Goal: Task Accomplishment & Management: Use online tool/utility

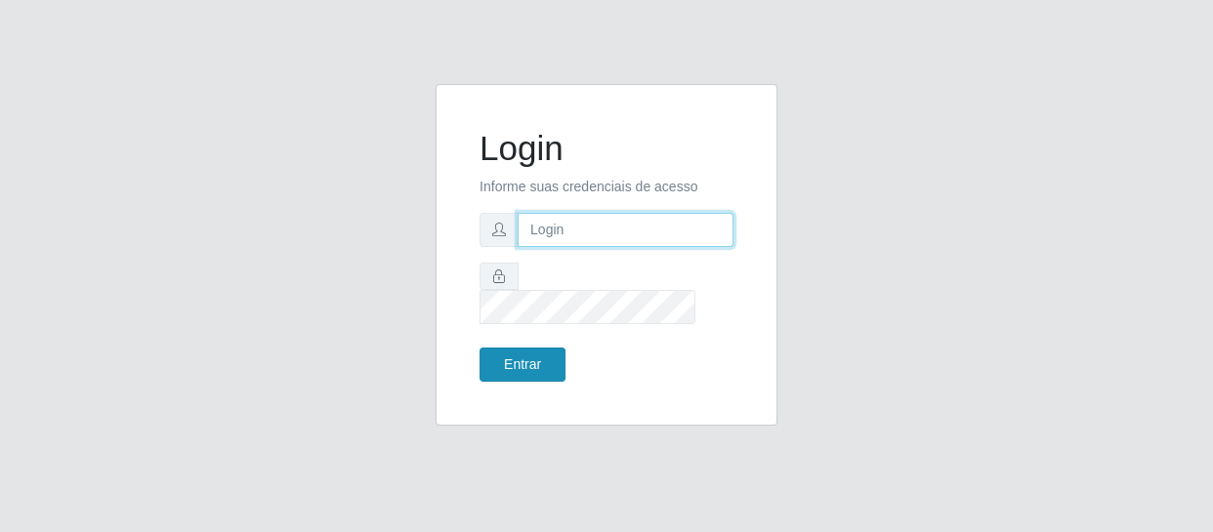
type input "[EMAIL_ADDRESS][DOMAIN_NAME]"
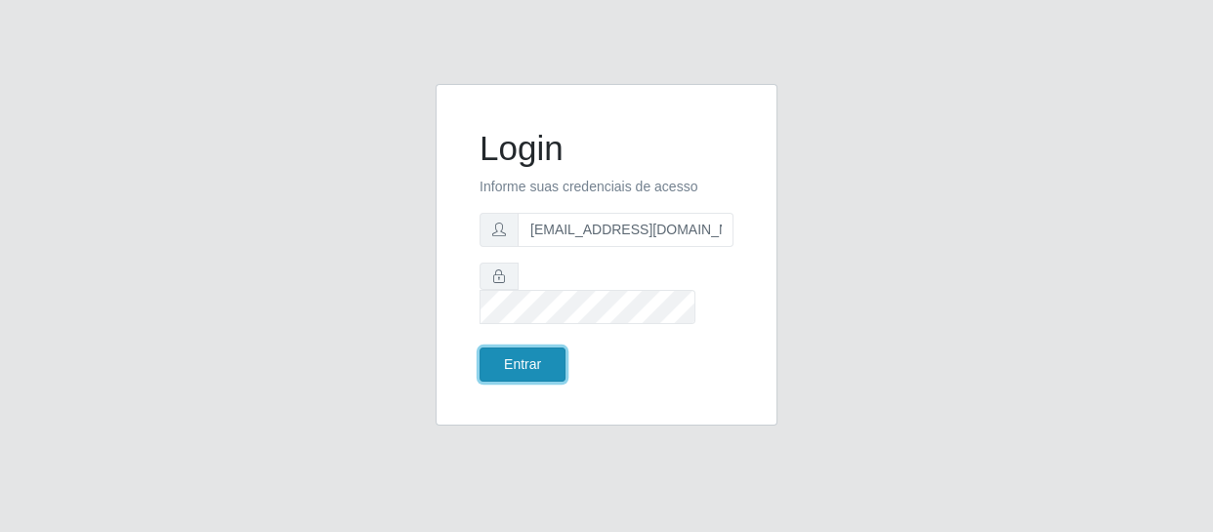
click at [511, 363] on button "Entrar" at bounding box center [523, 365] width 86 height 34
click at [511, 354] on button "Entrar" at bounding box center [523, 365] width 86 height 34
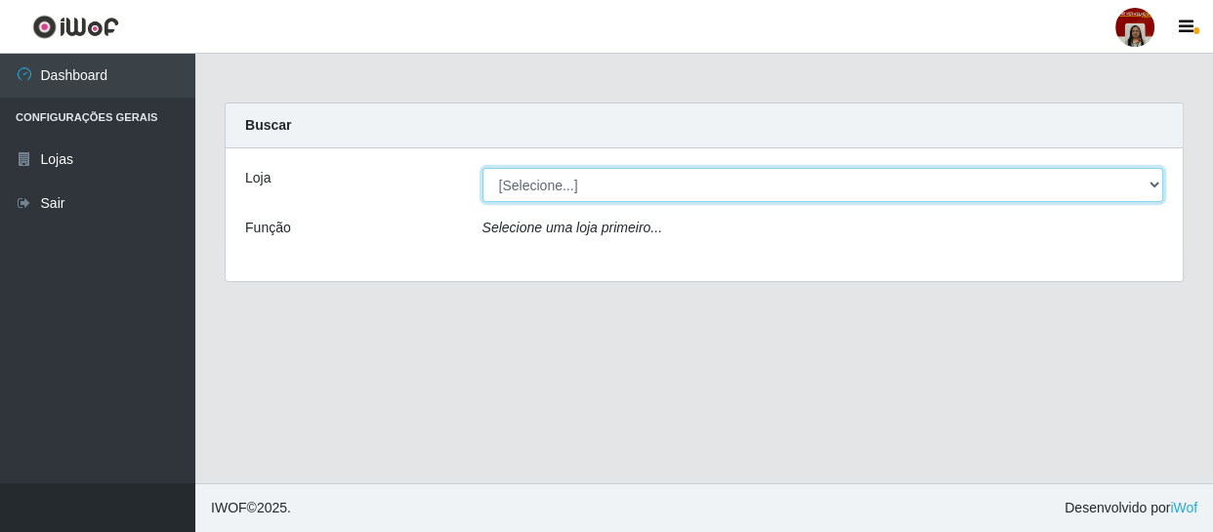
click at [731, 186] on select "[Selecione...] Mar Vermelho - Loja 04" at bounding box center [824, 185] width 682 height 34
select select "251"
click at [483, 168] on select "[Selecione...] Mar Vermelho - Loja 04" at bounding box center [824, 185] width 682 height 34
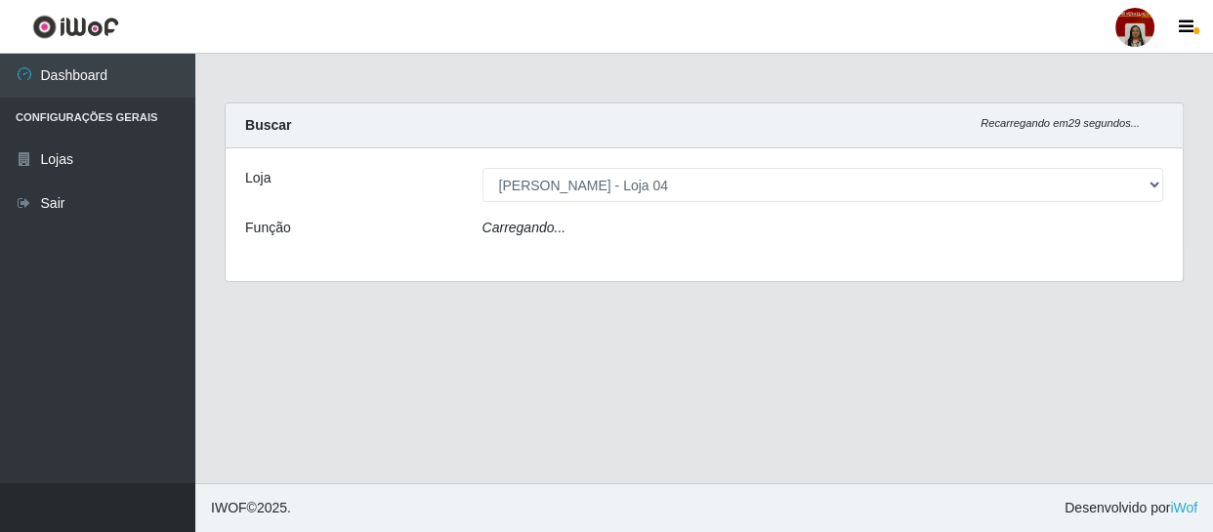
click at [744, 230] on div "Carregando..." at bounding box center [823, 232] width 711 height 28
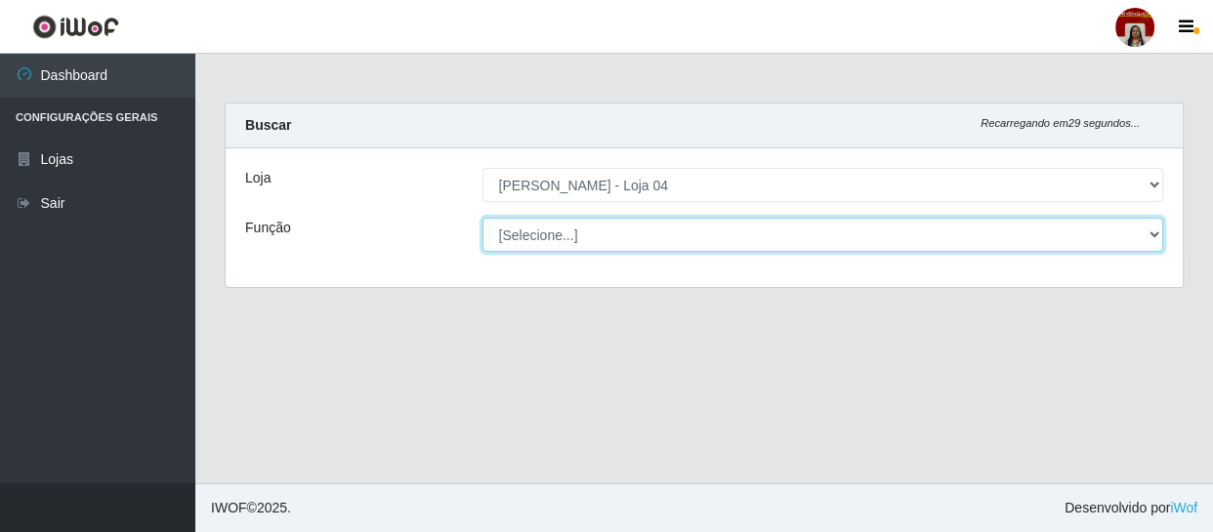
drag, startPoint x: 732, startPoint y: 195, endPoint x: 744, endPoint y: 230, distance: 36.5
click at [744, 230] on select "[Selecione...] ASG ASG + ASG ++ Auxiliar de Depósito Auxiliar de Depósito + Aux…" at bounding box center [824, 235] width 682 height 34
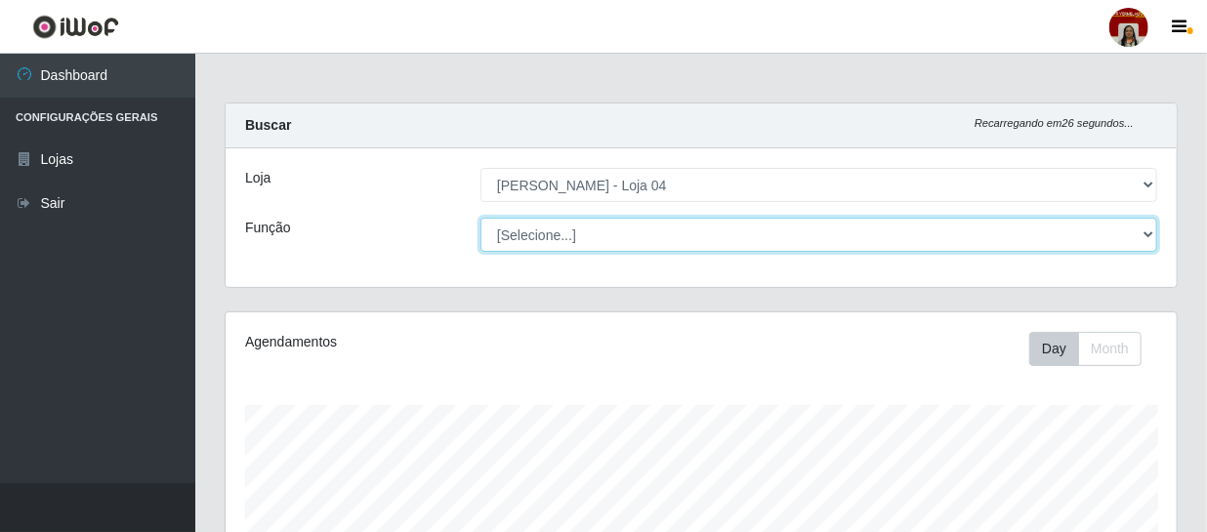
scroll to position [405, 951]
click at [481, 218] on select "[Selecione...] ASG ASG + ASG ++ Auxiliar de Depósito Auxiliar de Depósito + Aux…" at bounding box center [819, 235] width 677 height 34
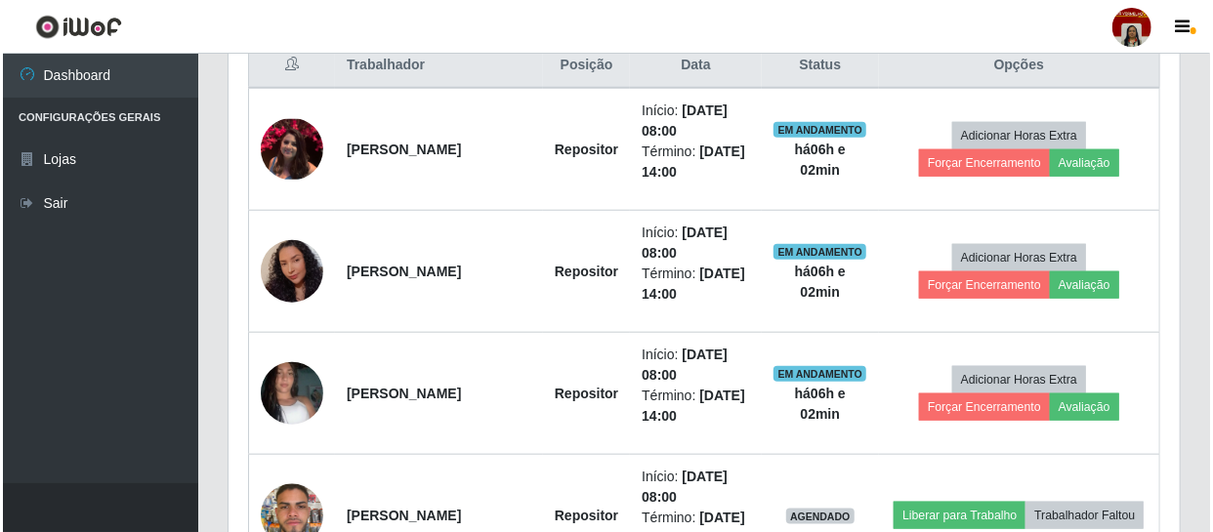
scroll to position [799, 0]
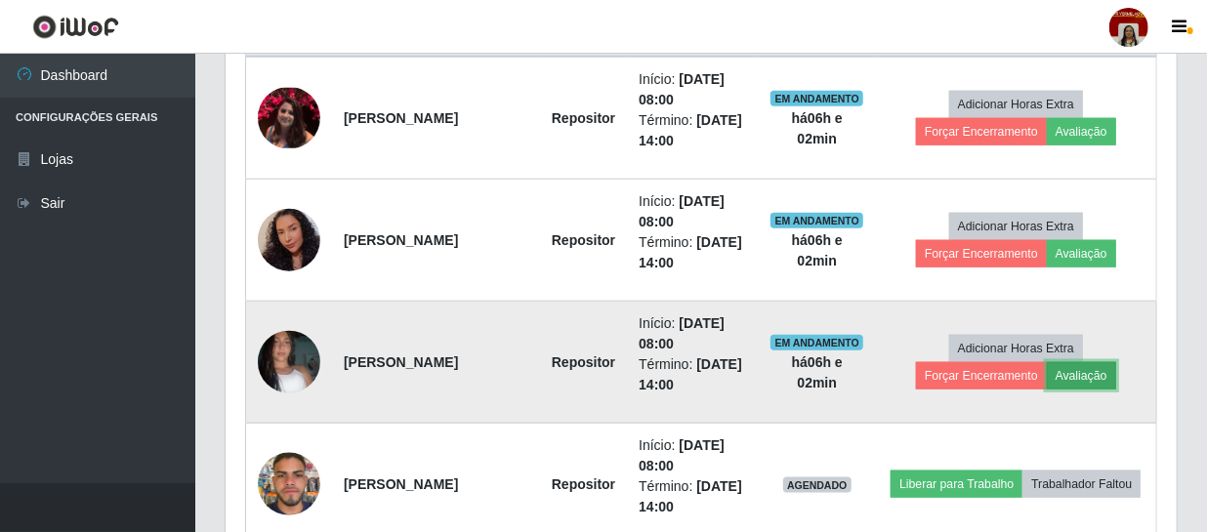
click at [1102, 373] on button "Avaliação" at bounding box center [1081, 375] width 69 height 27
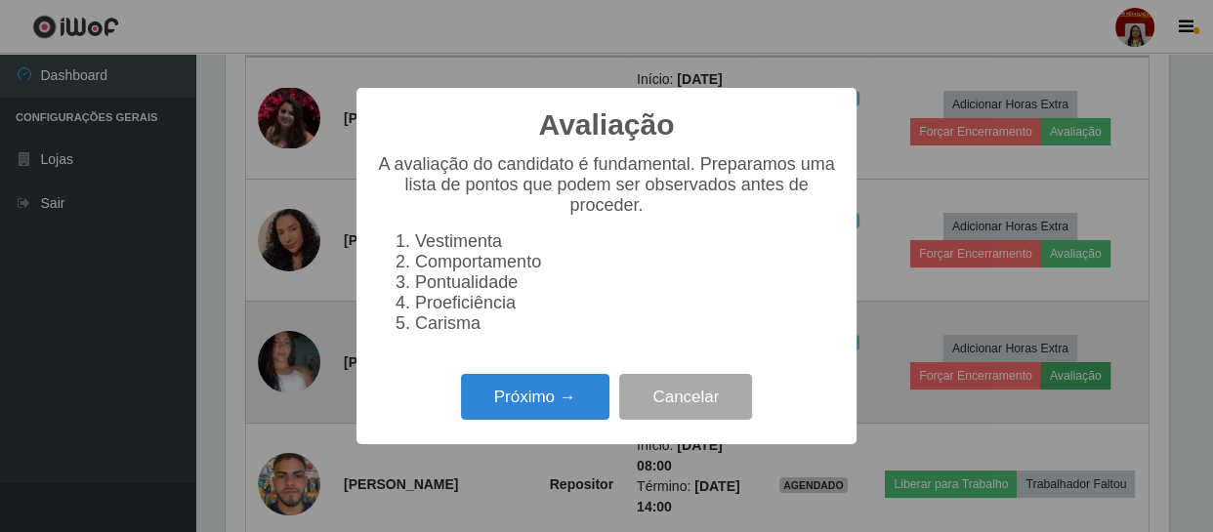
scroll to position [405, 943]
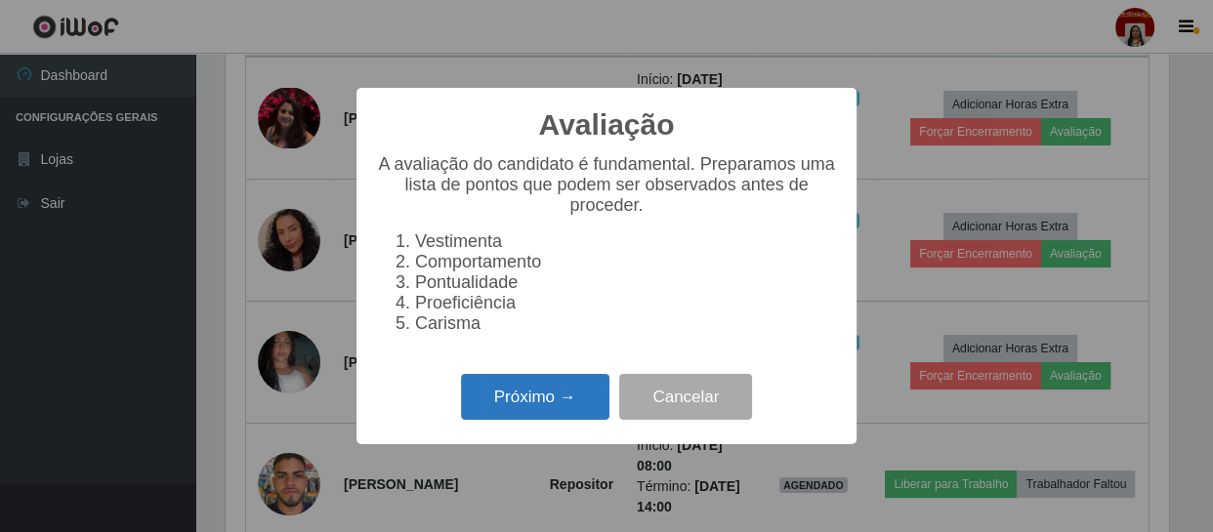
click at [532, 399] on button "Próximo →" at bounding box center [535, 397] width 148 height 46
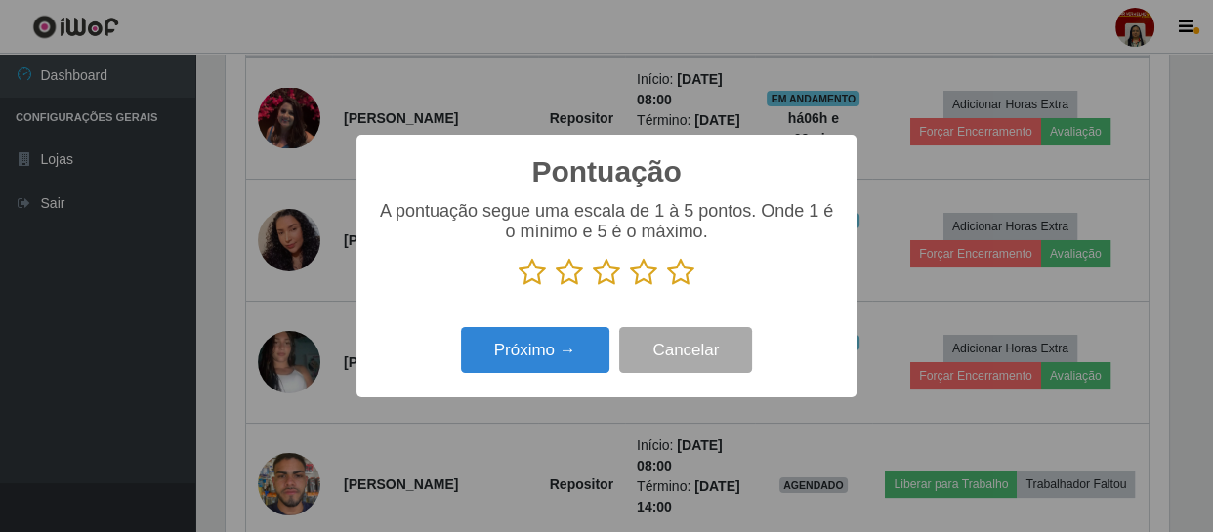
scroll to position [976416, 975876]
click at [680, 277] on icon at bounding box center [680, 272] width 27 height 29
click at [667, 287] on input "radio" at bounding box center [667, 287] width 0 height 0
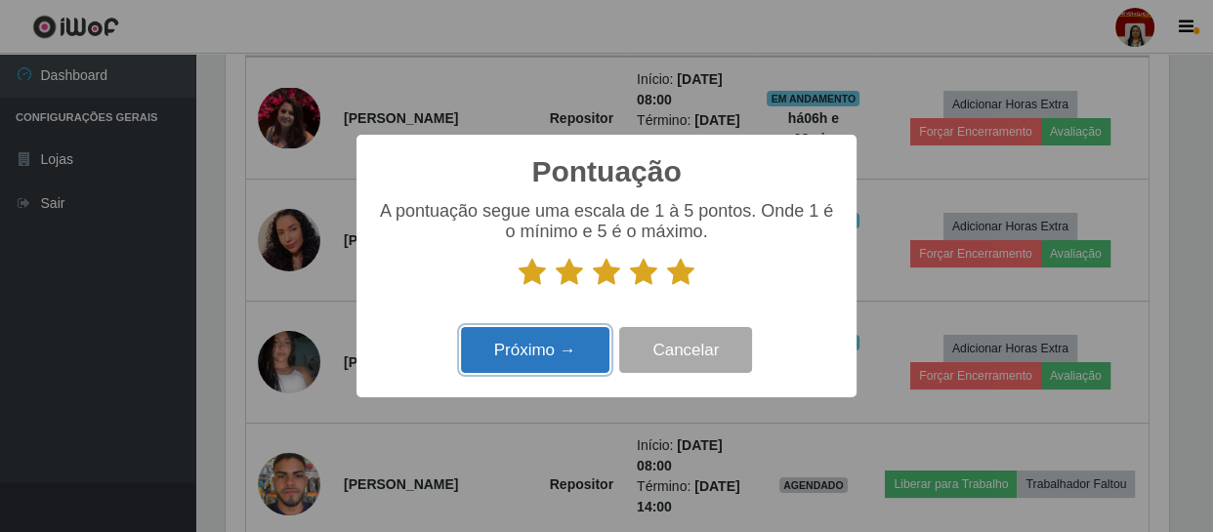
click at [555, 350] on button "Próximo →" at bounding box center [535, 350] width 148 height 46
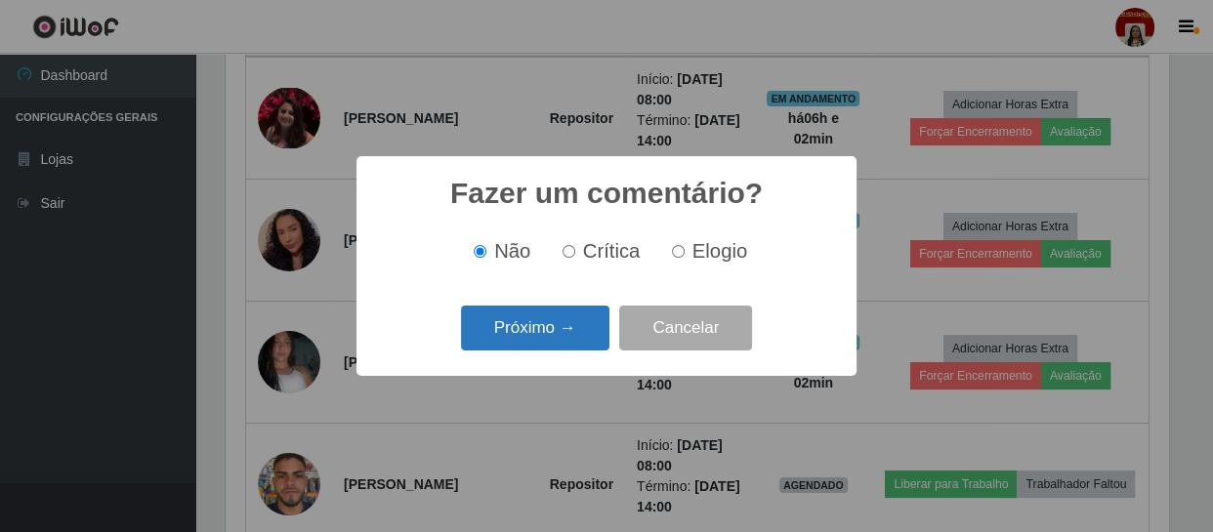
click at [552, 345] on button "Próximo →" at bounding box center [535, 329] width 148 height 46
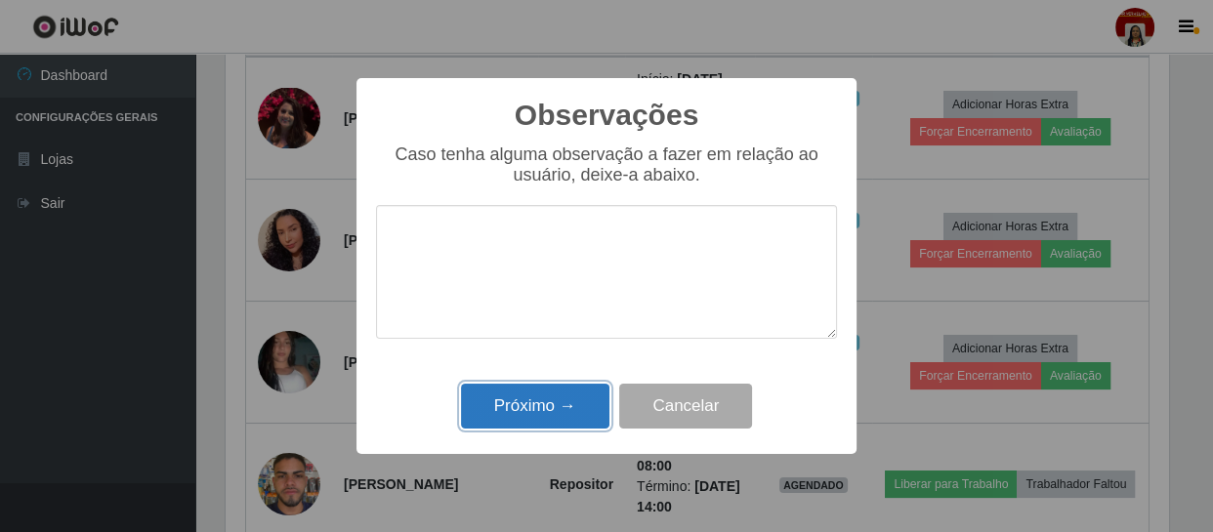
click at [578, 399] on button "Próximo →" at bounding box center [535, 407] width 148 height 46
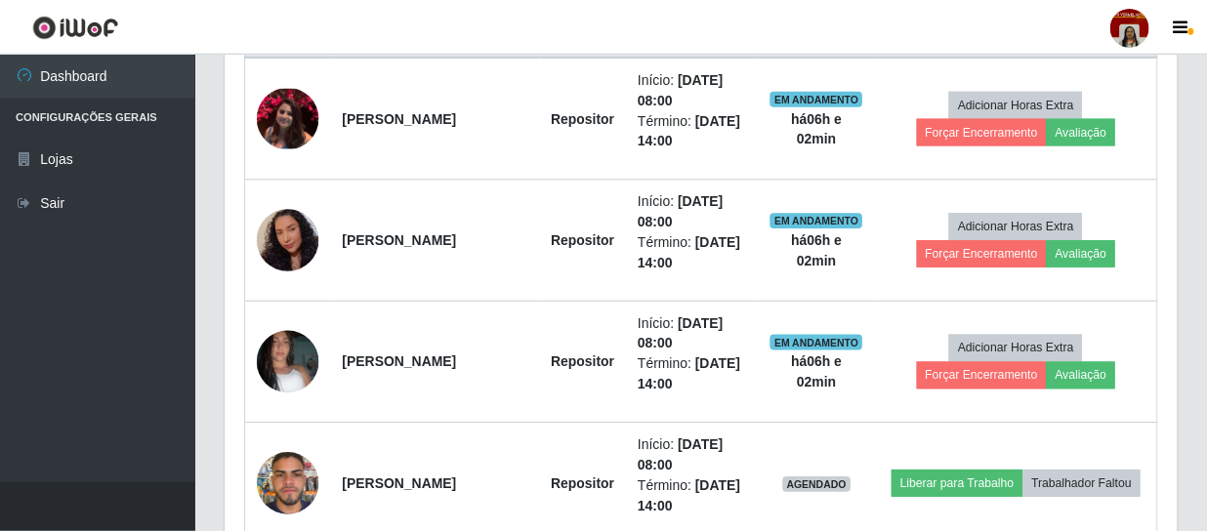
scroll to position [405, 951]
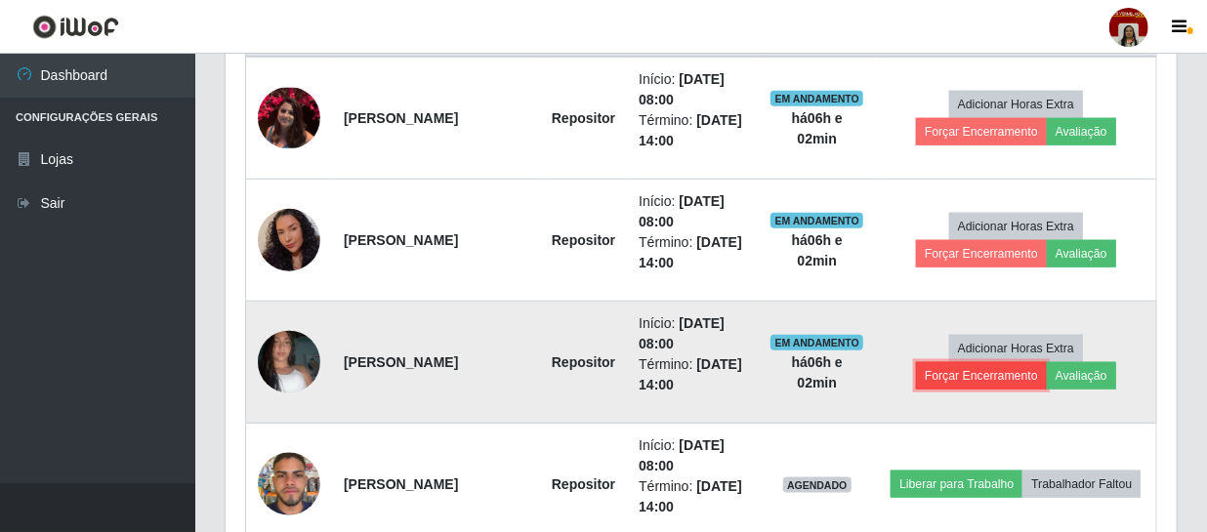
click at [1005, 379] on button "Forçar Encerramento" at bounding box center [981, 375] width 131 height 27
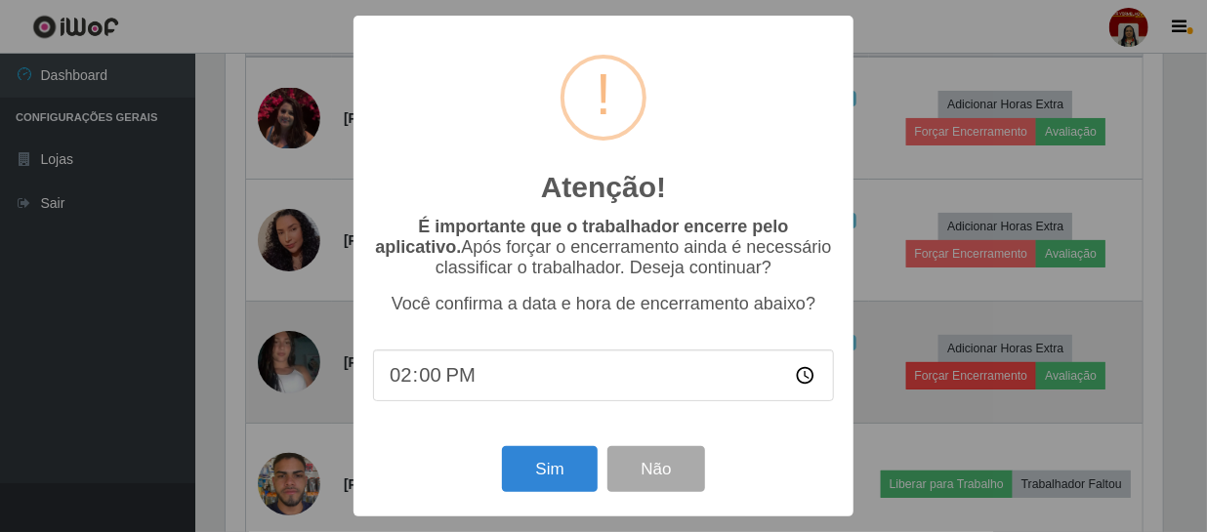
scroll to position [405, 943]
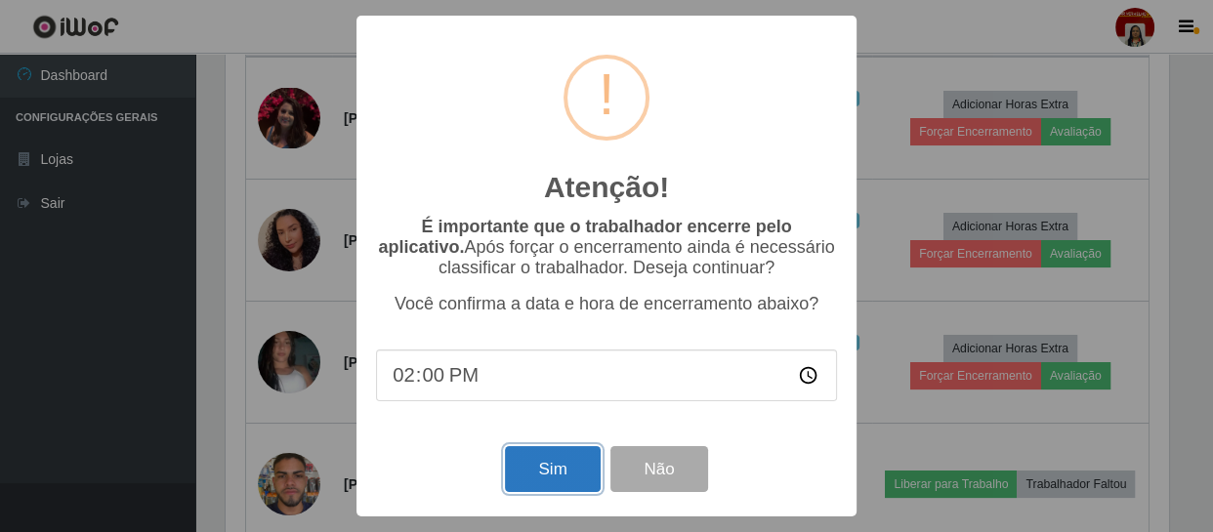
click at [534, 479] on button "Sim" at bounding box center [552, 469] width 95 height 46
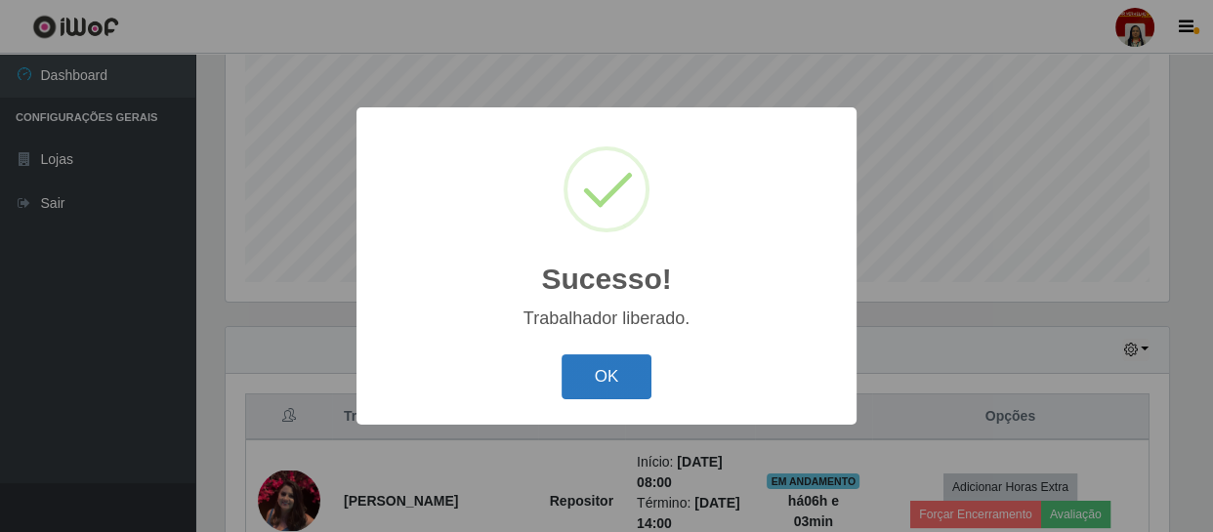
click at [621, 377] on button "OK" at bounding box center [607, 378] width 91 height 46
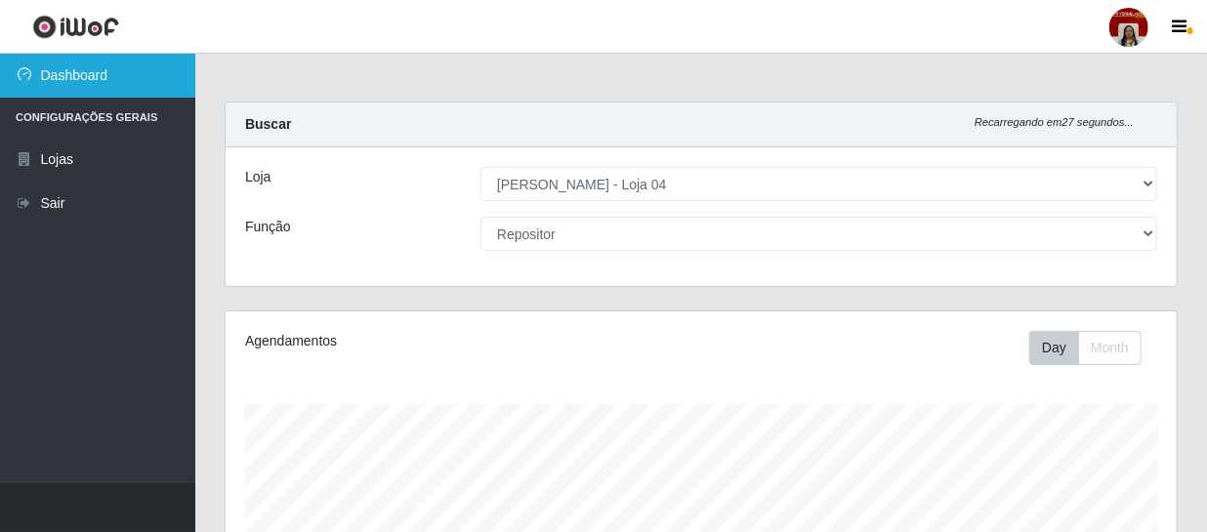
scroll to position [0, 0]
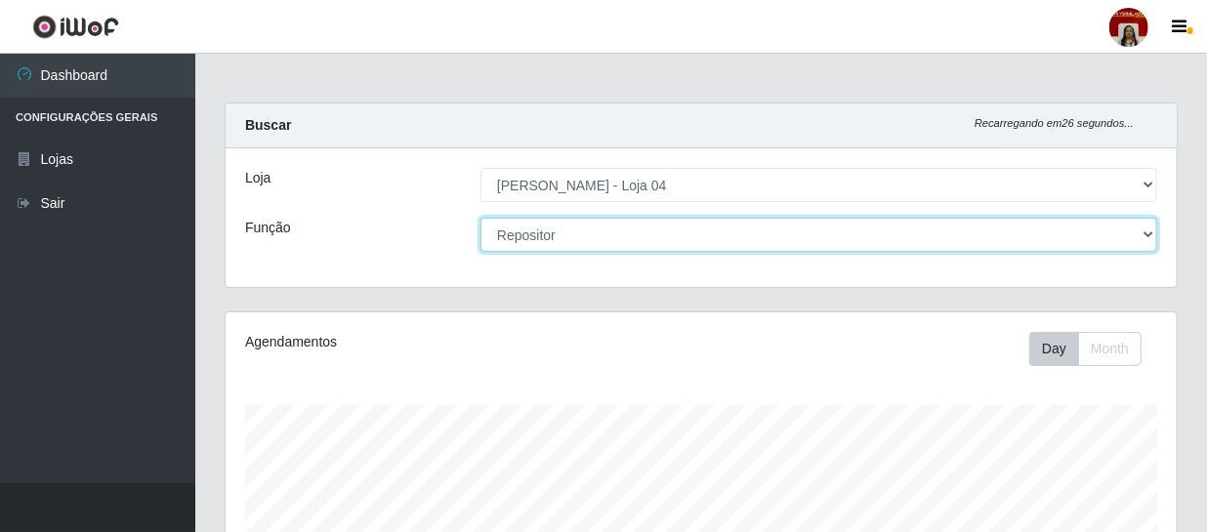
click at [662, 236] on select "[Selecione...] ASG ASG + ASG ++ Auxiliar de Depósito Auxiliar de Depósito + Aux…" at bounding box center [819, 235] width 677 height 34
select select "22"
click at [481, 218] on select "[Selecione...] ASG ASG + ASG ++ Auxiliar de Depósito Auxiliar de Depósito + Aux…" at bounding box center [819, 235] width 677 height 34
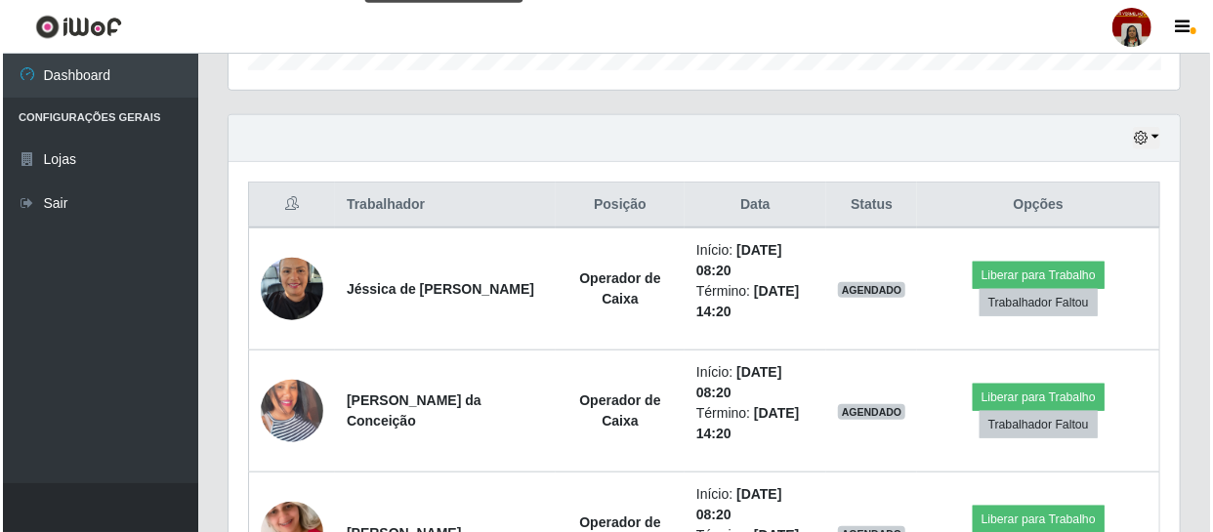
scroll to position [625, 0]
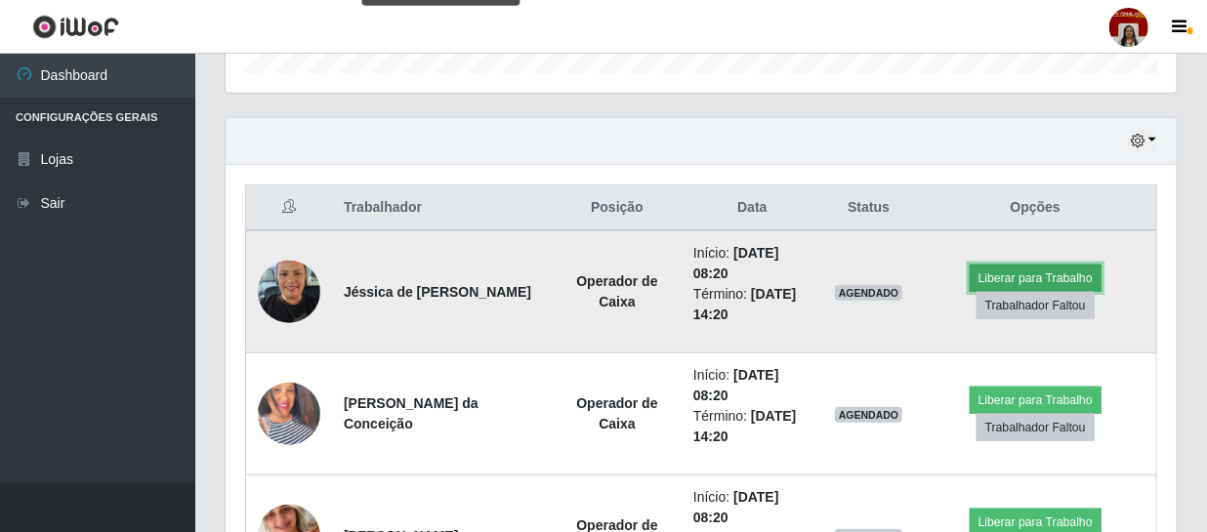
click at [1020, 269] on button "Liberar para Trabalho" at bounding box center [1036, 278] width 132 height 27
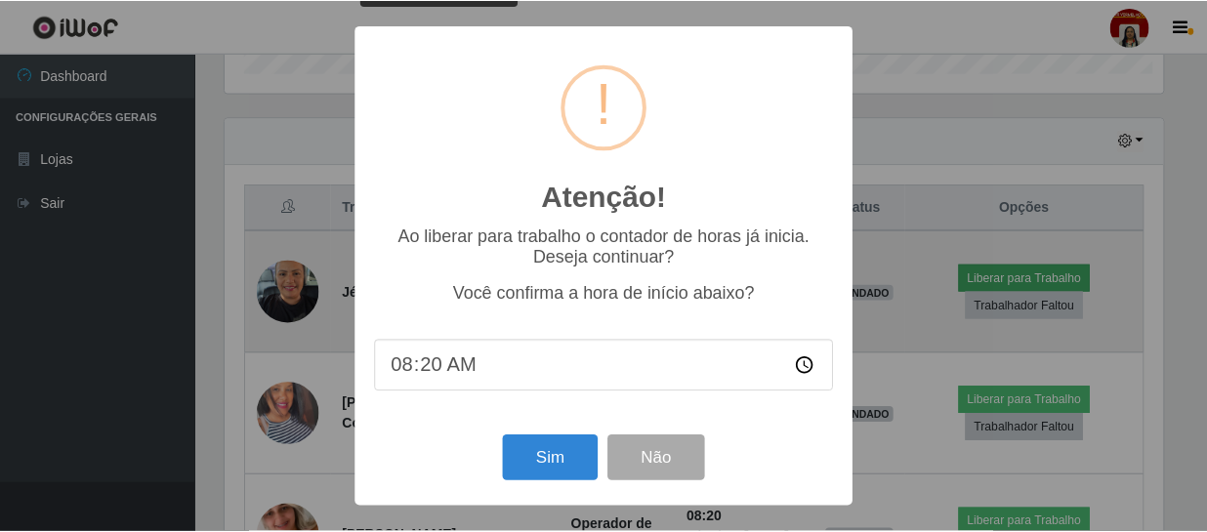
scroll to position [405, 943]
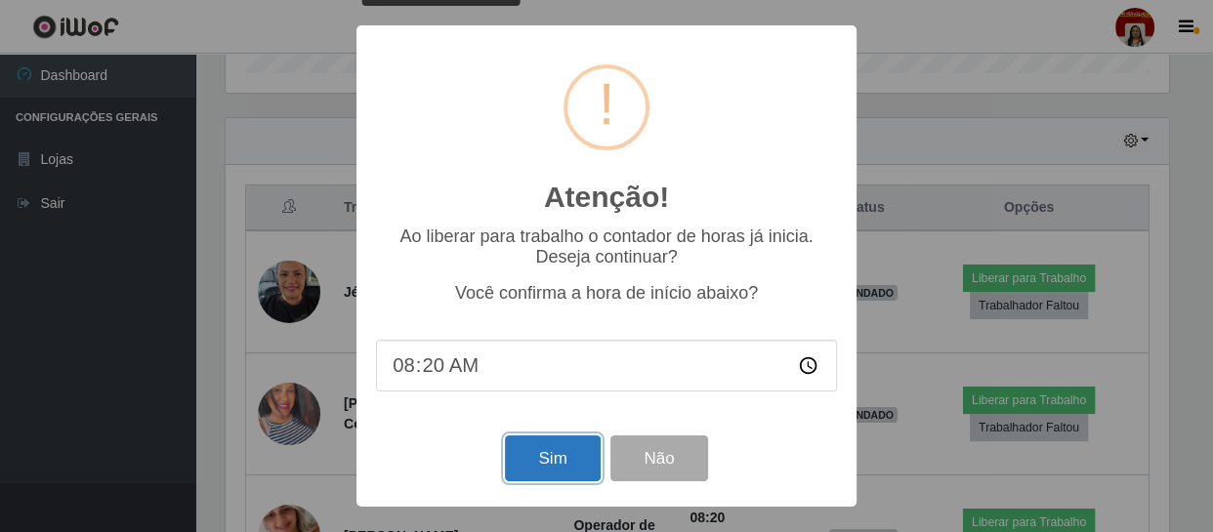
click at [538, 450] on button "Sim" at bounding box center [552, 459] width 95 height 46
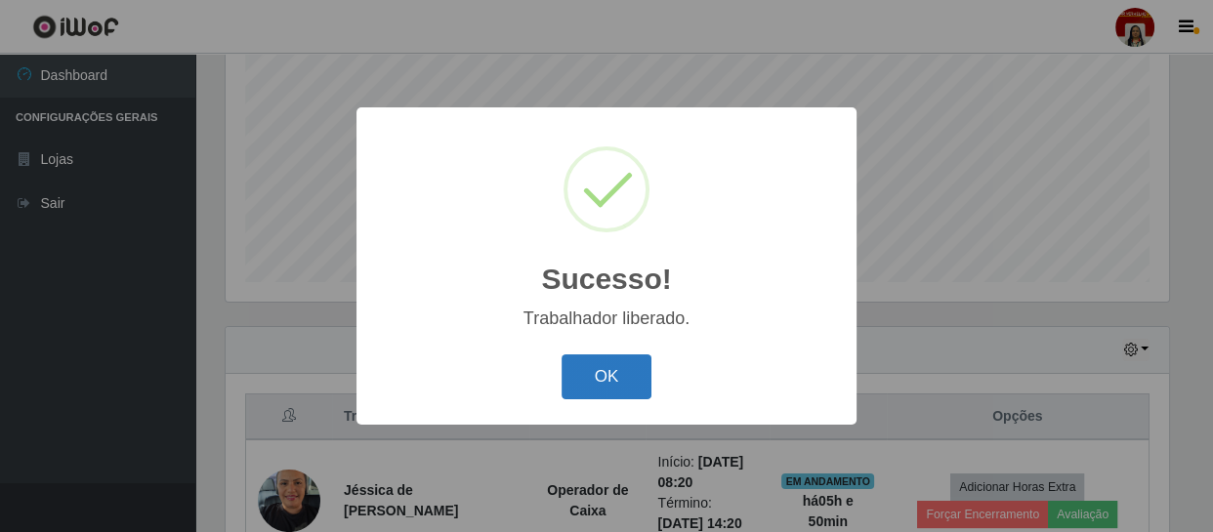
click at [570, 364] on button "OK" at bounding box center [607, 378] width 91 height 46
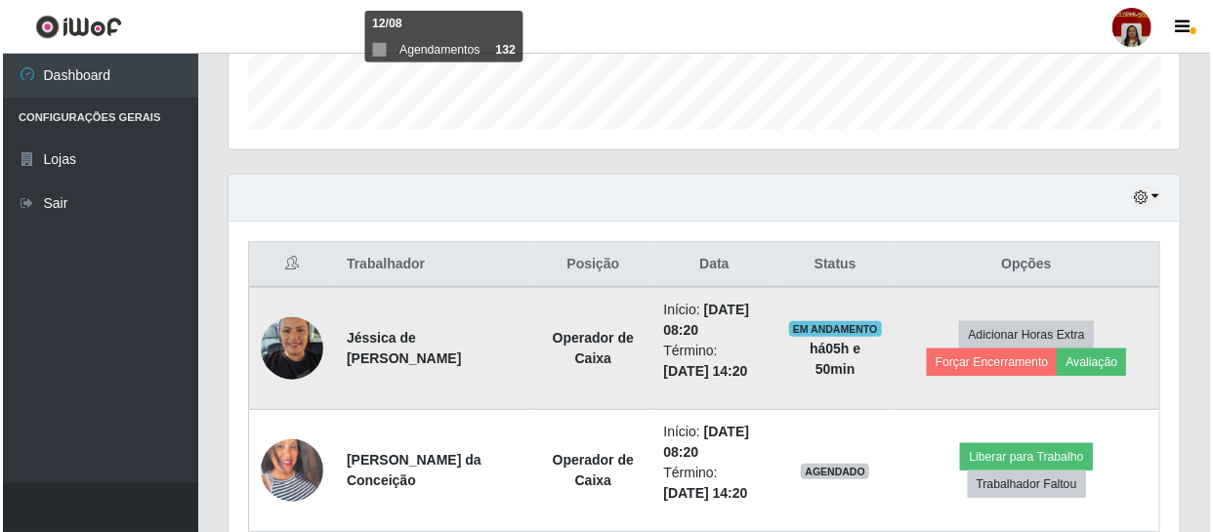
scroll to position [772, 0]
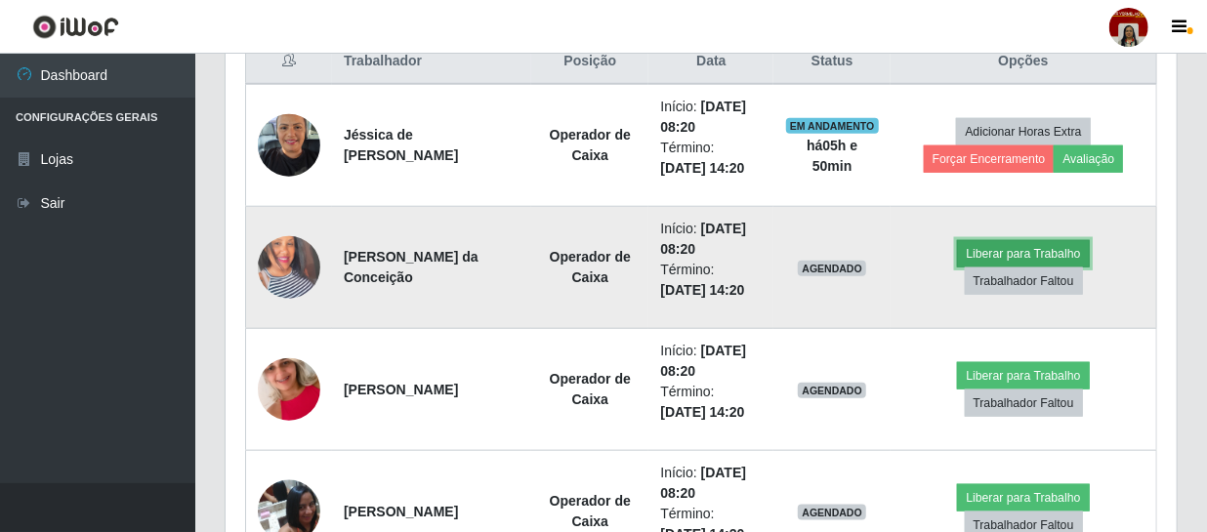
click at [1011, 256] on button "Liberar para Trabalho" at bounding box center [1023, 253] width 132 height 27
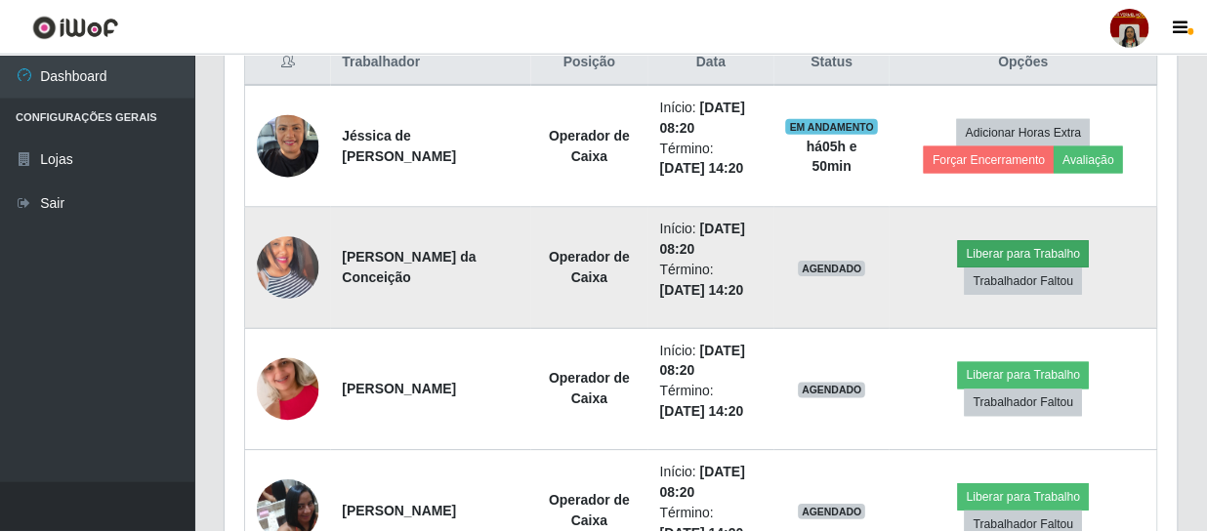
scroll to position [405, 943]
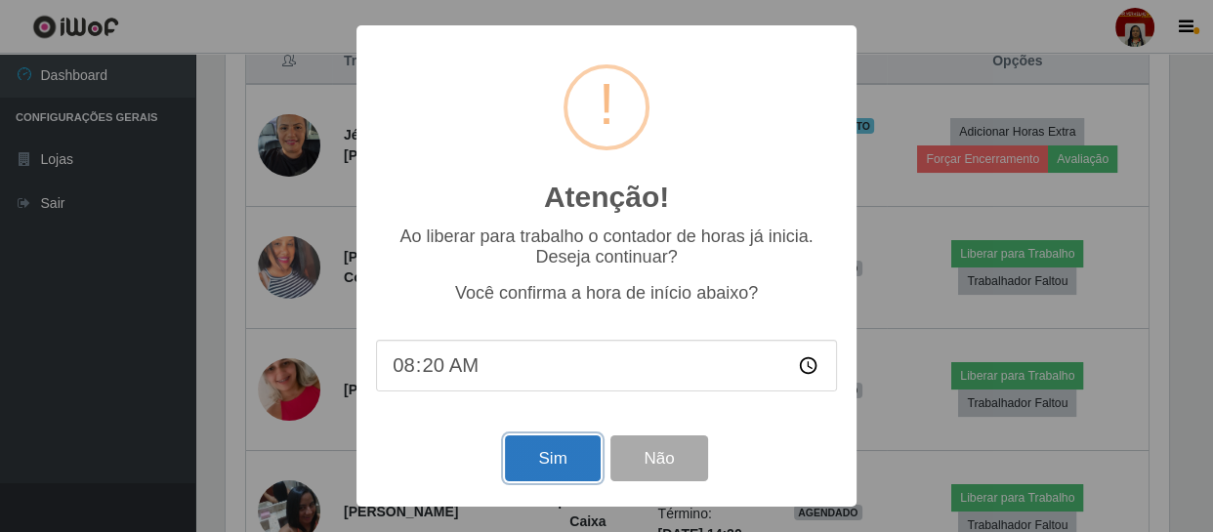
click at [540, 461] on button "Sim" at bounding box center [552, 459] width 95 height 46
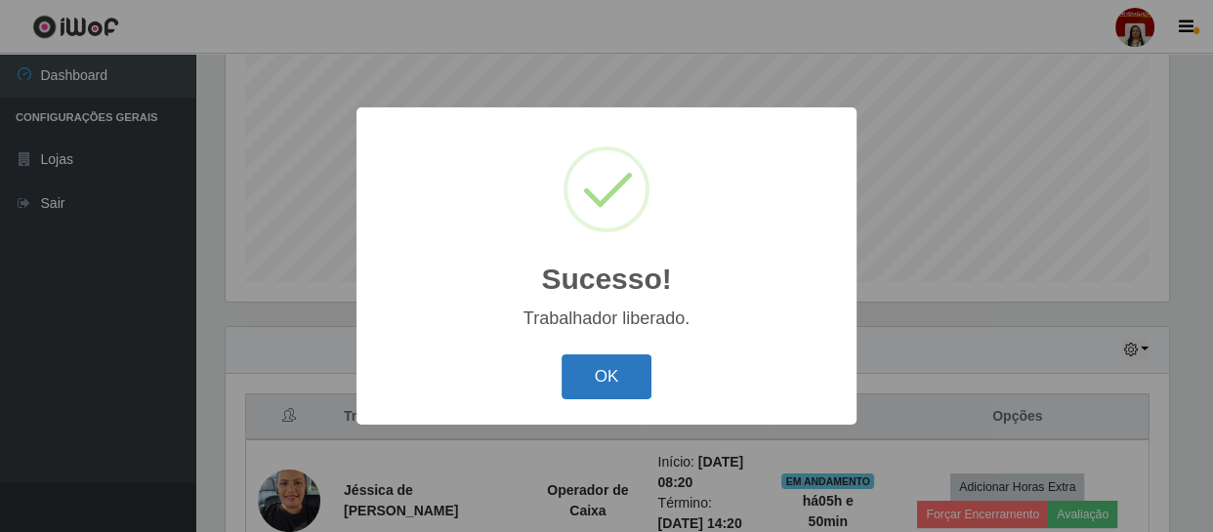
click at [622, 383] on button "OK" at bounding box center [607, 378] width 91 height 46
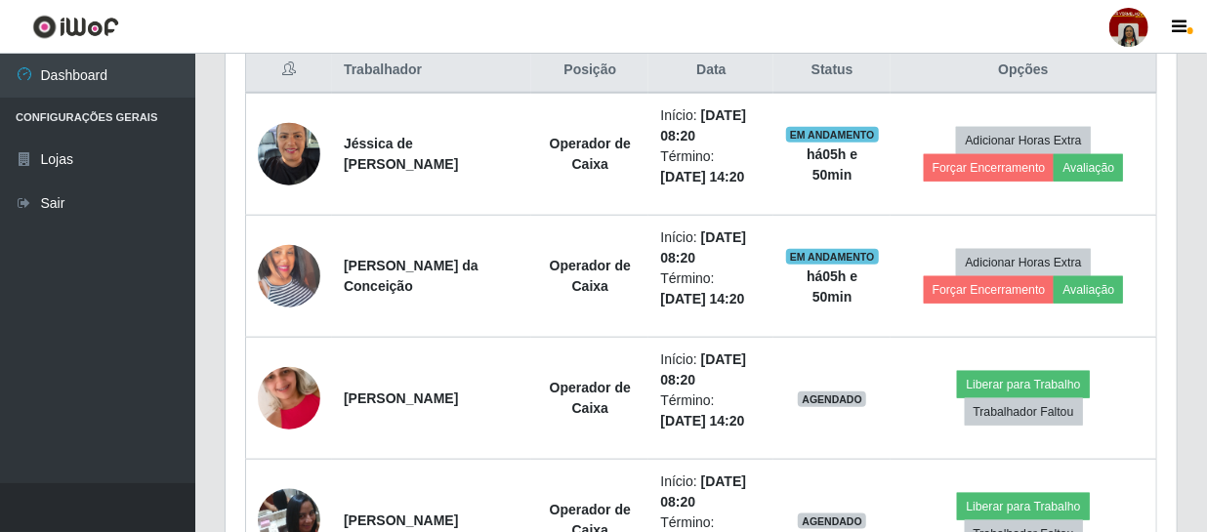
scroll to position [772, 0]
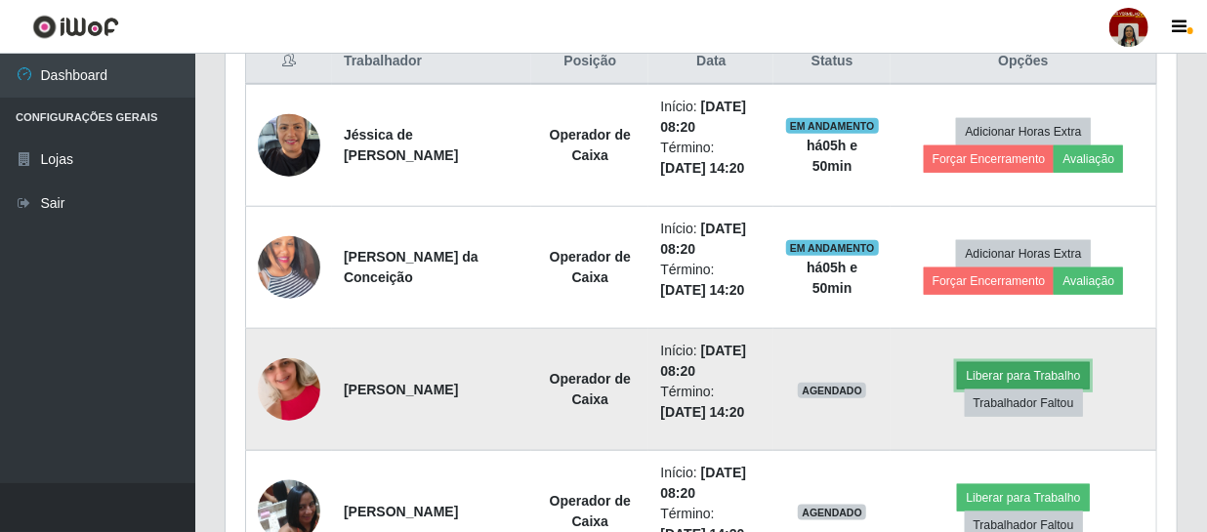
click at [1071, 378] on button "Liberar para Trabalho" at bounding box center [1023, 375] width 132 height 27
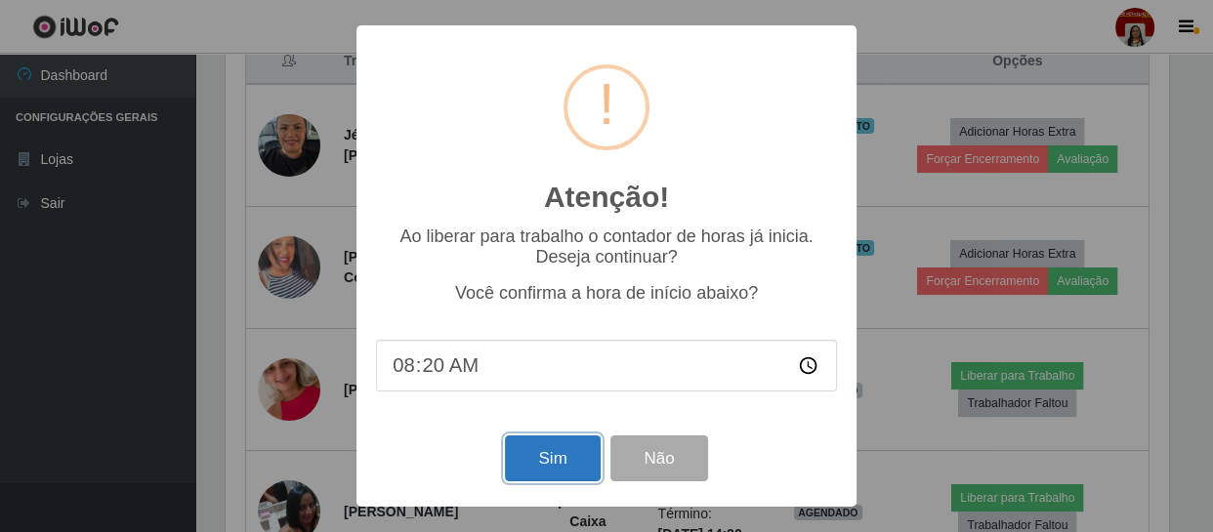
click at [575, 456] on button "Sim" at bounding box center [552, 459] width 95 height 46
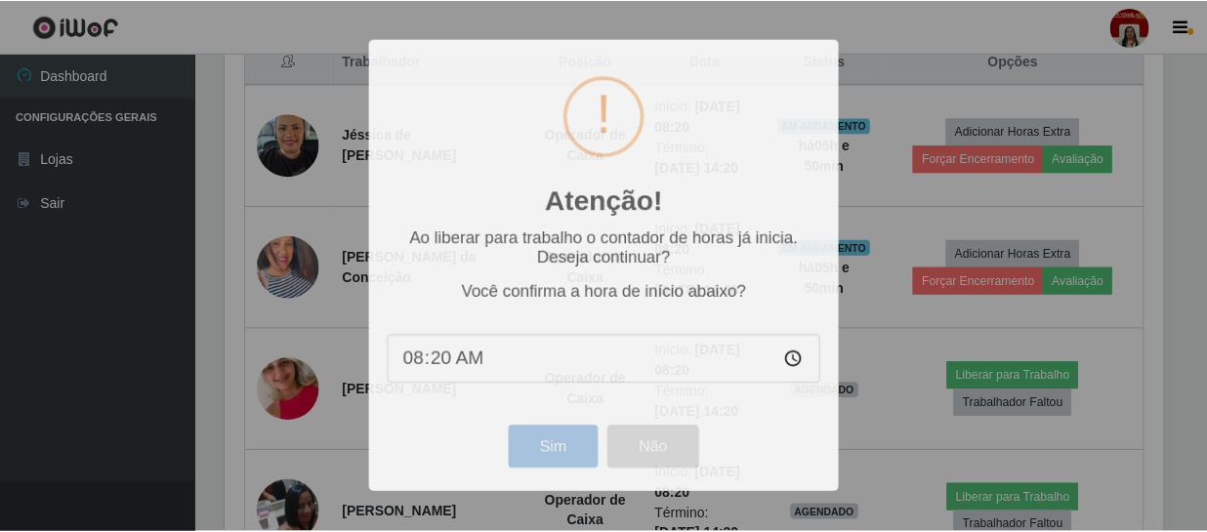
scroll to position [0, 0]
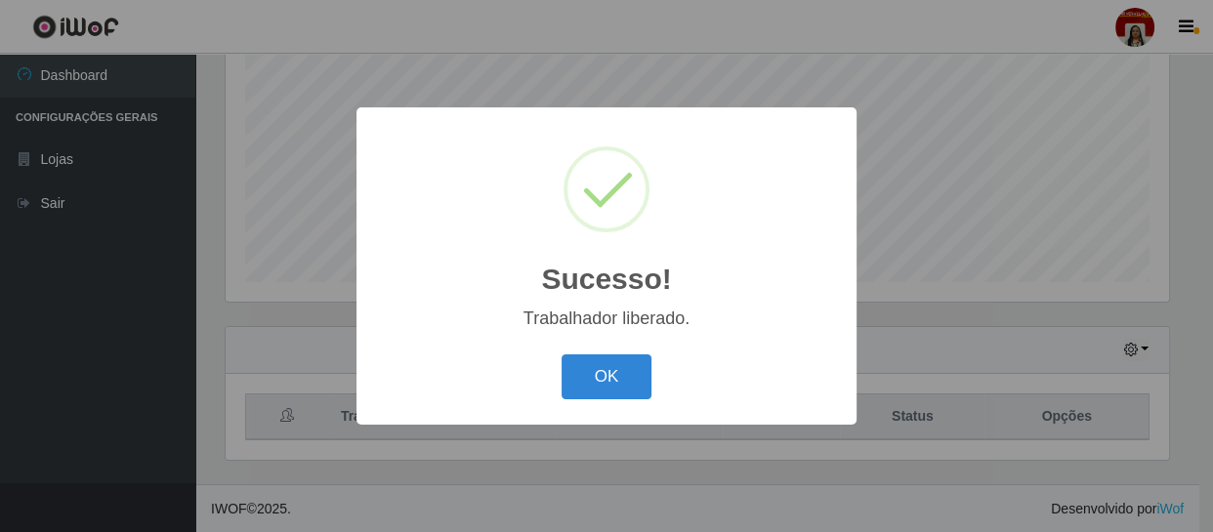
click at [592, 353] on div "OK Cancel" at bounding box center [606, 377] width 461 height 56
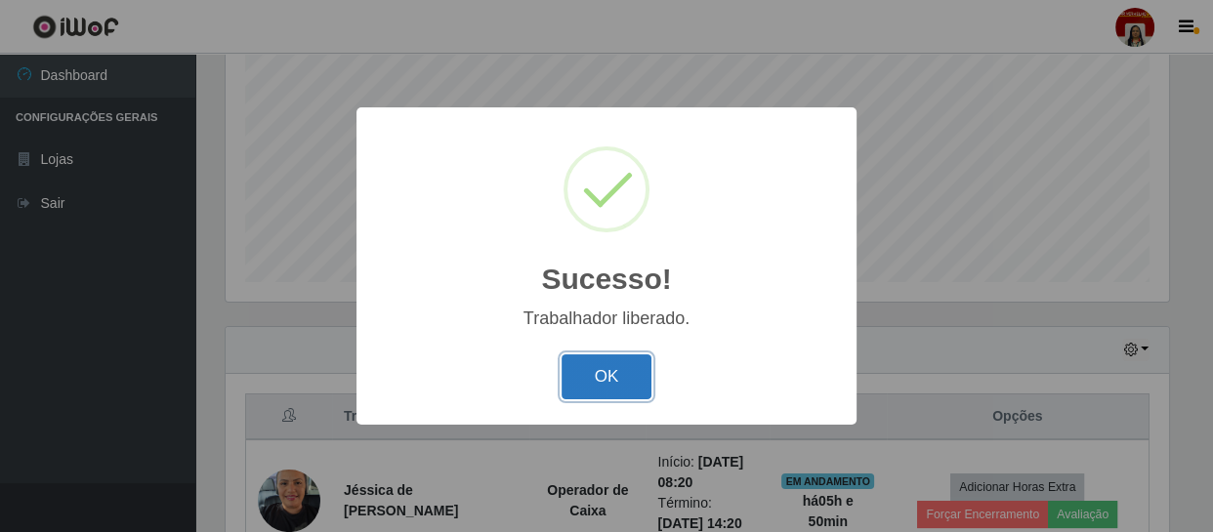
click at [594, 362] on button "OK" at bounding box center [607, 378] width 91 height 46
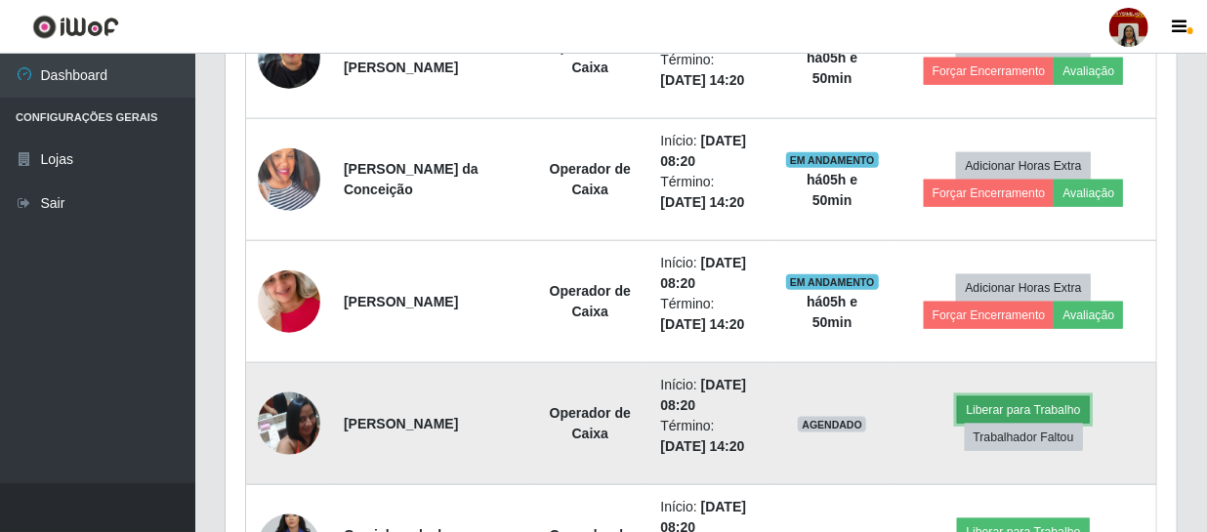
click at [1083, 413] on button "Liberar para Trabalho" at bounding box center [1023, 410] width 132 height 27
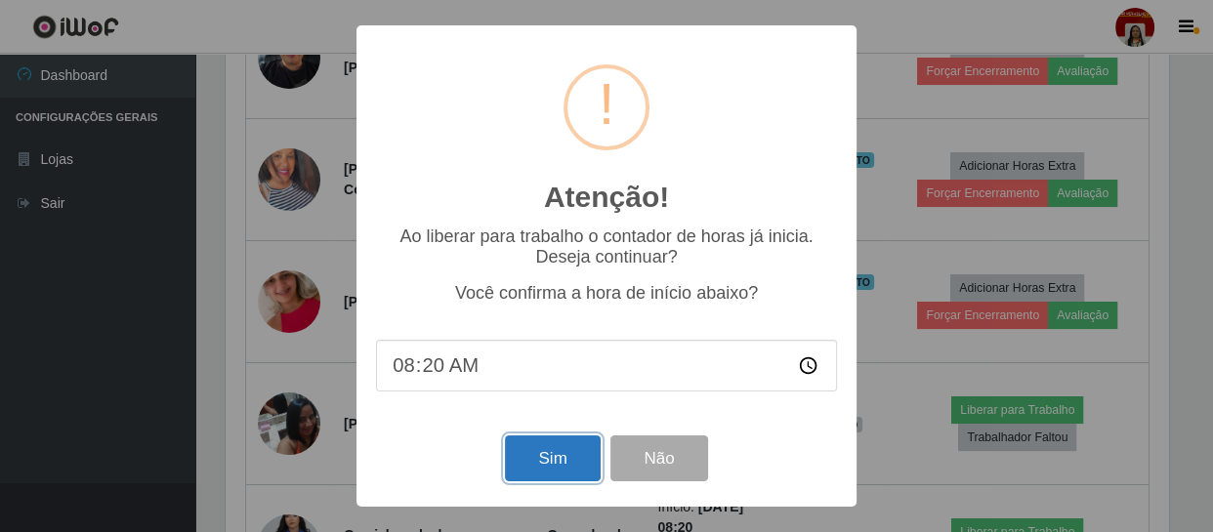
click at [563, 460] on button "Sim" at bounding box center [552, 459] width 95 height 46
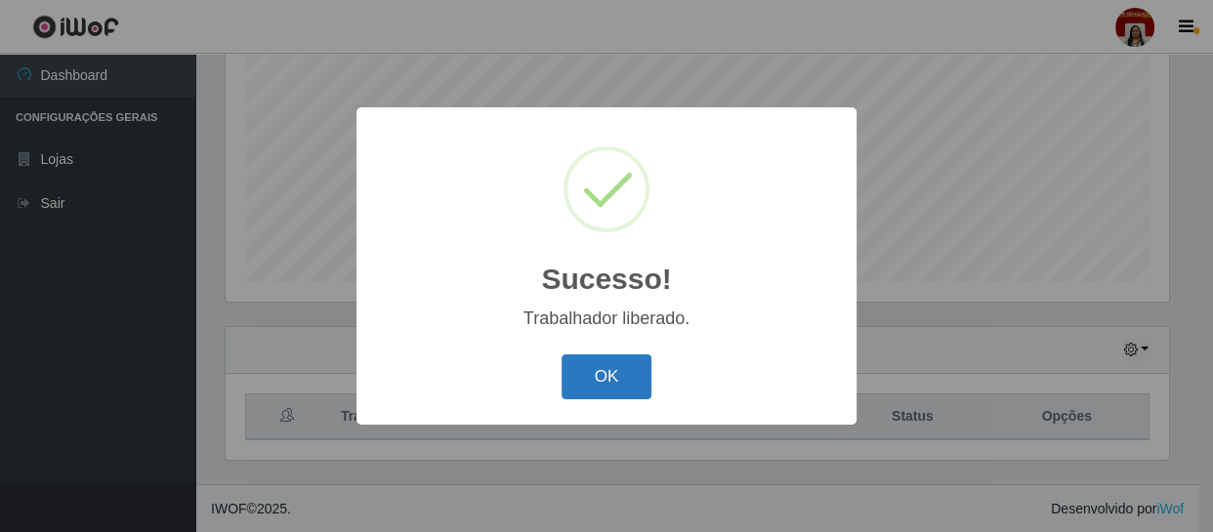
click at [640, 358] on button "OK" at bounding box center [607, 378] width 91 height 46
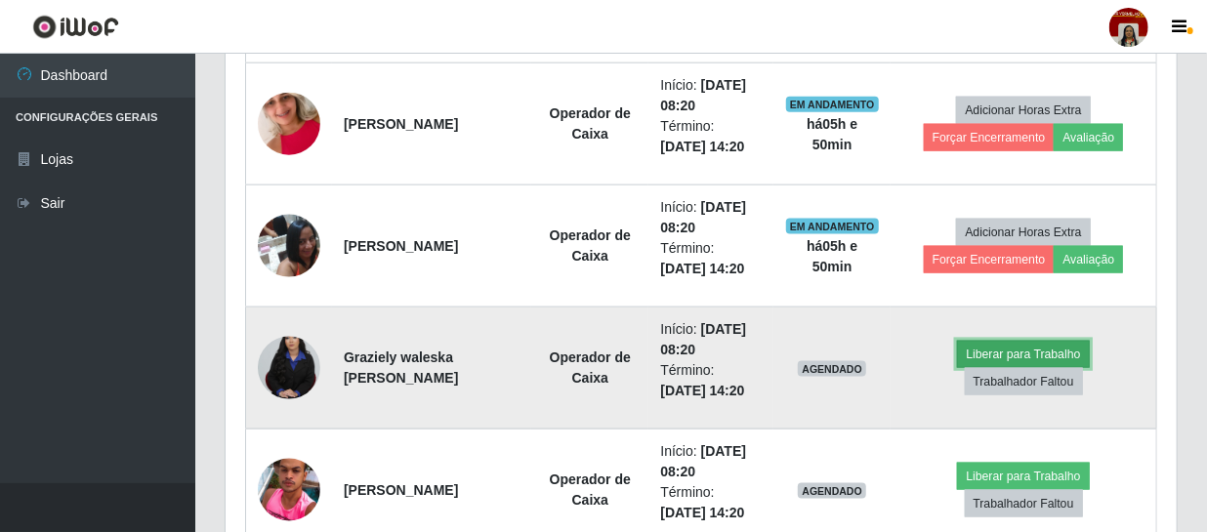
click at [1064, 353] on button "Liberar para Trabalho" at bounding box center [1023, 354] width 132 height 27
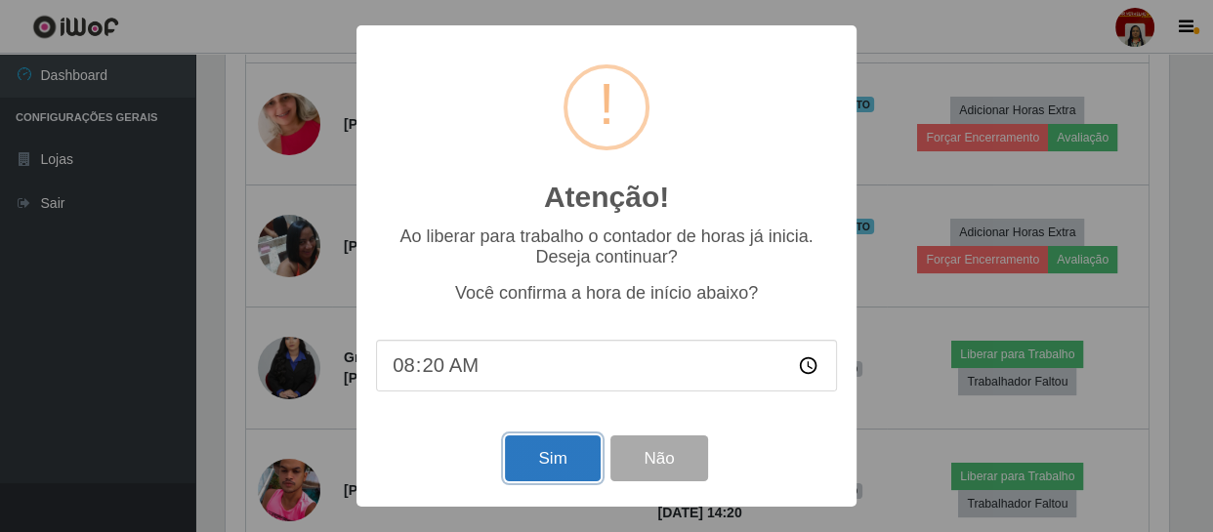
click at [520, 450] on button "Sim" at bounding box center [552, 459] width 95 height 46
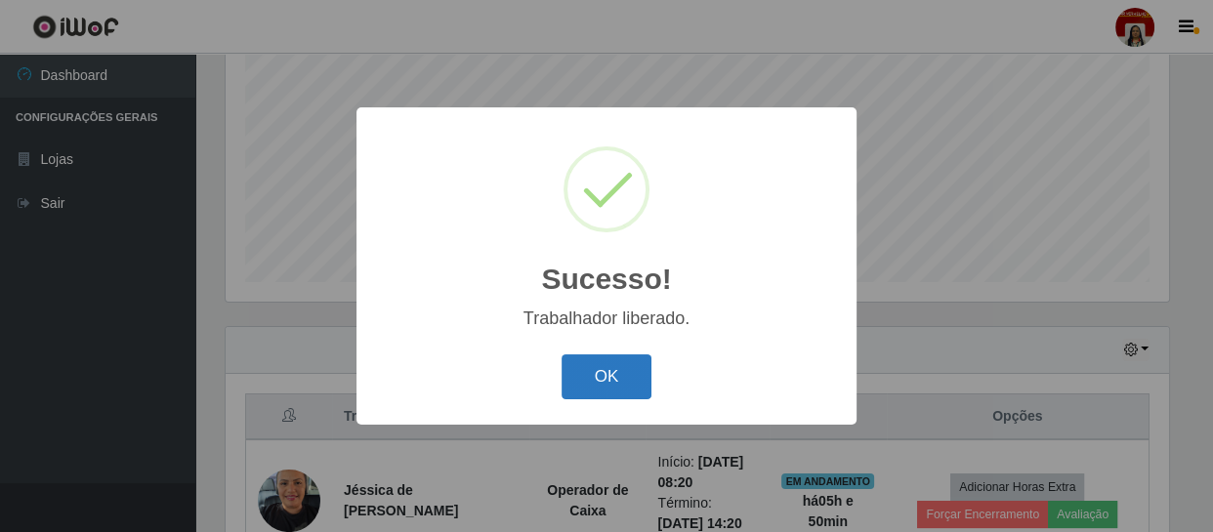
click at [591, 379] on button "OK" at bounding box center [607, 378] width 91 height 46
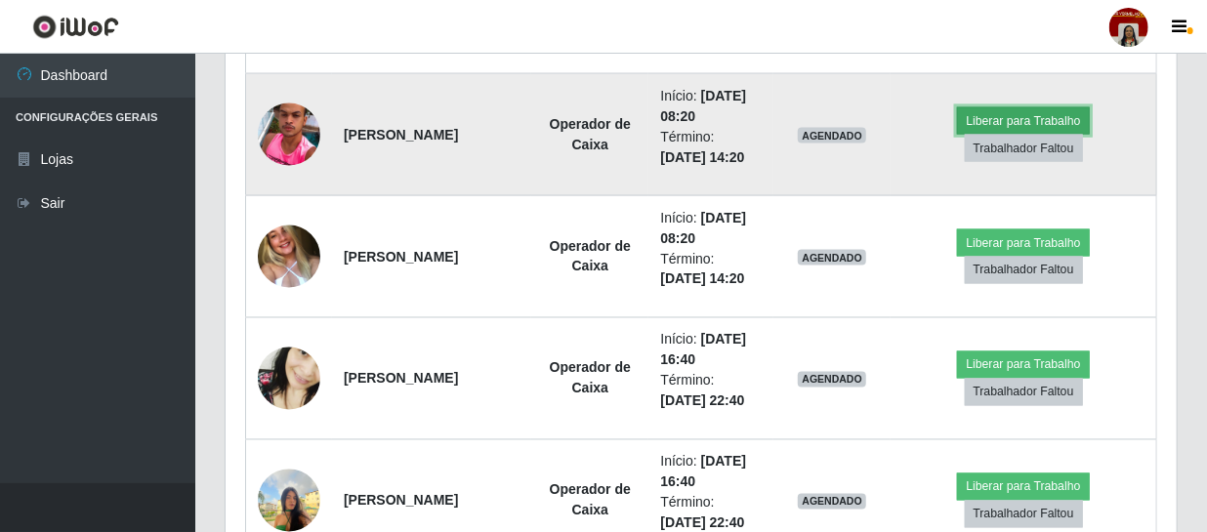
click at [1015, 120] on button "Liberar para Trabalho" at bounding box center [1023, 120] width 132 height 27
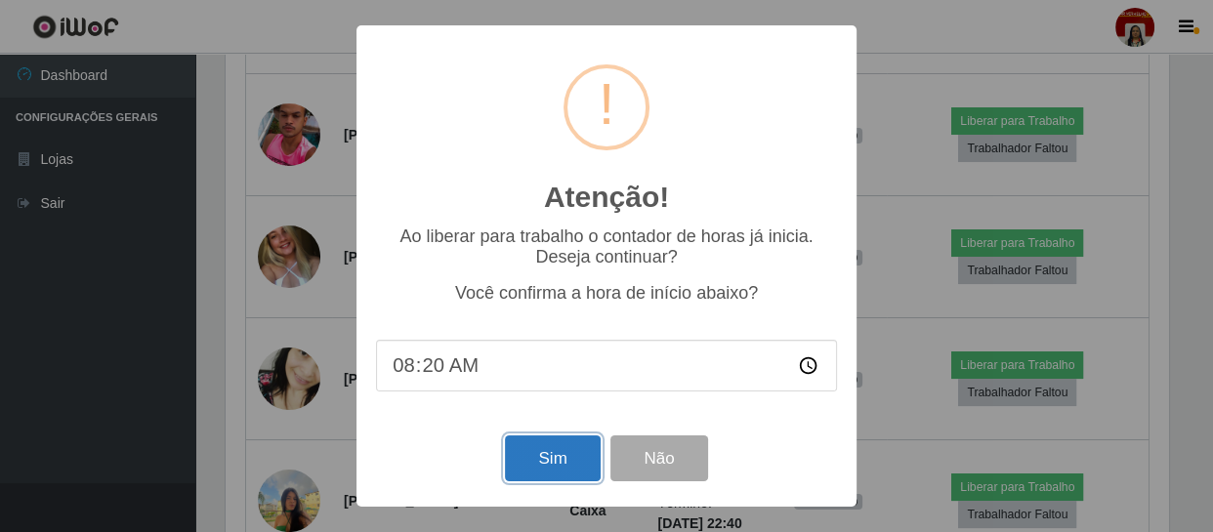
click at [538, 468] on button "Sim" at bounding box center [552, 459] width 95 height 46
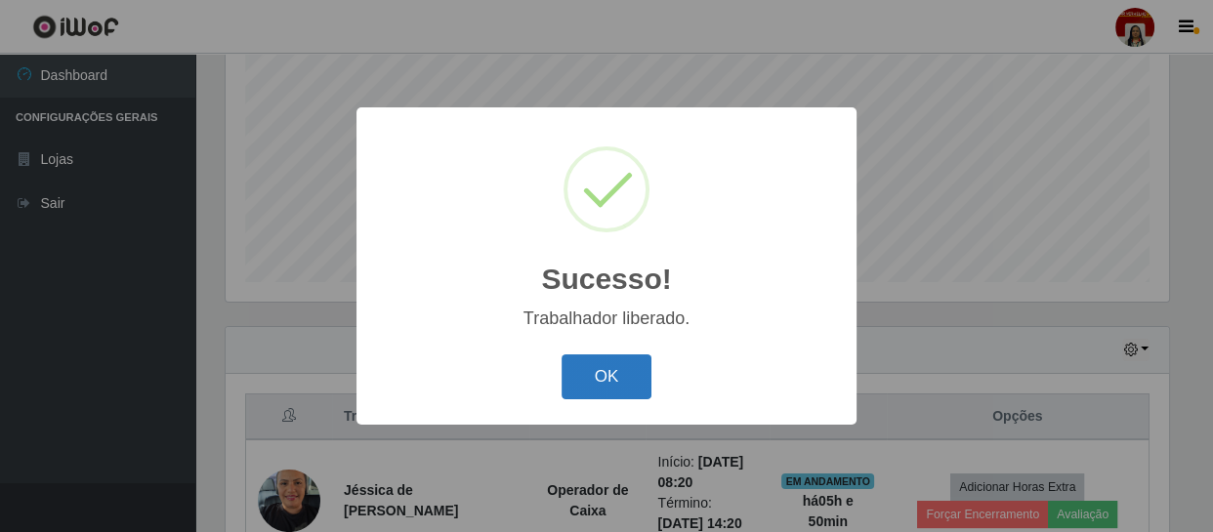
click at [624, 381] on button "OK" at bounding box center [607, 378] width 91 height 46
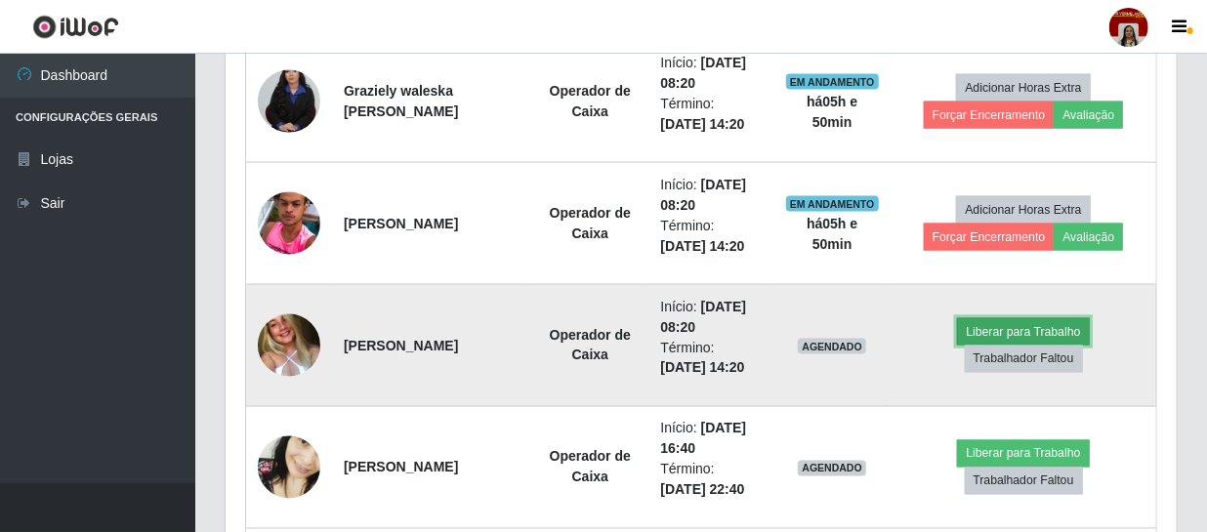
click at [1057, 328] on button "Liberar para Trabalho" at bounding box center [1023, 331] width 132 height 27
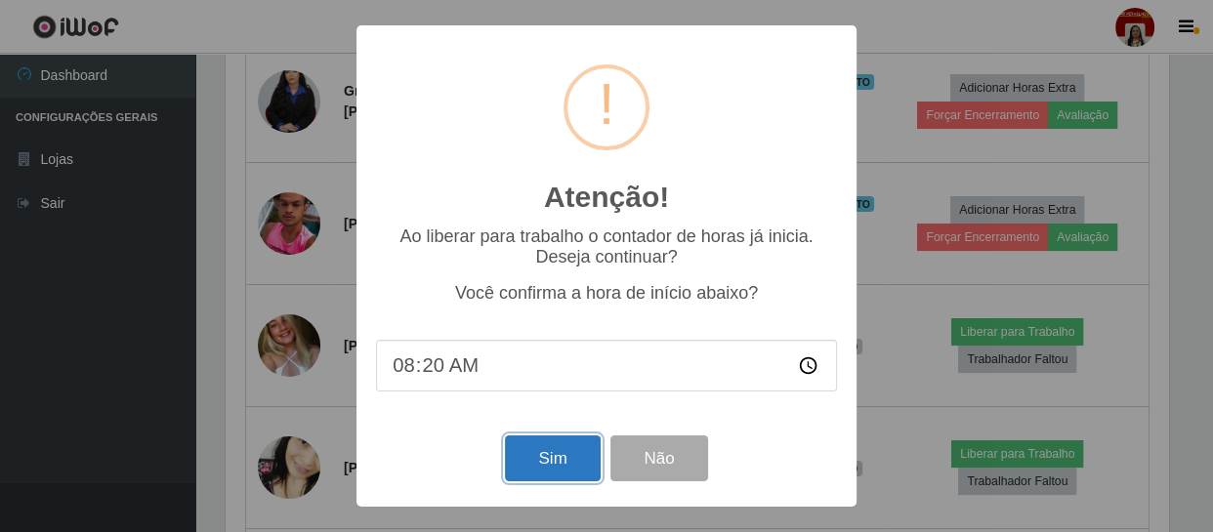
click at [569, 469] on button "Sim" at bounding box center [552, 459] width 95 height 46
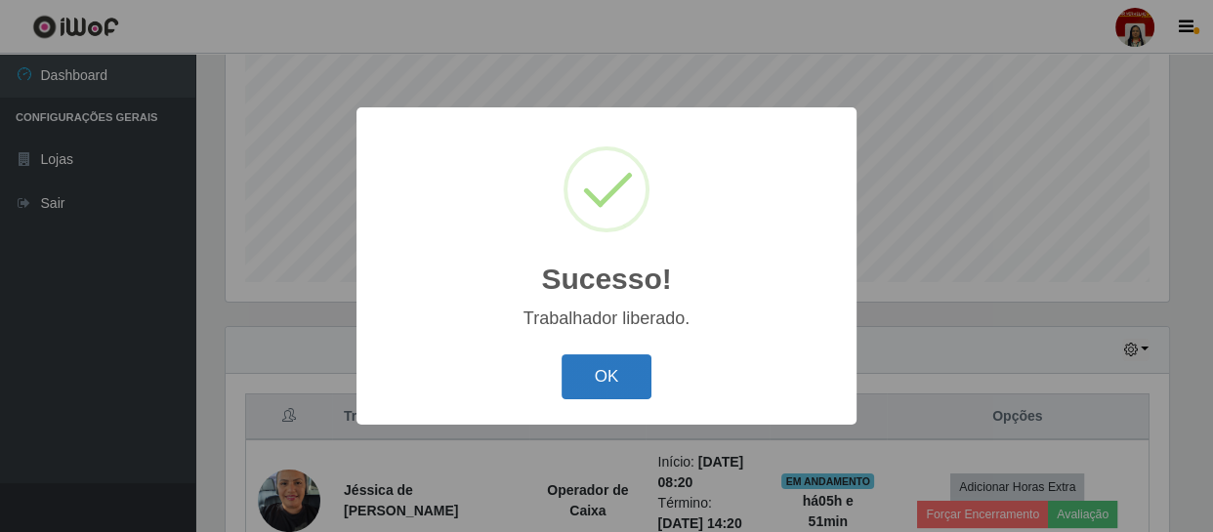
click at [608, 361] on button "OK" at bounding box center [607, 378] width 91 height 46
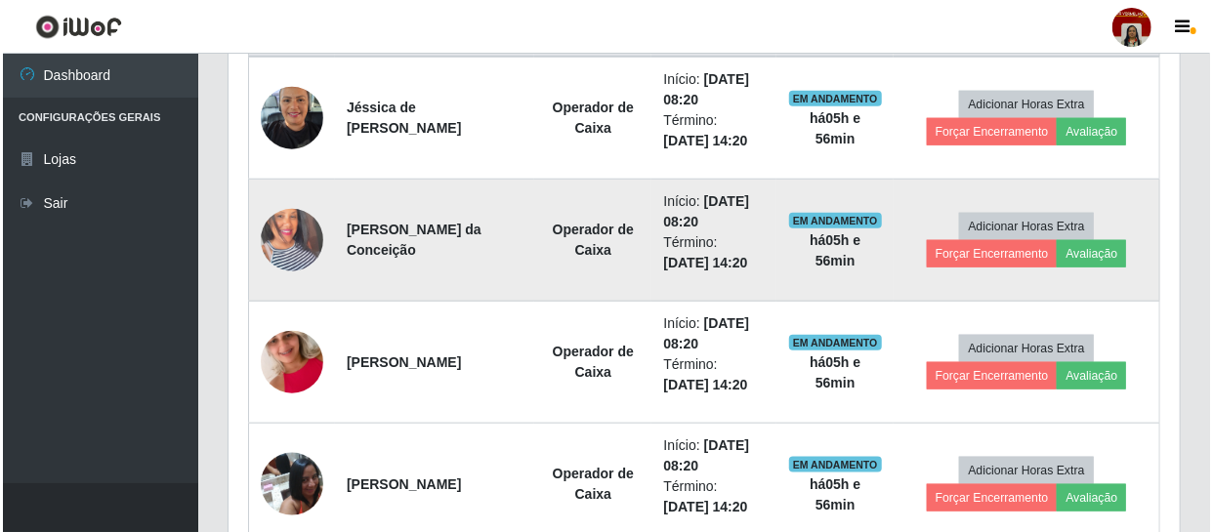
scroll to position [803, 0]
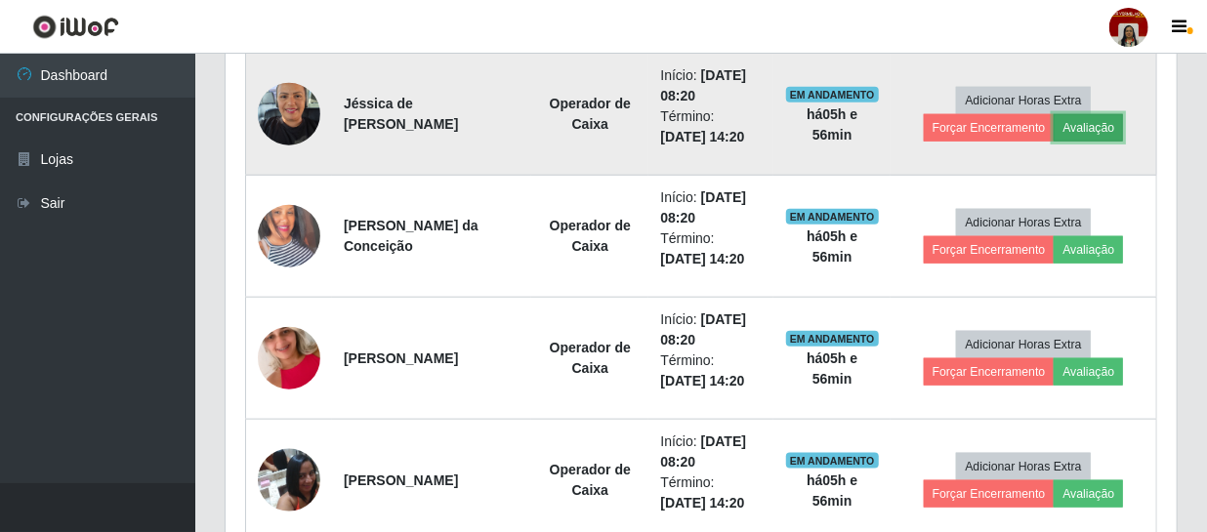
click at [1089, 121] on button "Avaliação" at bounding box center [1088, 127] width 69 height 27
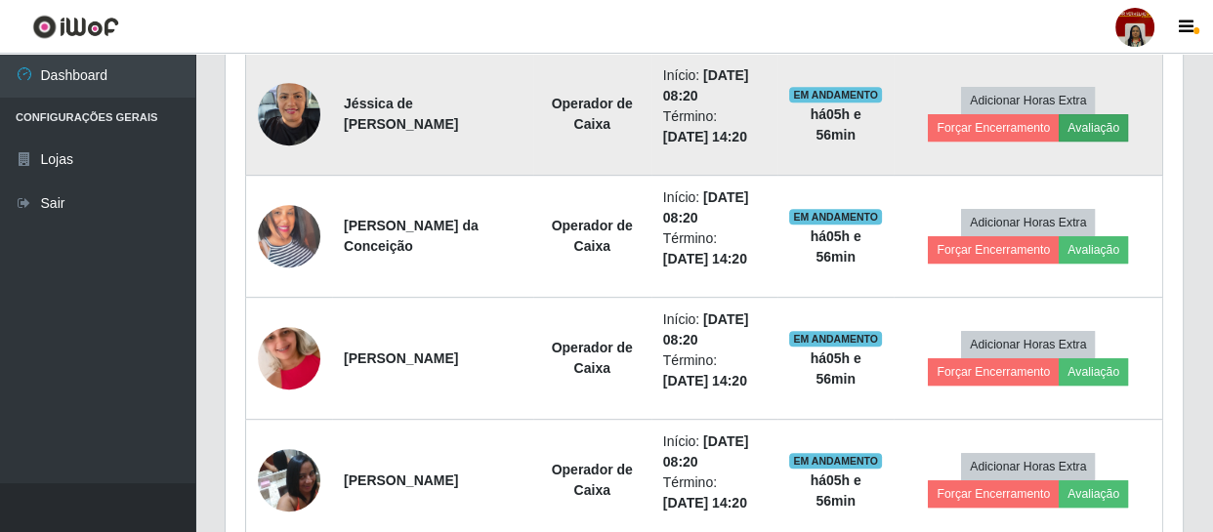
scroll to position [405, 943]
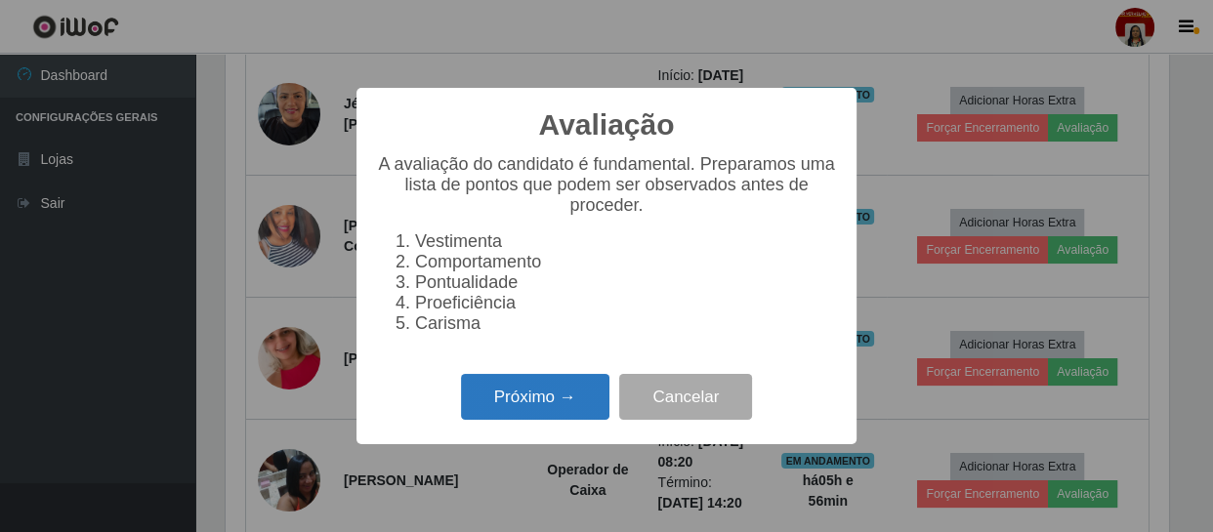
click at [557, 391] on button "Próximo →" at bounding box center [535, 397] width 148 height 46
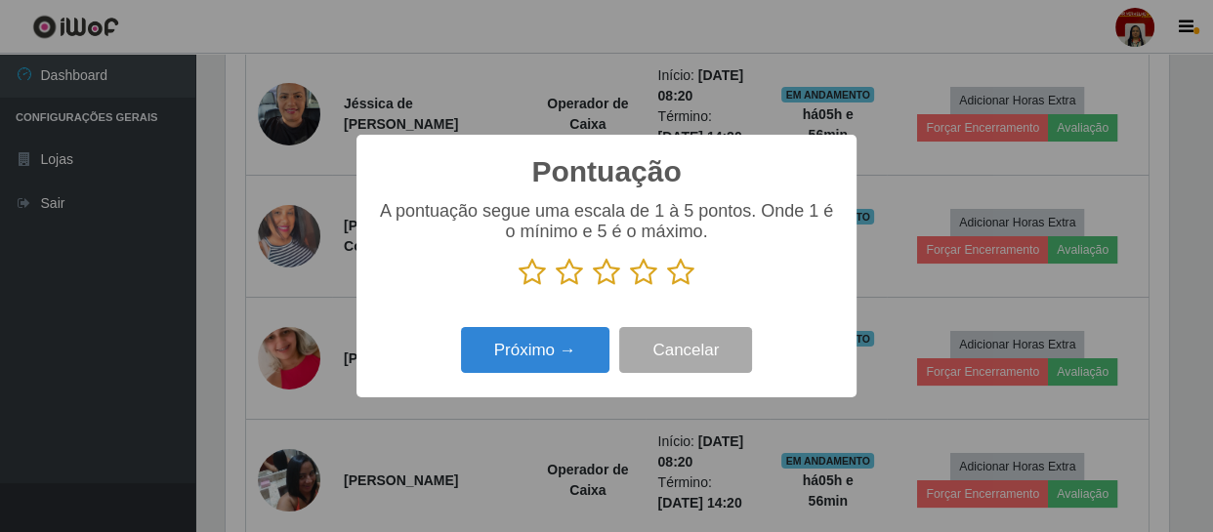
click at [688, 268] on icon at bounding box center [680, 272] width 27 height 29
click at [667, 287] on input "radio" at bounding box center [667, 287] width 0 height 0
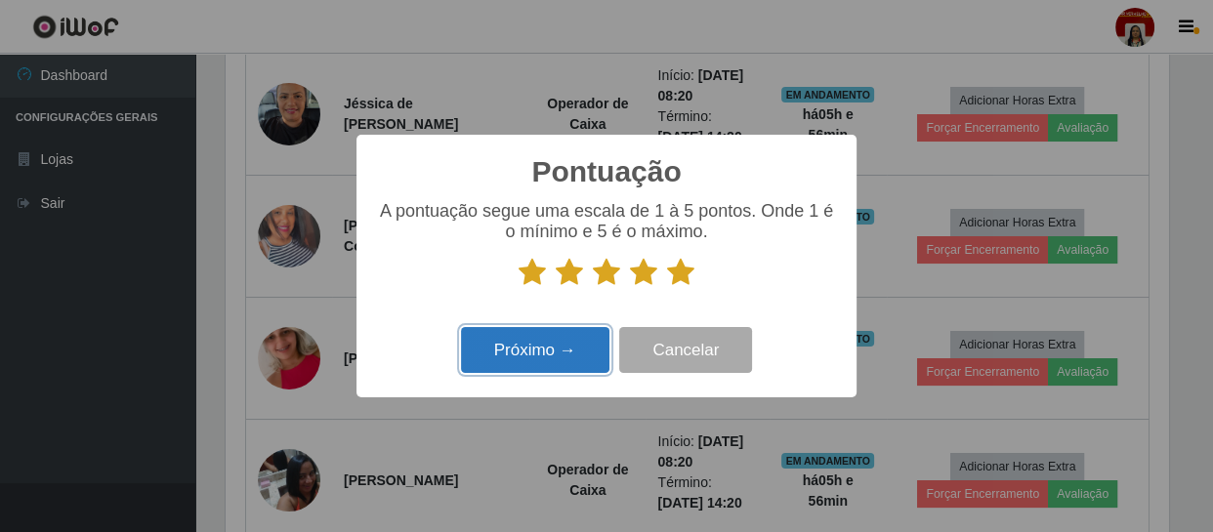
click at [551, 354] on button "Próximo →" at bounding box center [535, 350] width 148 height 46
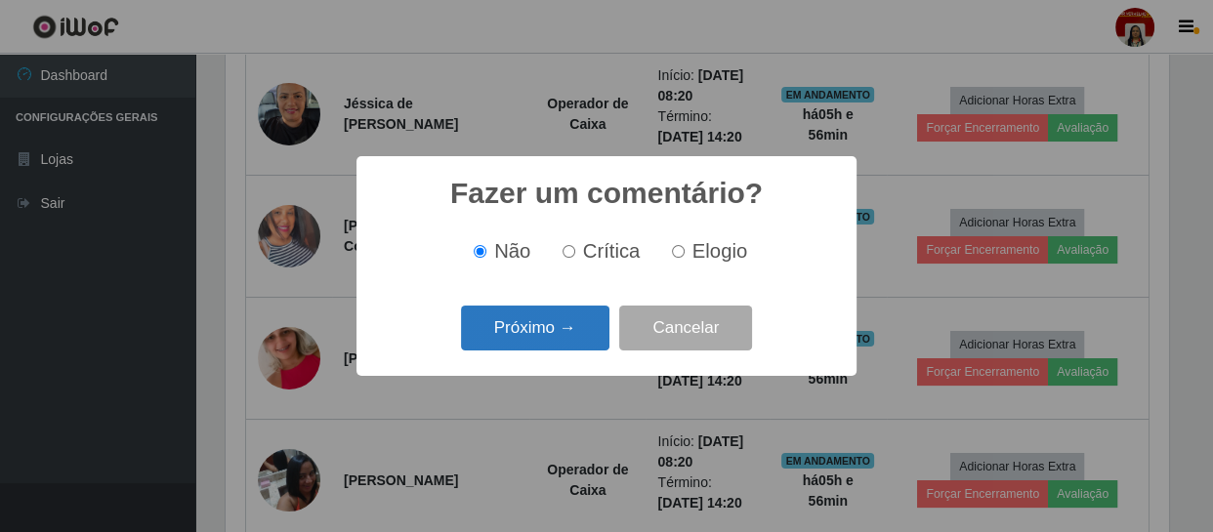
click at [581, 327] on button "Próximo →" at bounding box center [535, 329] width 148 height 46
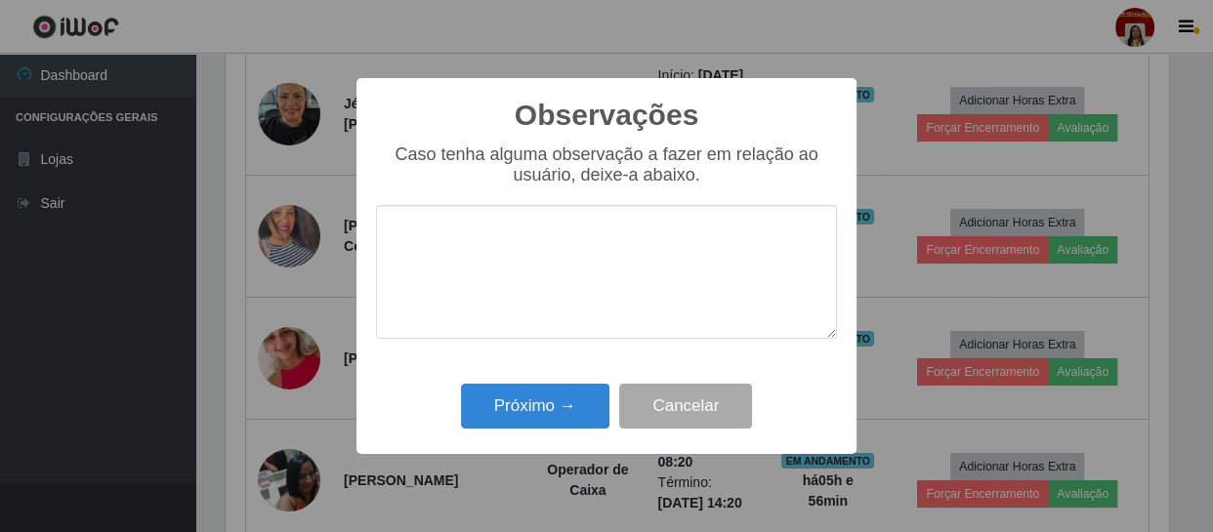
click at [556, 384] on div "Próximo → Cancelar" at bounding box center [606, 406] width 461 height 56
click at [557, 413] on button "Próximo →" at bounding box center [535, 407] width 148 height 46
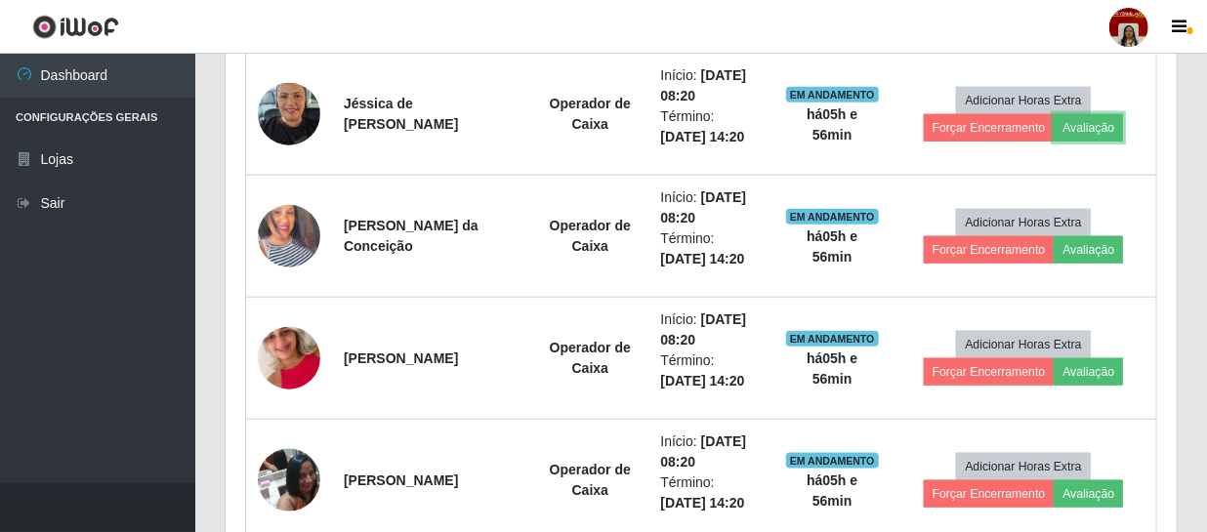
scroll to position [405, 951]
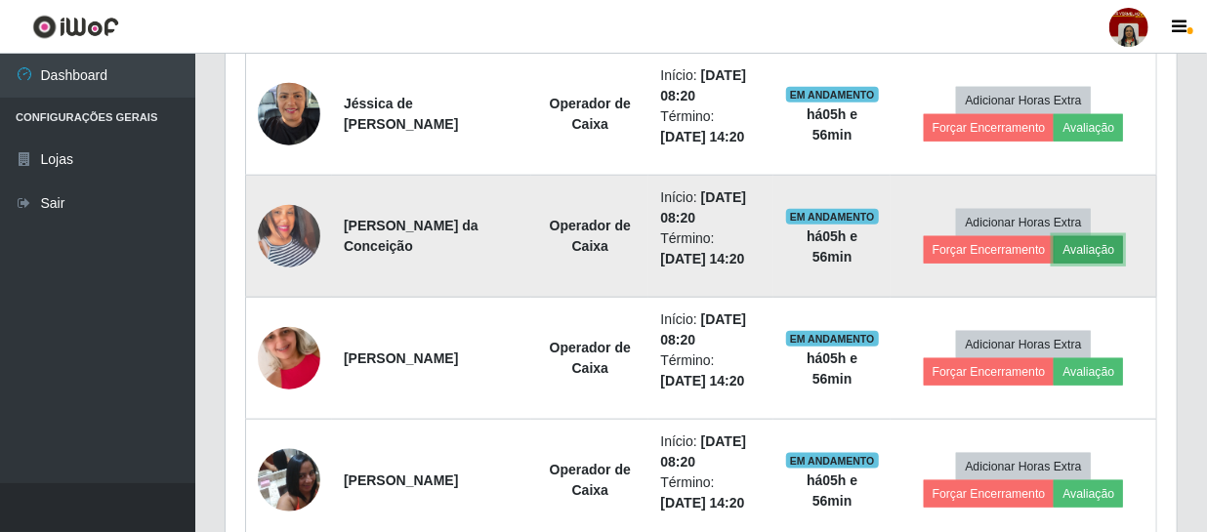
click at [1092, 241] on button "Avaliação" at bounding box center [1088, 249] width 69 height 27
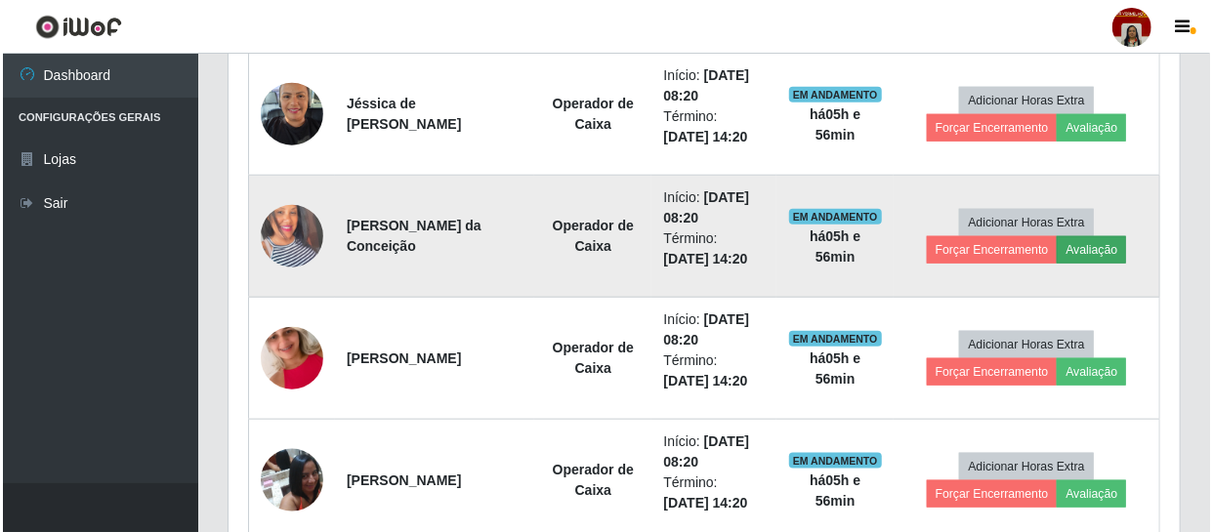
scroll to position [405, 943]
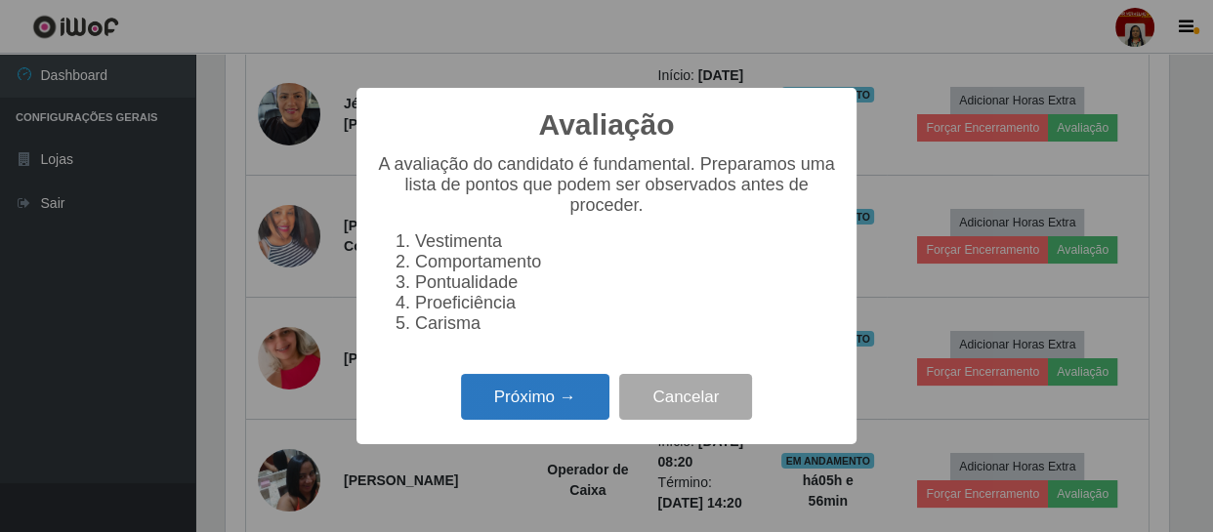
click at [536, 420] on button "Próximo →" at bounding box center [535, 397] width 148 height 46
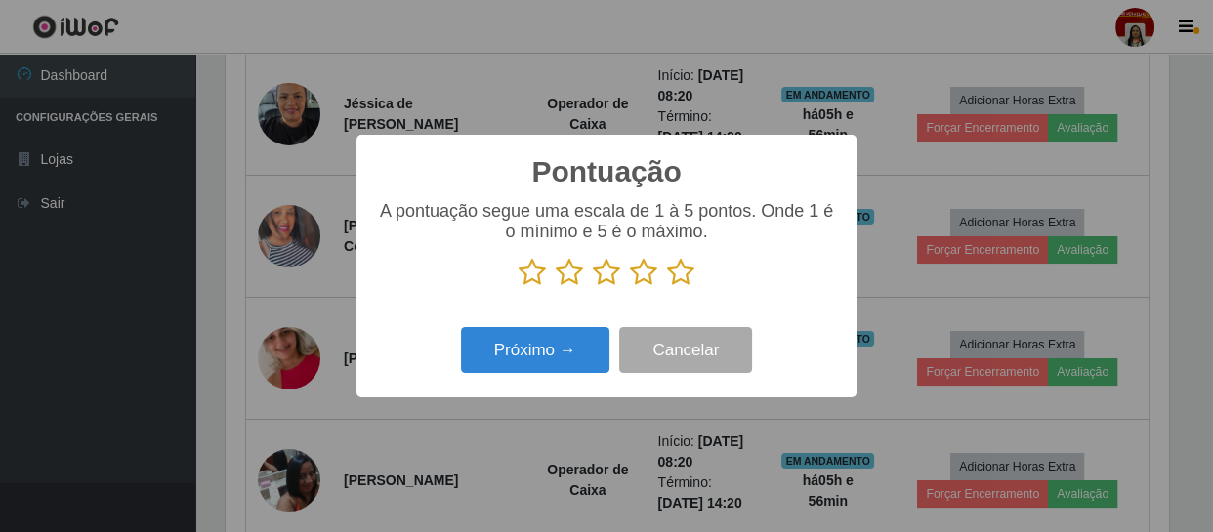
scroll to position [976416, 975876]
click at [669, 274] on icon at bounding box center [680, 272] width 27 height 29
click at [667, 287] on input "radio" at bounding box center [667, 287] width 0 height 0
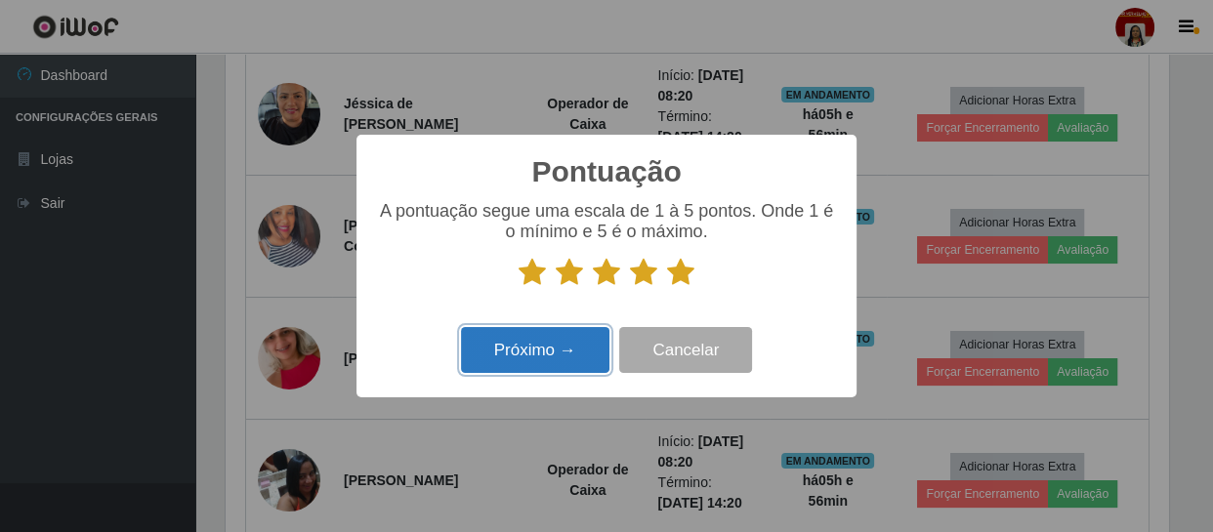
click at [587, 335] on button "Próximo →" at bounding box center [535, 350] width 148 height 46
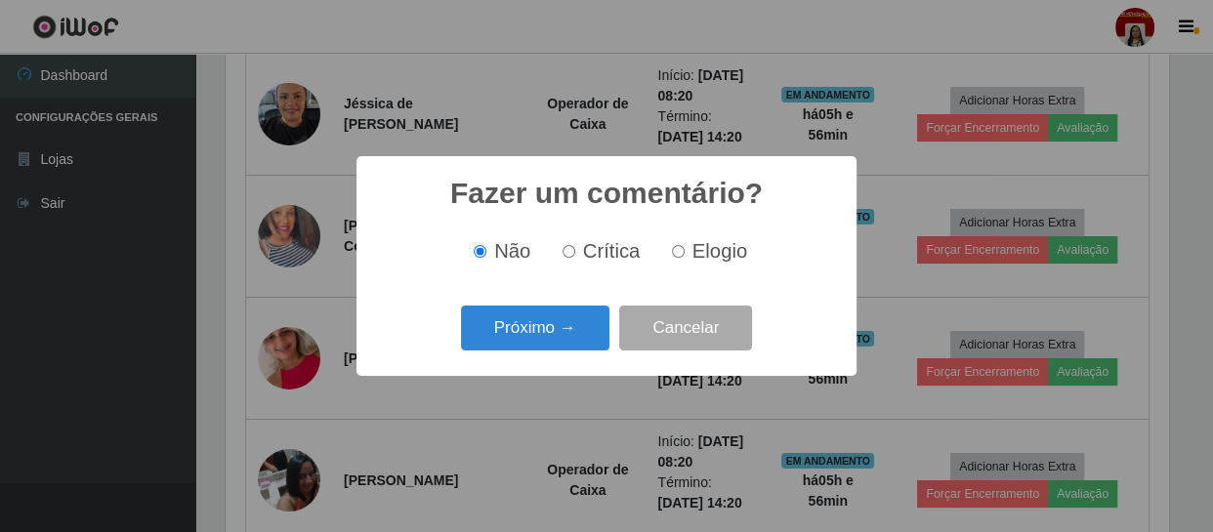
click at [587, 335] on button "Próximo →" at bounding box center [535, 329] width 148 height 46
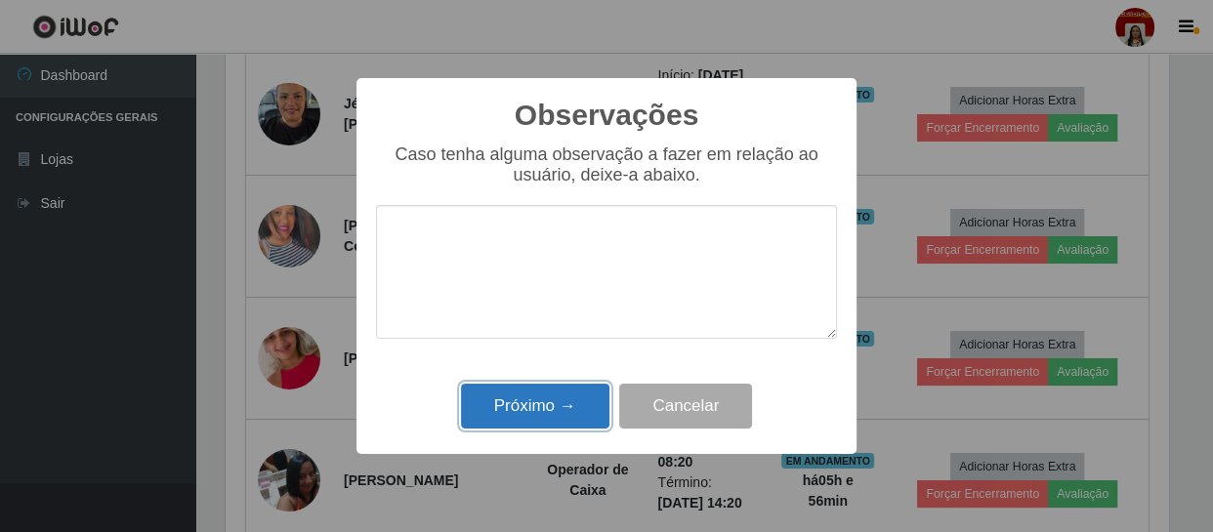
click at [584, 396] on button "Próximo →" at bounding box center [535, 407] width 148 height 46
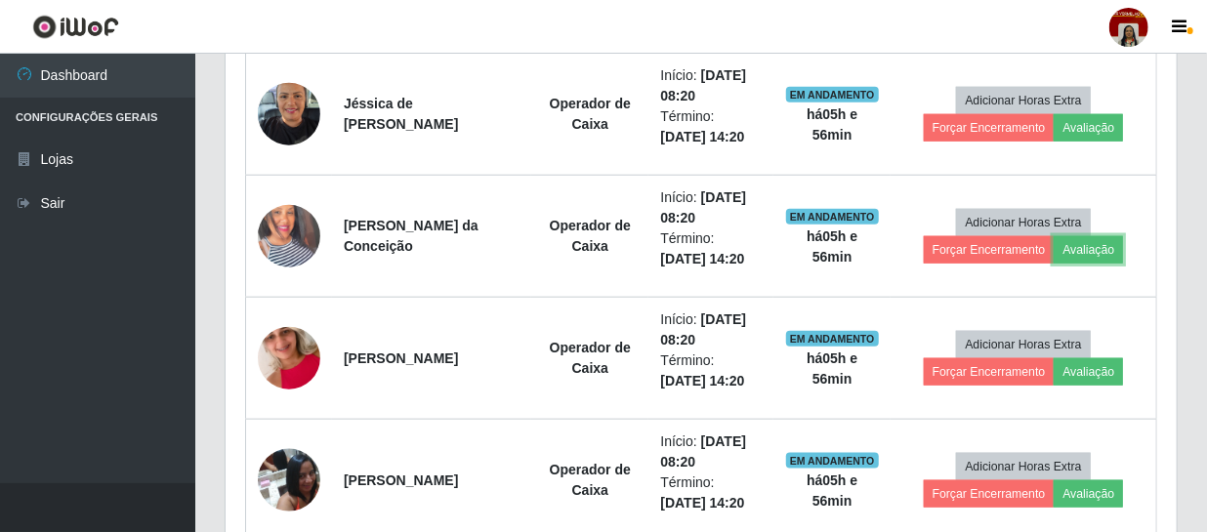
scroll to position [405, 951]
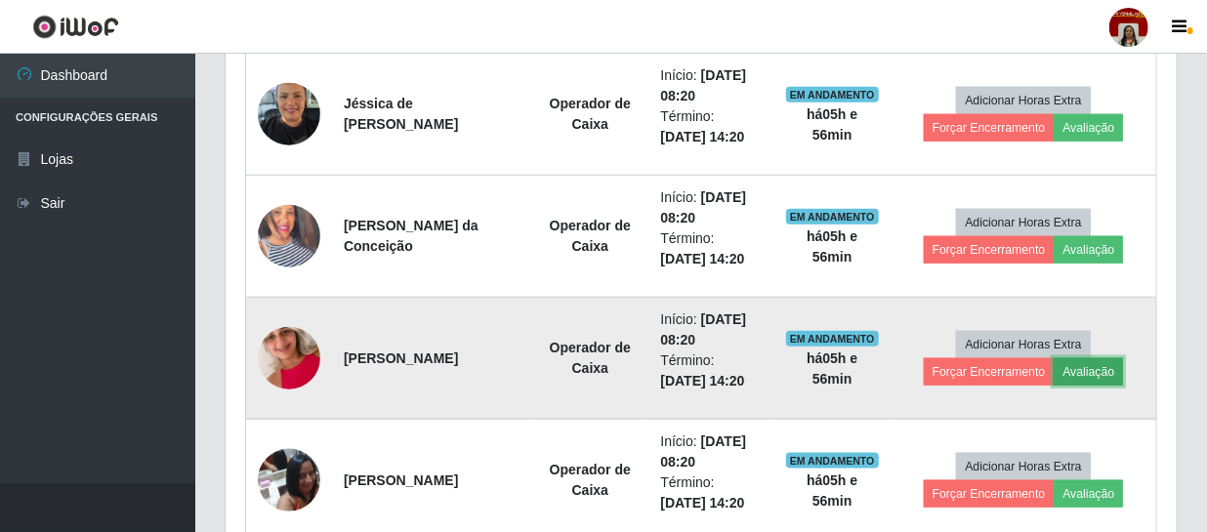
click at [1085, 379] on button "Avaliação" at bounding box center [1088, 371] width 69 height 27
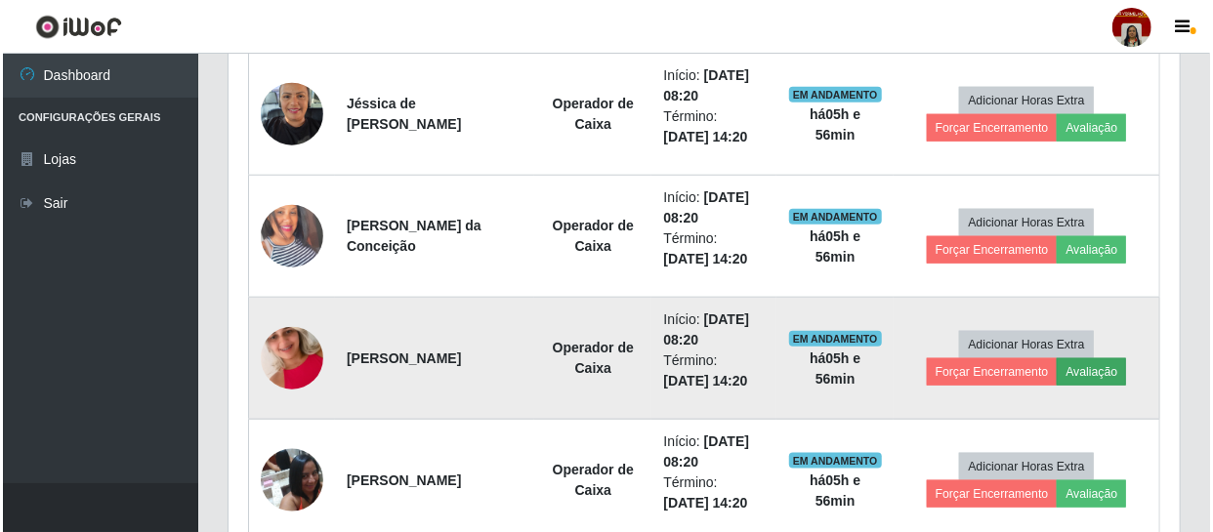
scroll to position [405, 943]
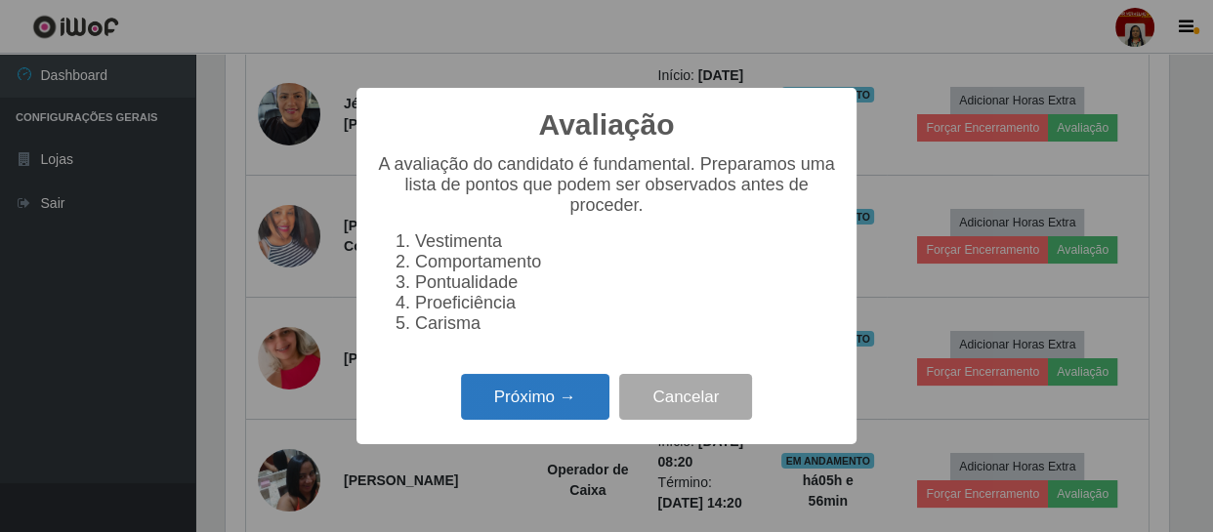
click at [533, 417] on button "Próximo →" at bounding box center [535, 397] width 148 height 46
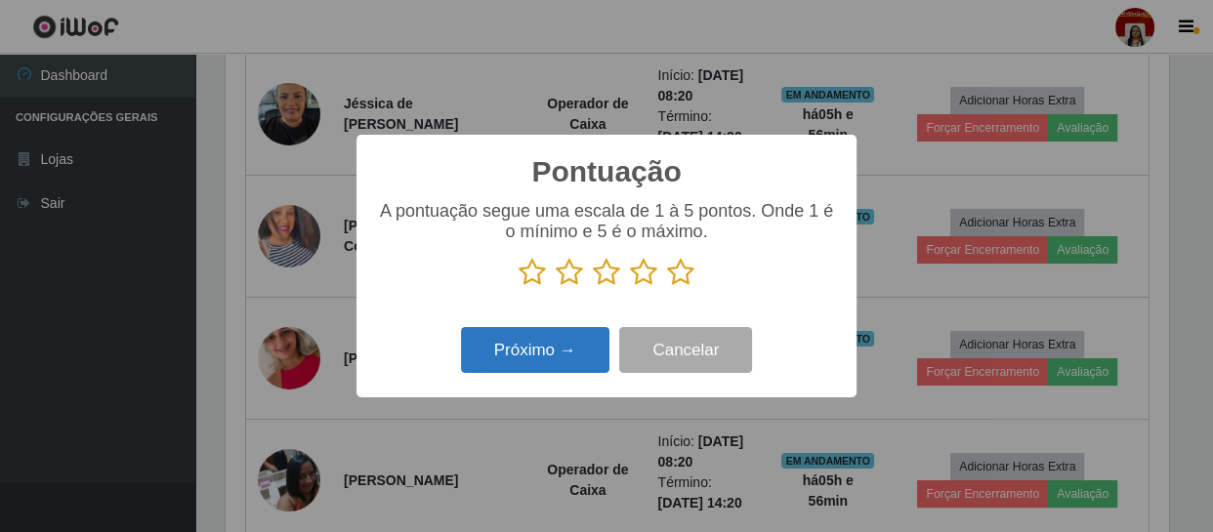
scroll to position [976416, 975876]
click at [675, 271] on icon at bounding box center [680, 272] width 27 height 29
click at [667, 287] on input "radio" at bounding box center [667, 287] width 0 height 0
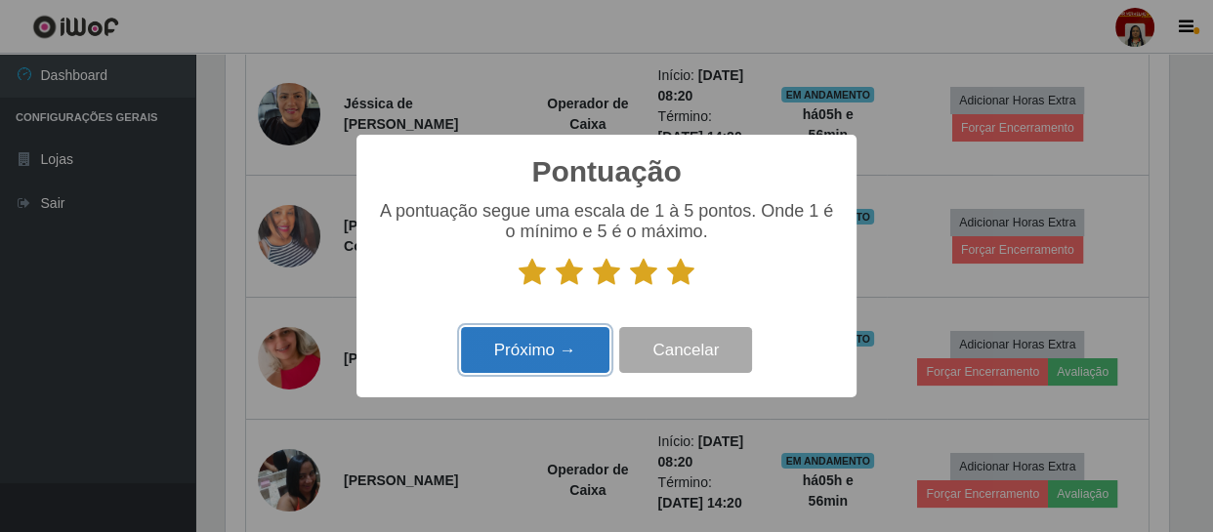
click at [574, 350] on button "Próximo →" at bounding box center [535, 350] width 148 height 46
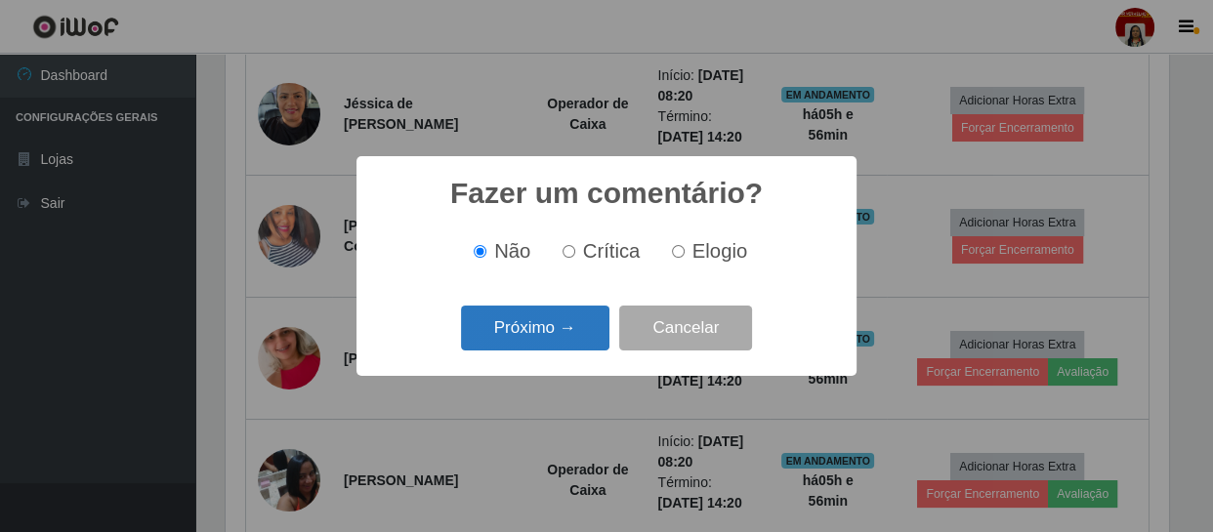
click at [576, 324] on button "Próximo →" at bounding box center [535, 329] width 148 height 46
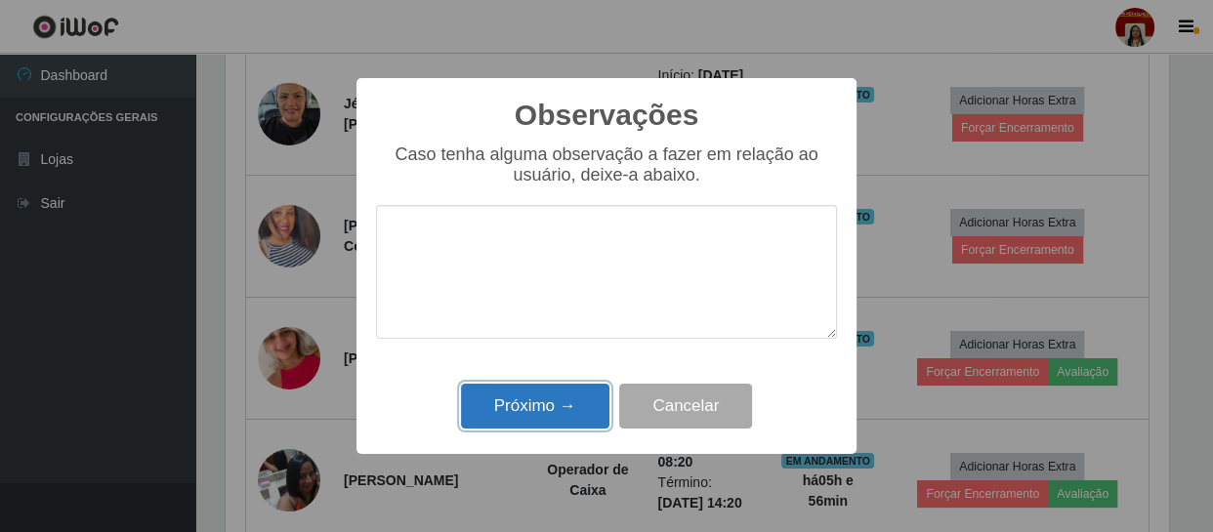
click at [577, 403] on button "Próximo →" at bounding box center [535, 407] width 148 height 46
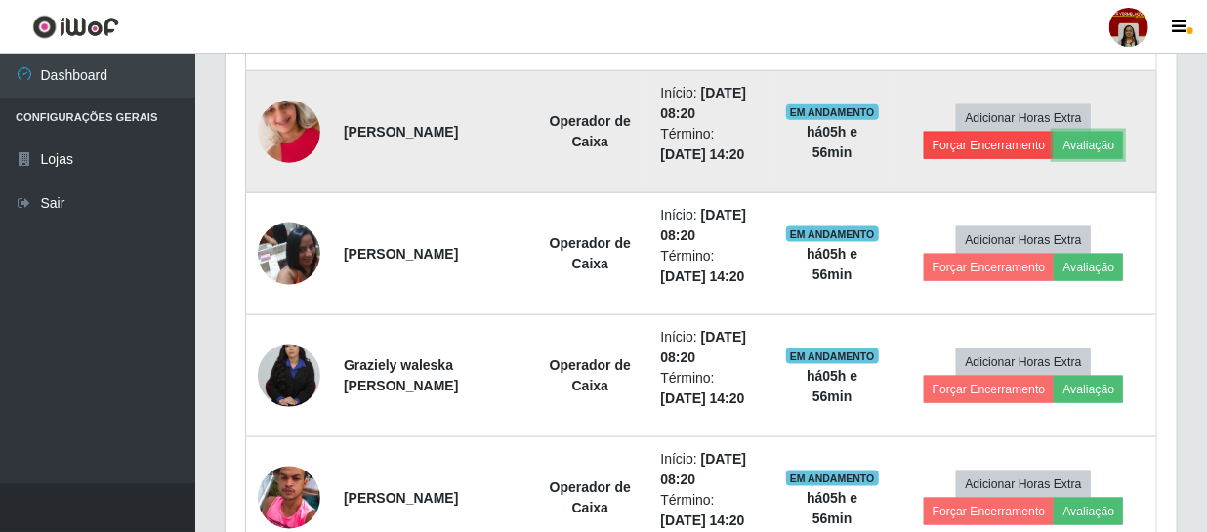
scroll to position [1070, 0]
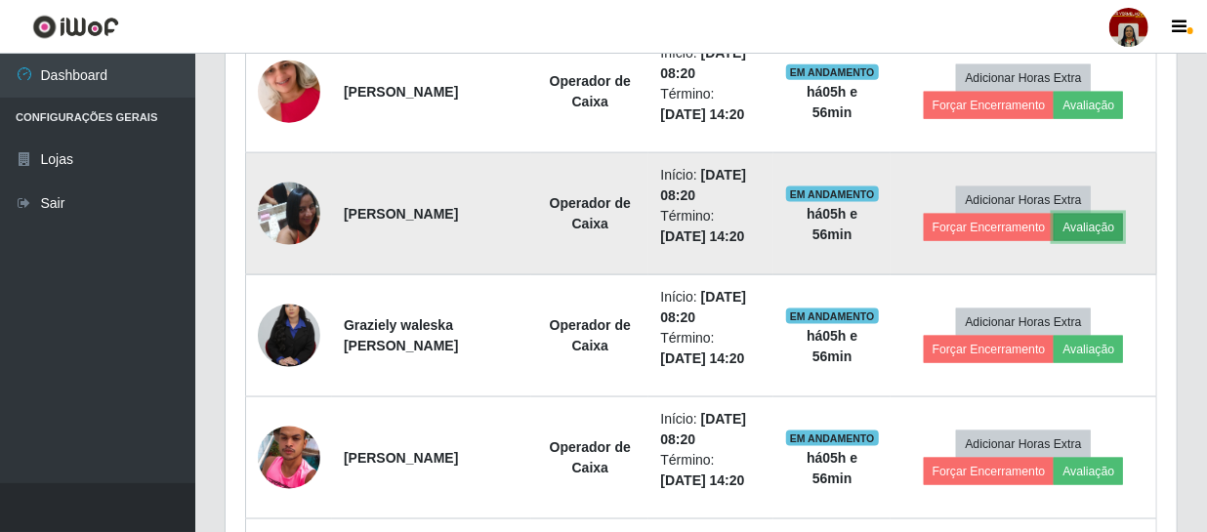
click at [1104, 225] on button "Avaliação" at bounding box center [1088, 227] width 69 height 27
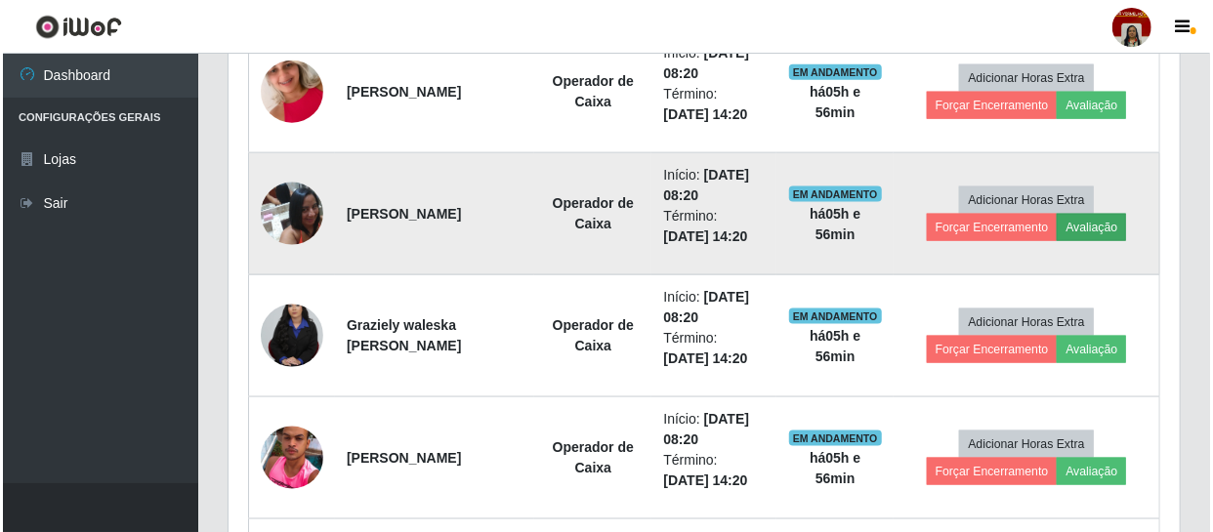
scroll to position [405, 943]
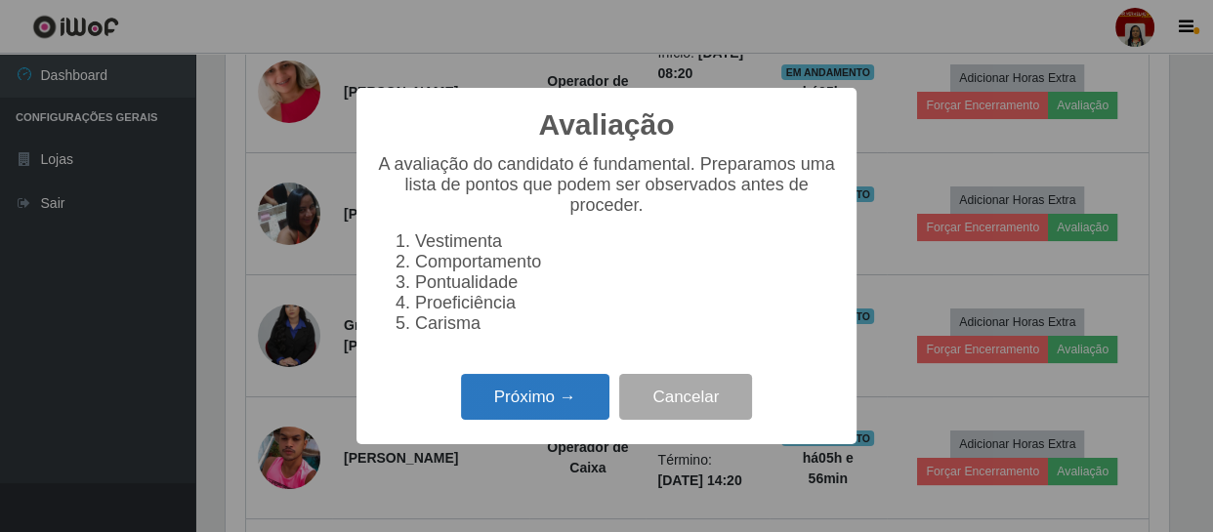
click at [567, 407] on button "Próximo →" at bounding box center [535, 397] width 148 height 46
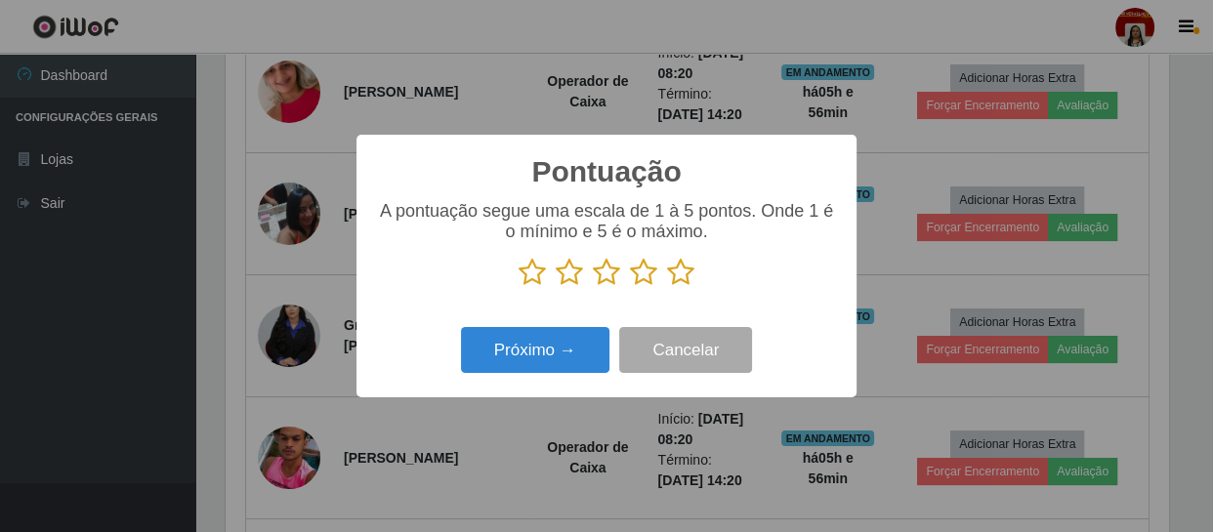
click at [681, 274] on icon at bounding box center [680, 272] width 27 height 29
click at [667, 287] on input "radio" at bounding box center [667, 287] width 0 height 0
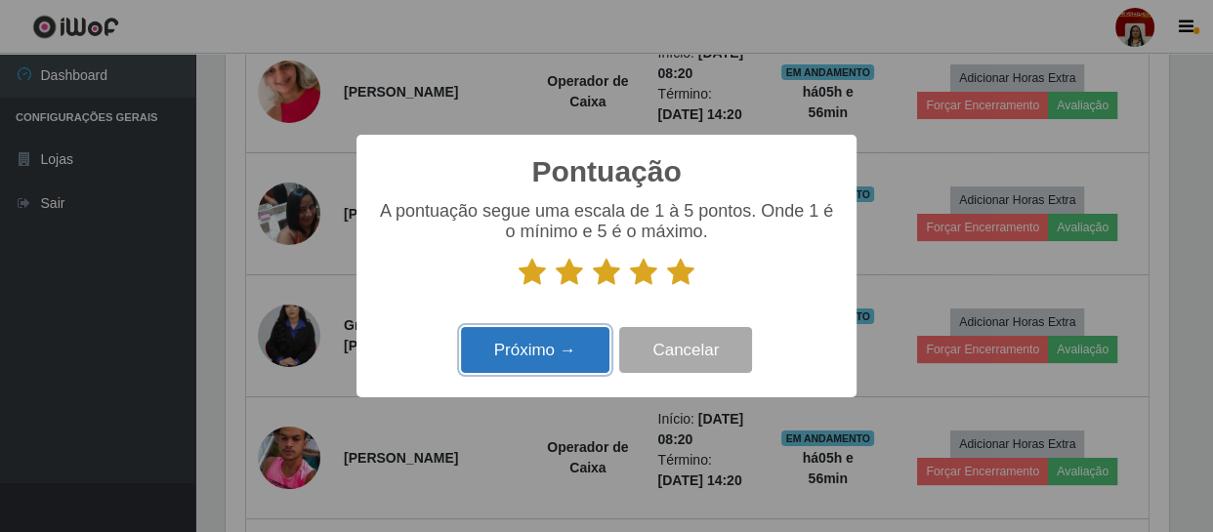
click at [551, 360] on button "Próximo →" at bounding box center [535, 350] width 148 height 46
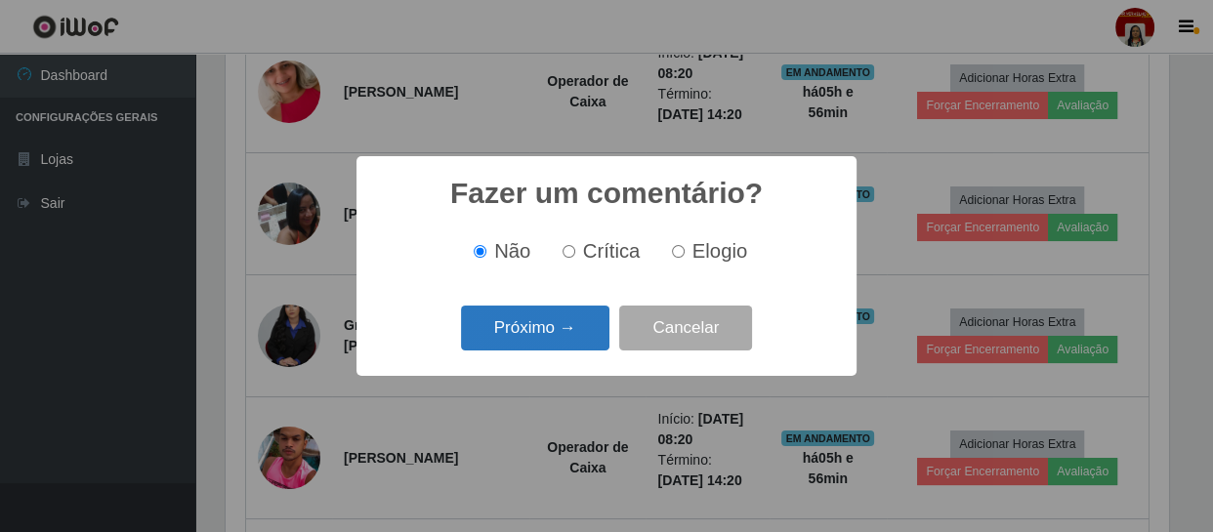
click at [561, 336] on button "Próximo →" at bounding box center [535, 329] width 148 height 46
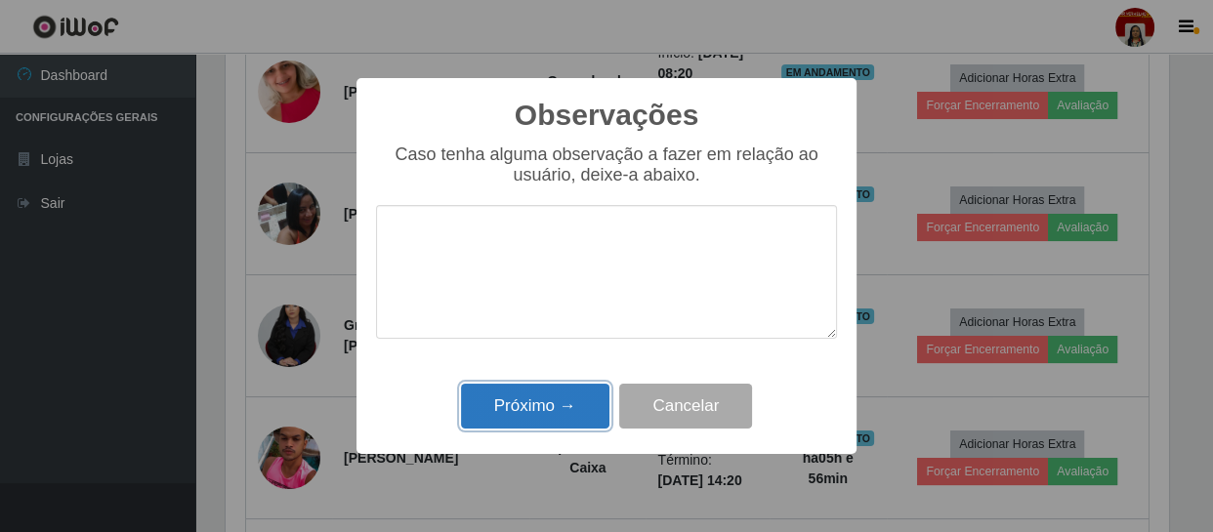
click at [562, 415] on button "Próximo →" at bounding box center [535, 407] width 148 height 46
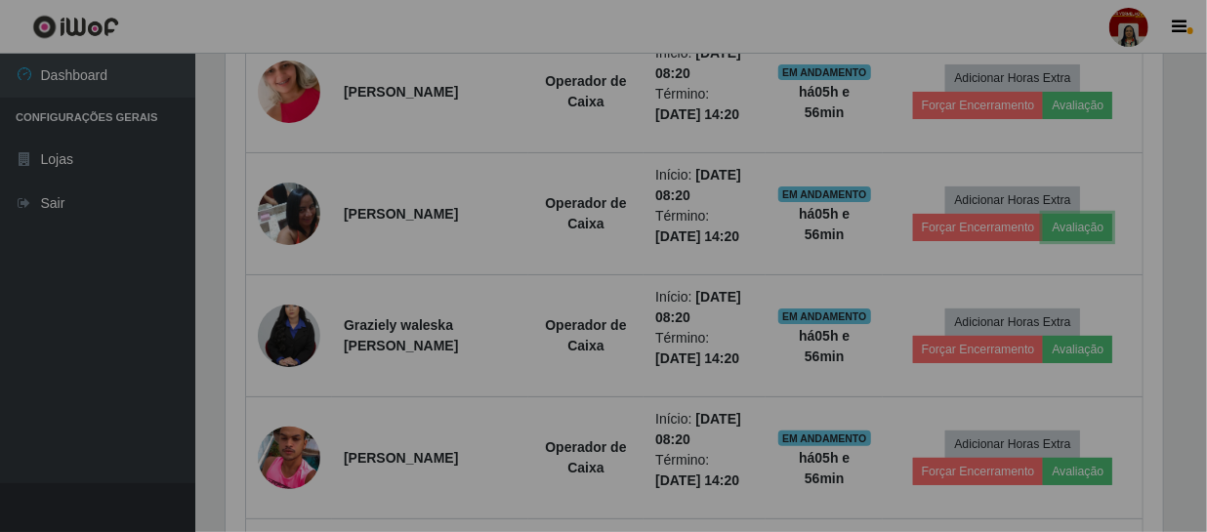
scroll to position [405, 951]
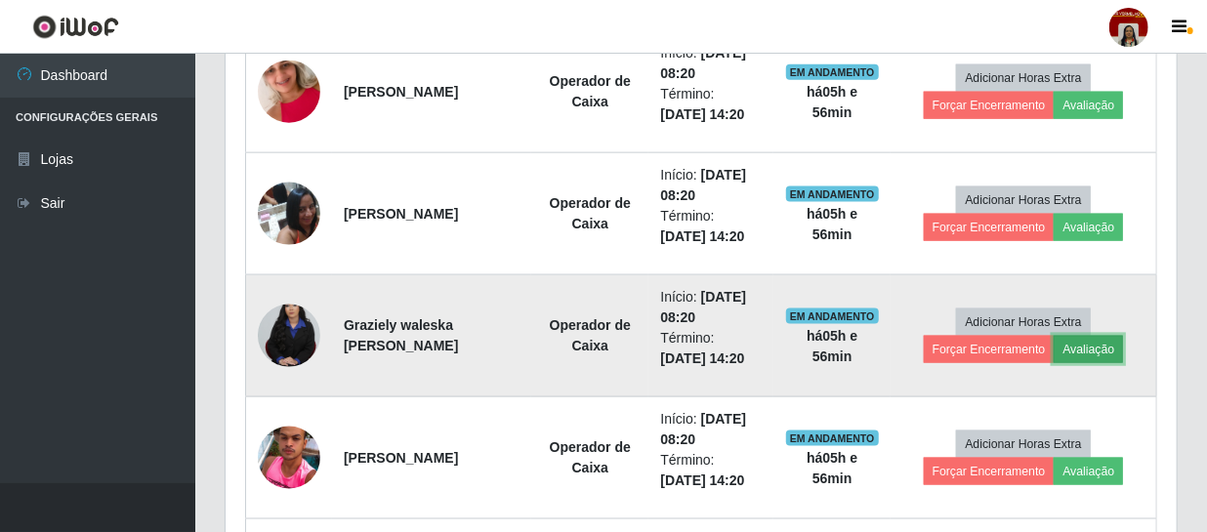
click at [1115, 341] on button "Avaliação" at bounding box center [1088, 349] width 69 height 27
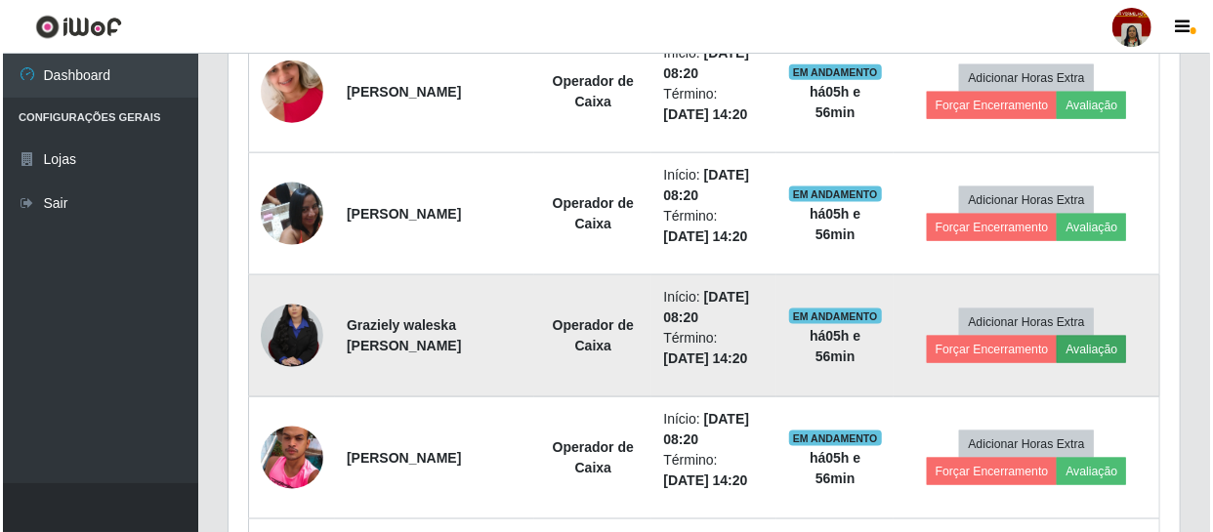
scroll to position [405, 943]
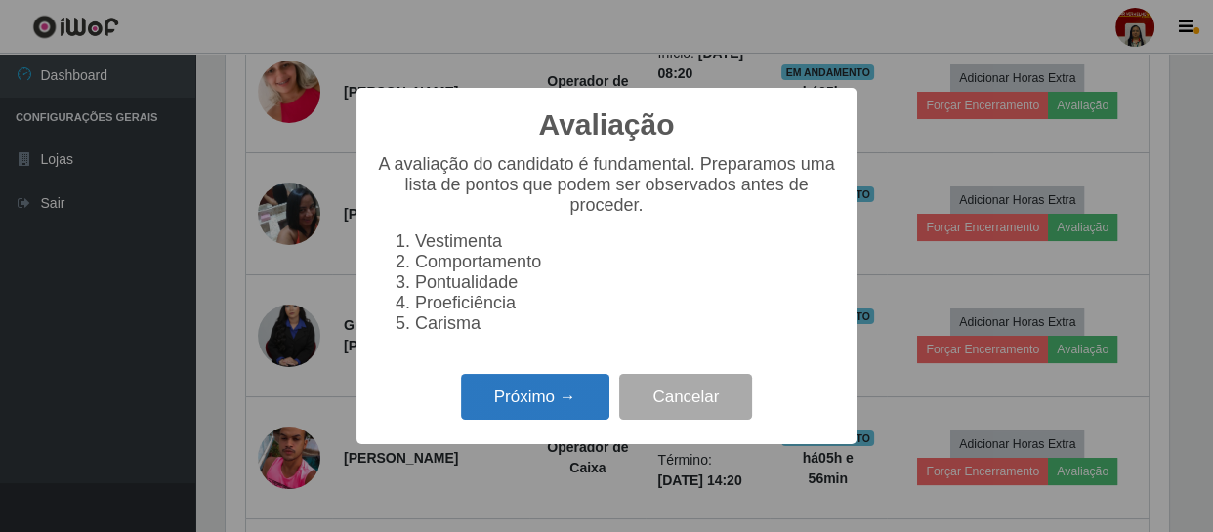
click at [566, 399] on button "Próximo →" at bounding box center [535, 397] width 148 height 46
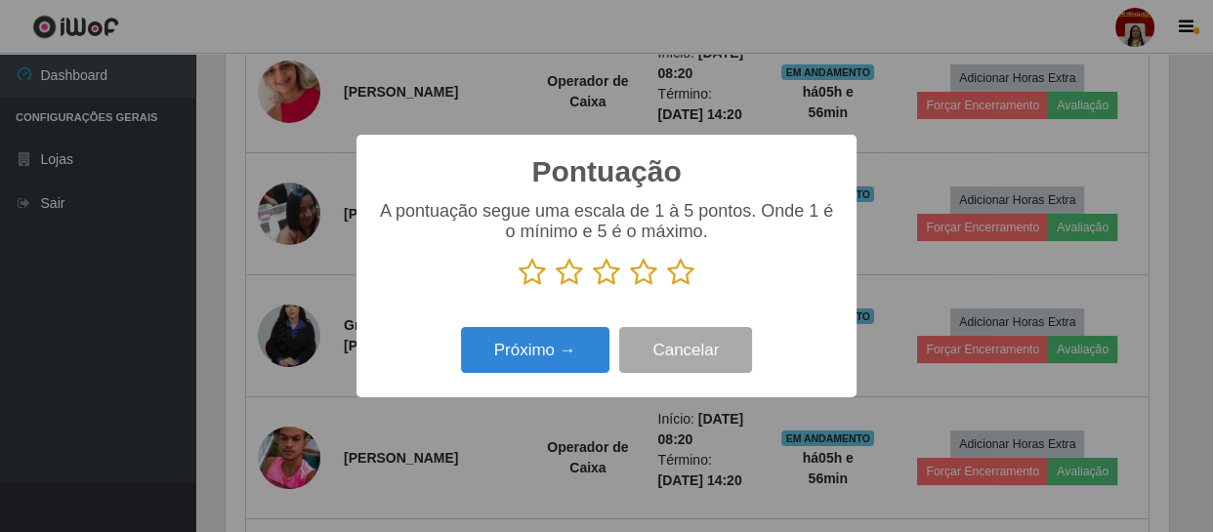
scroll to position [976416, 975876]
click at [667, 274] on icon at bounding box center [680, 272] width 27 height 29
click at [667, 287] on input "radio" at bounding box center [667, 287] width 0 height 0
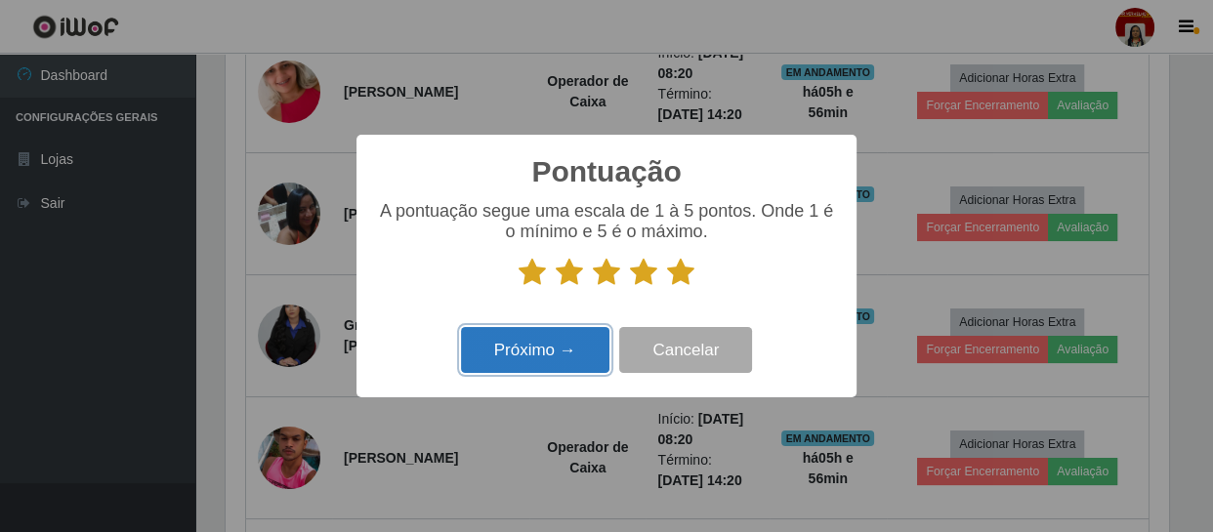
click at [587, 353] on button "Próximo →" at bounding box center [535, 350] width 148 height 46
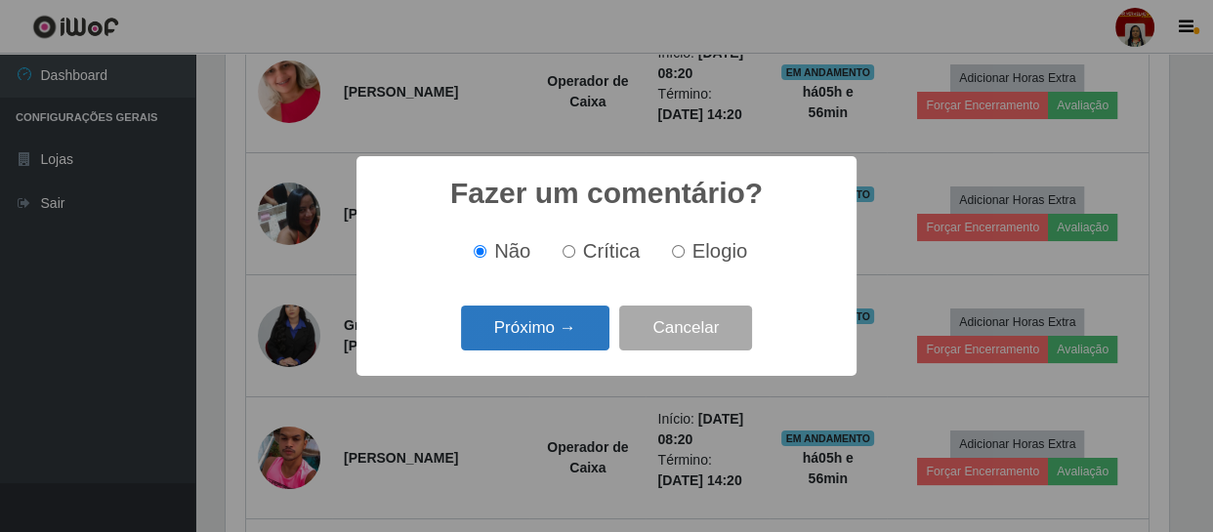
click at [594, 318] on button "Próximo →" at bounding box center [535, 329] width 148 height 46
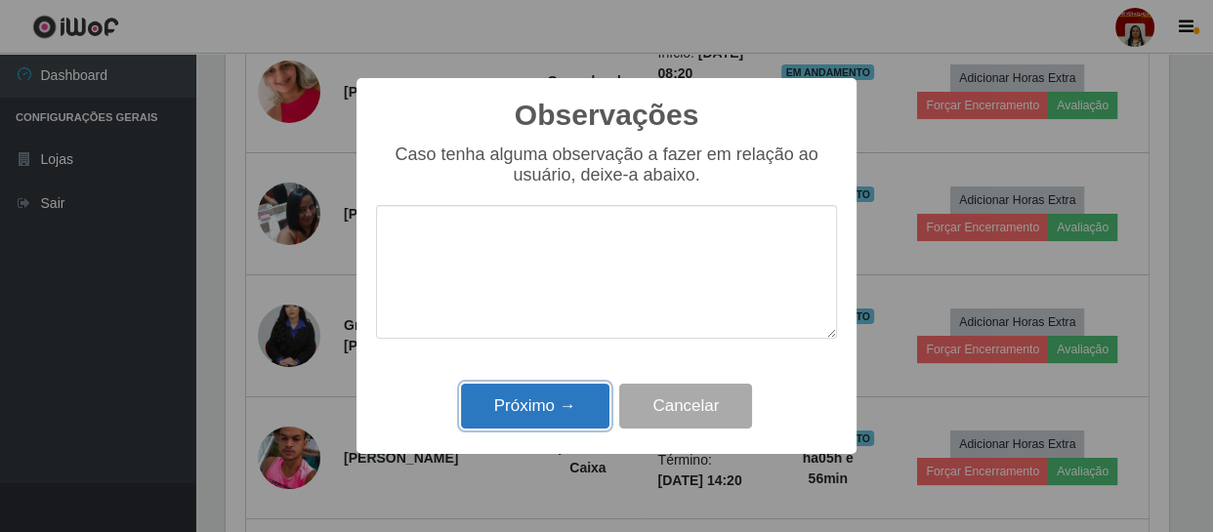
click at [529, 421] on button "Próximo →" at bounding box center [535, 407] width 148 height 46
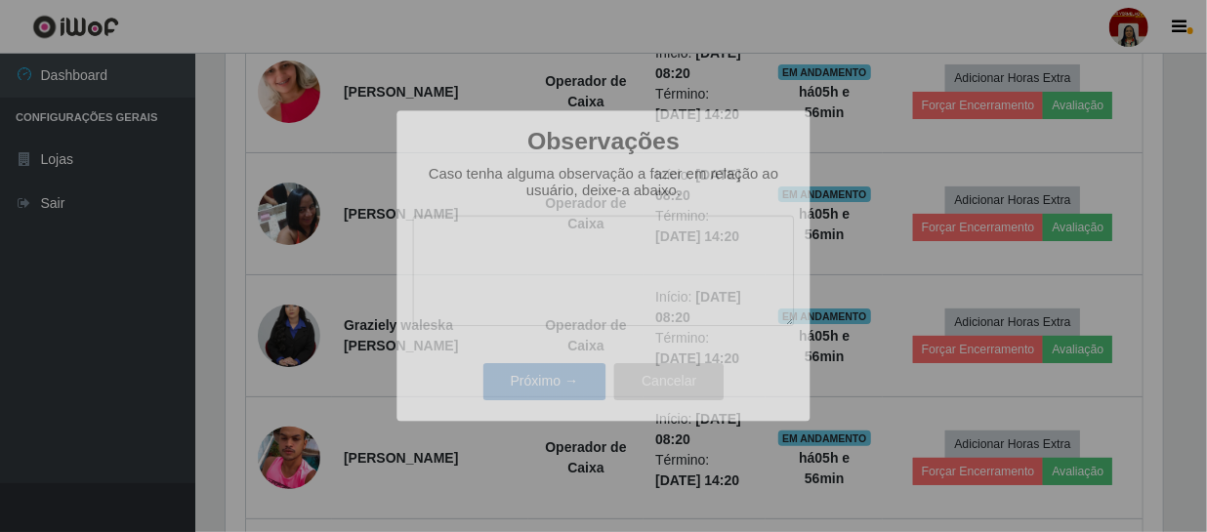
scroll to position [405, 951]
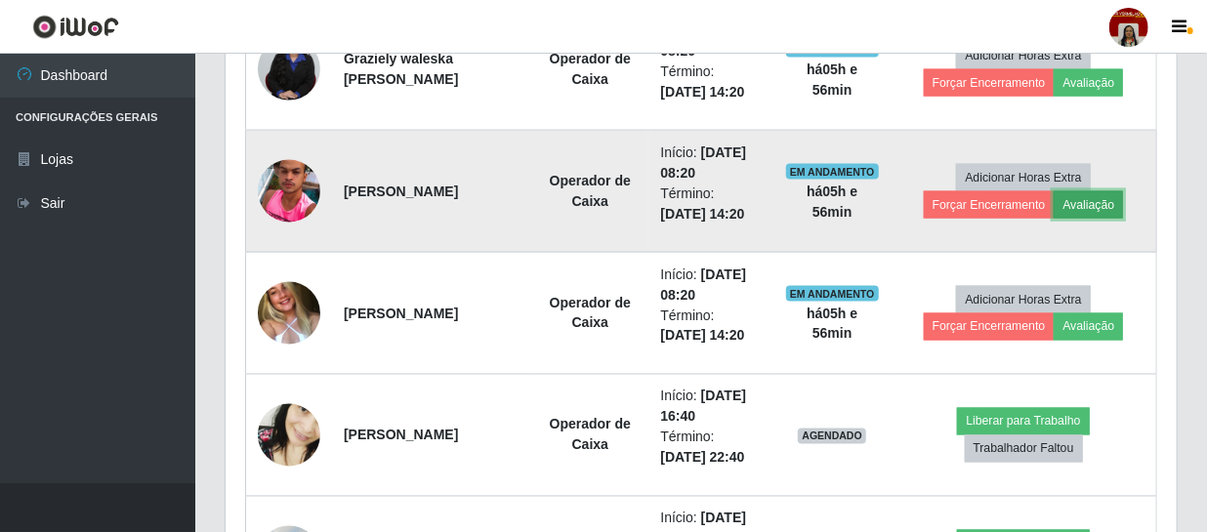
click at [1101, 201] on button "Avaliação" at bounding box center [1088, 204] width 69 height 27
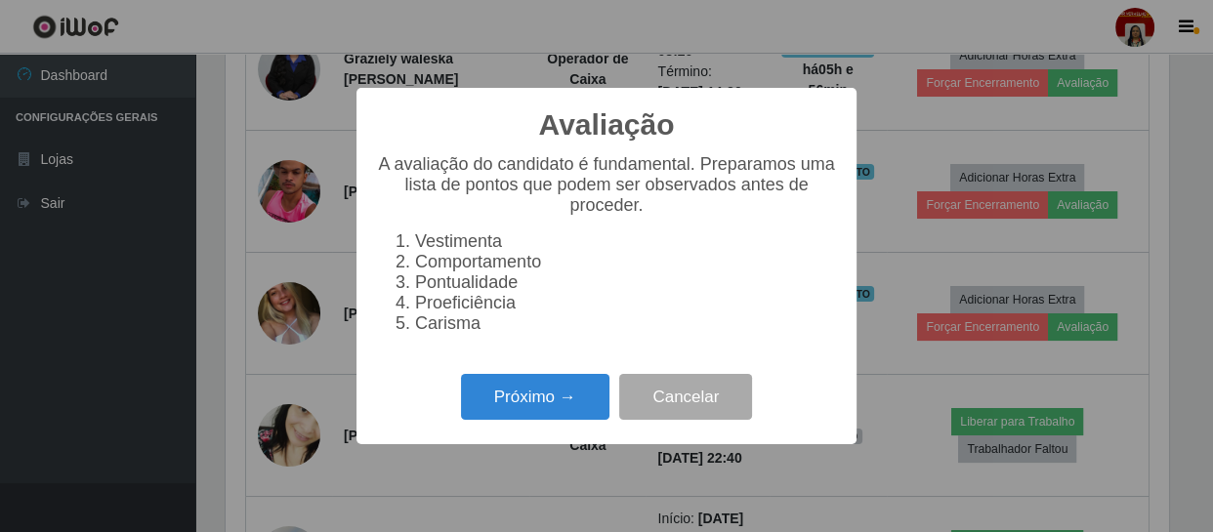
click at [585, 380] on div "Próximo → Cancelar" at bounding box center [606, 397] width 461 height 56
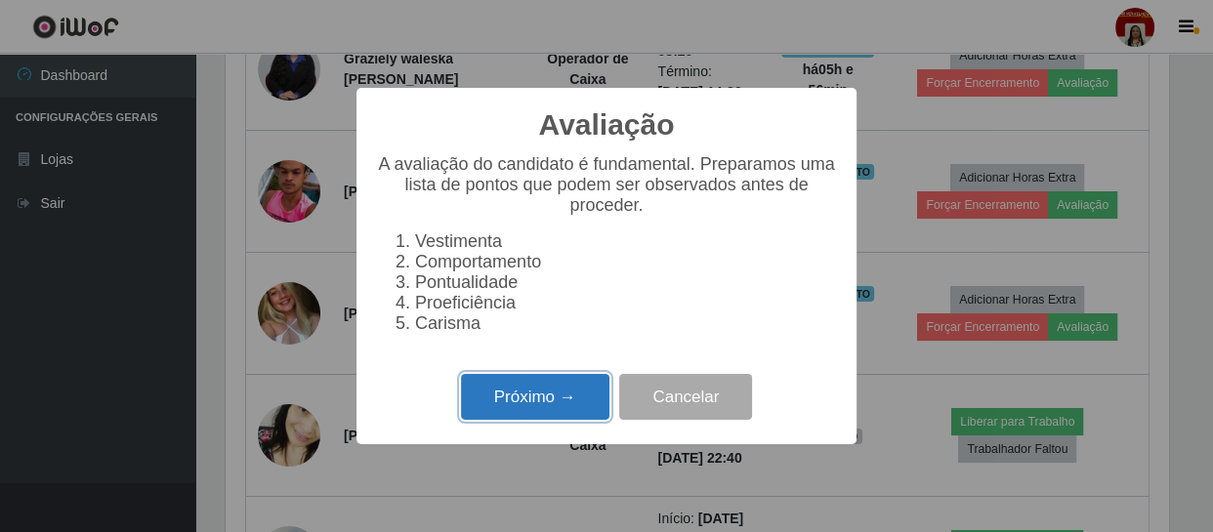
click at [576, 402] on button "Próximo →" at bounding box center [535, 397] width 148 height 46
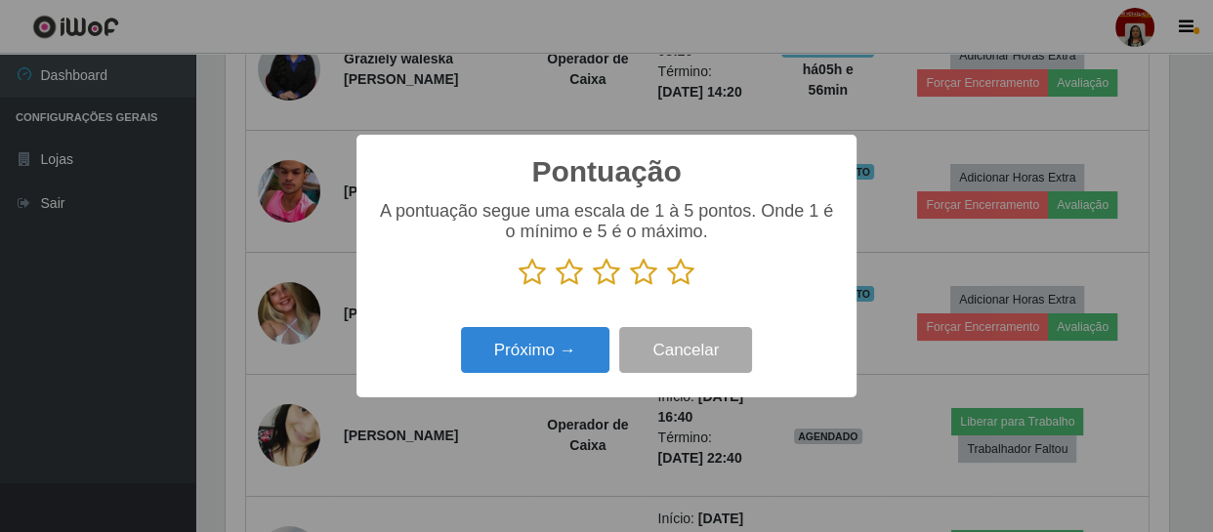
click at [682, 264] on icon at bounding box center [680, 272] width 27 height 29
click at [667, 287] on input "radio" at bounding box center [667, 287] width 0 height 0
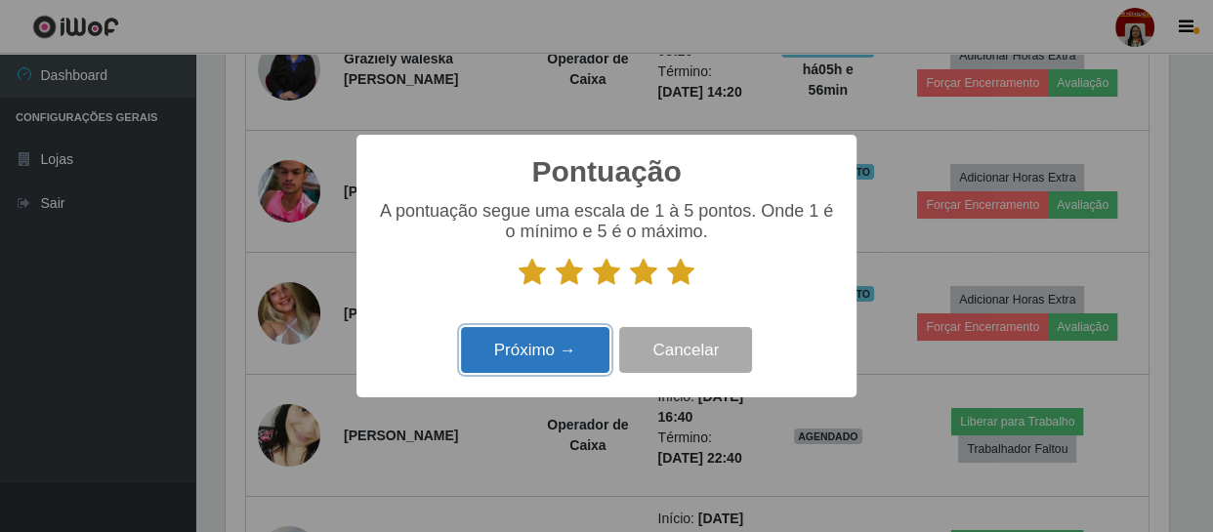
click at [572, 347] on button "Próximo →" at bounding box center [535, 350] width 148 height 46
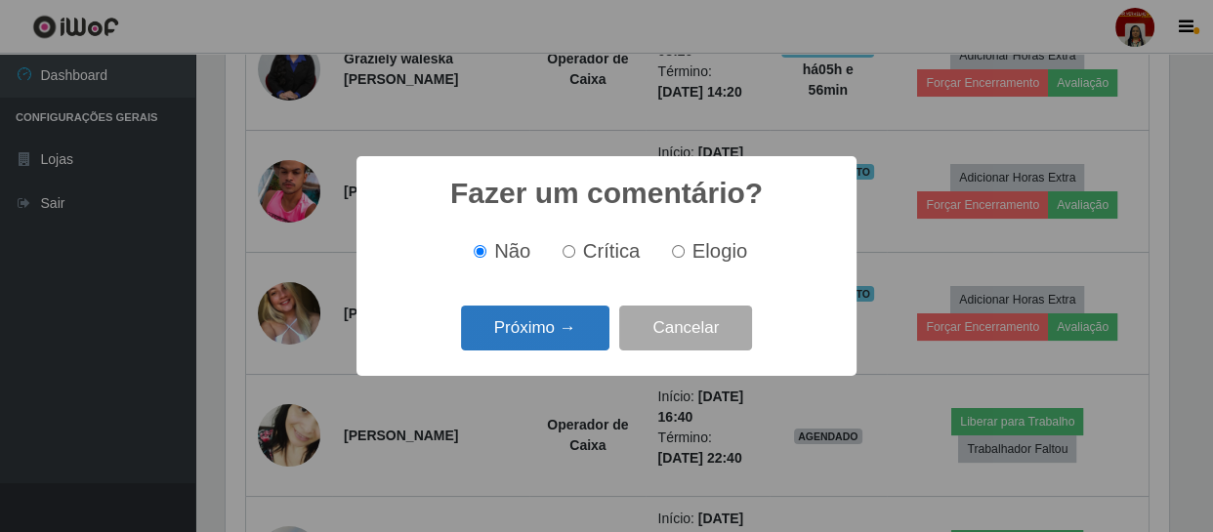
click at [575, 349] on button "Próximo →" at bounding box center [535, 329] width 148 height 46
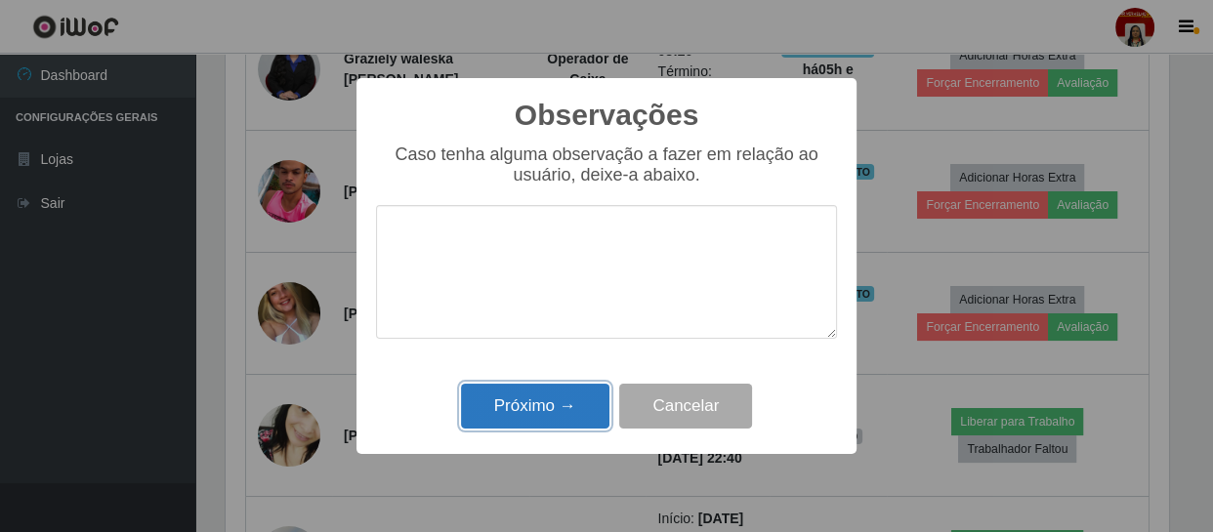
click at [568, 396] on button "Próximo →" at bounding box center [535, 407] width 148 height 46
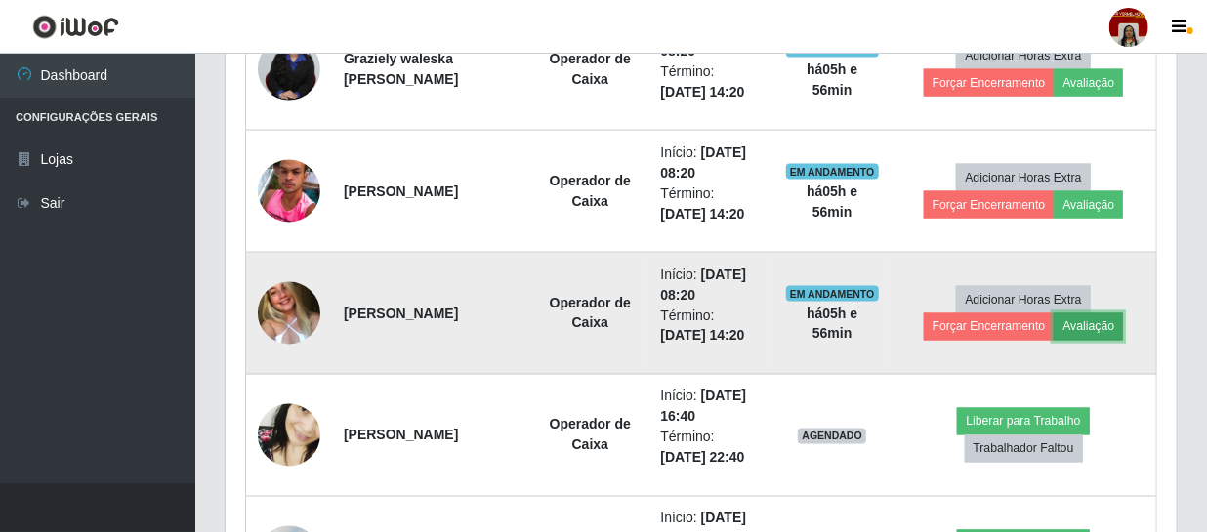
click at [1082, 320] on button "Avaliação" at bounding box center [1088, 327] width 69 height 27
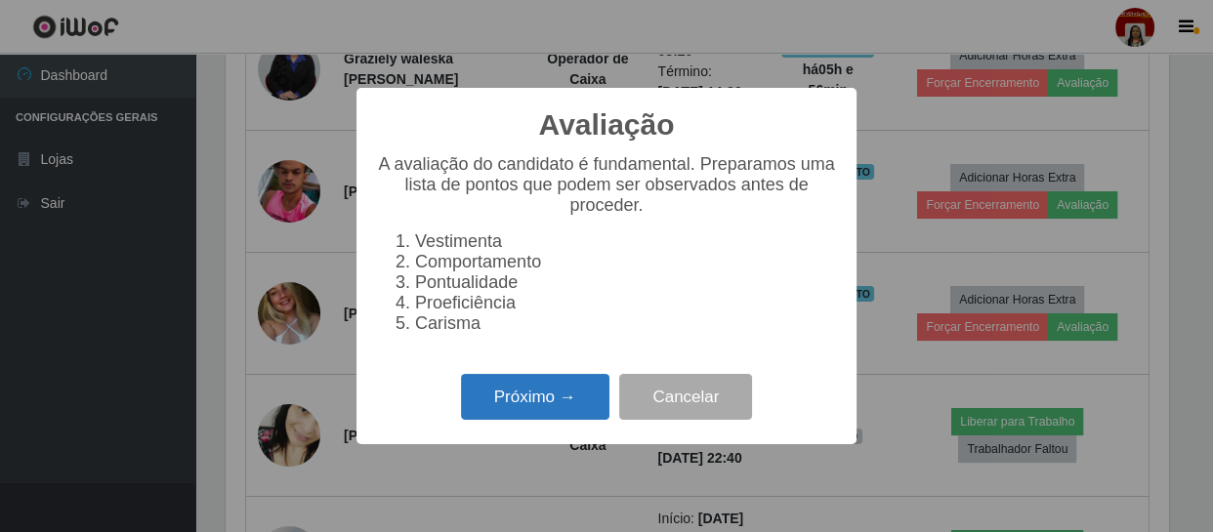
click at [581, 398] on button "Próximo →" at bounding box center [535, 397] width 148 height 46
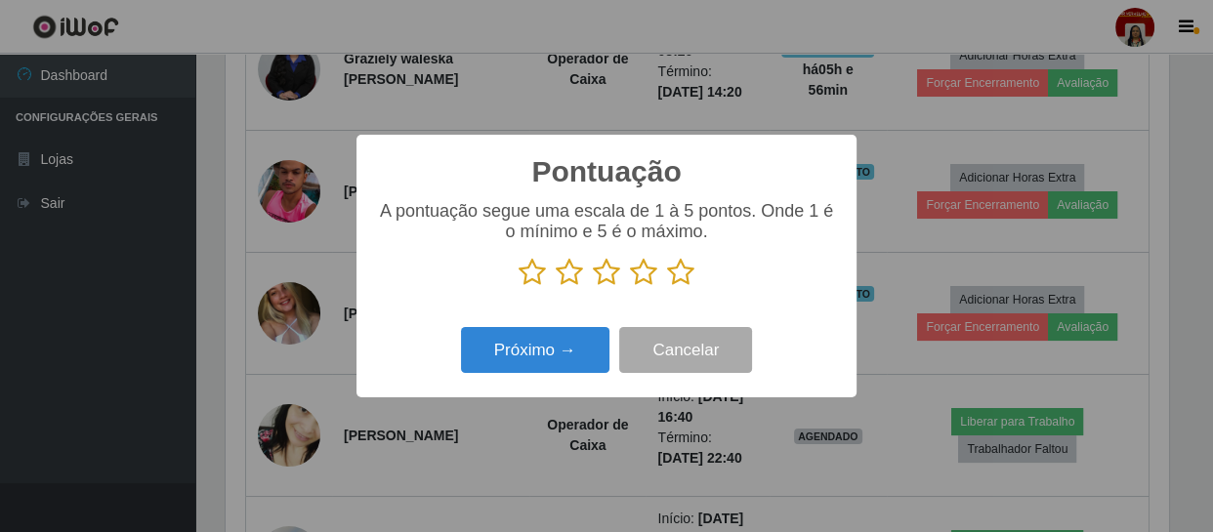
click at [664, 281] on p at bounding box center [606, 272] width 461 height 29
click at [684, 270] on icon at bounding box center [680, 272] width 27 height 29
click at [667, 287] on input "radio" at bounding box center [667, 287] width 0 height 0
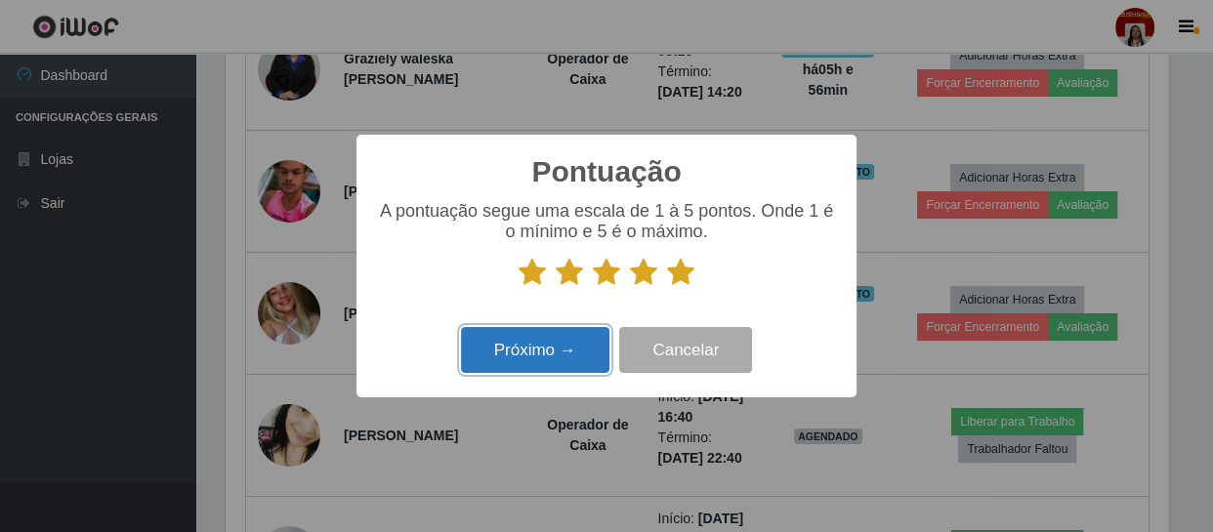
click at [521, 354] on button "Próximo →" at bounding box center [535, 350] width 148 height 46
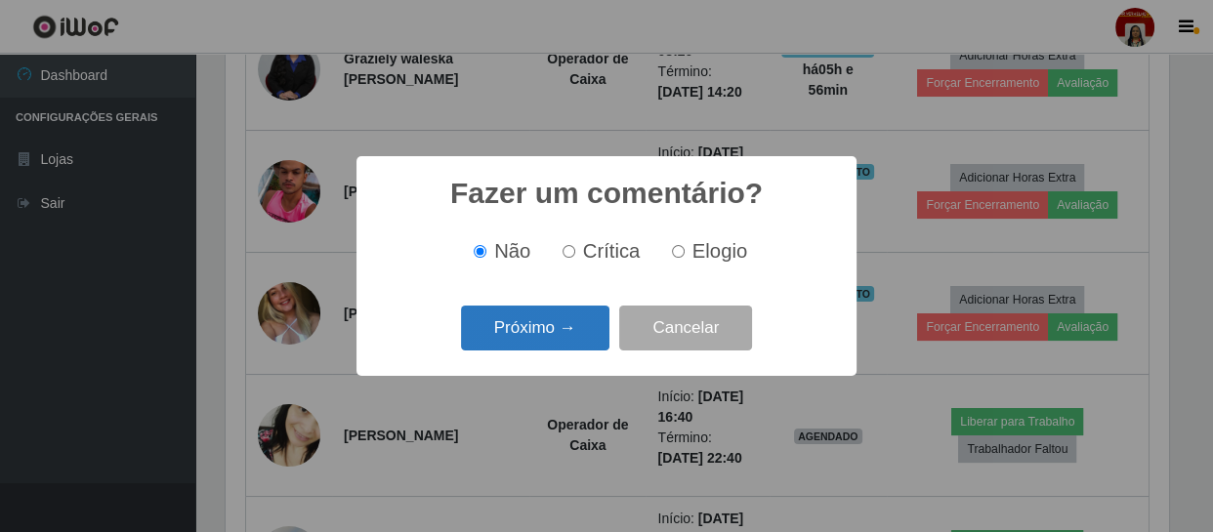
click at [541, 339] on button "Próximo →" at bounding box center [535, 329] width 148 height 46
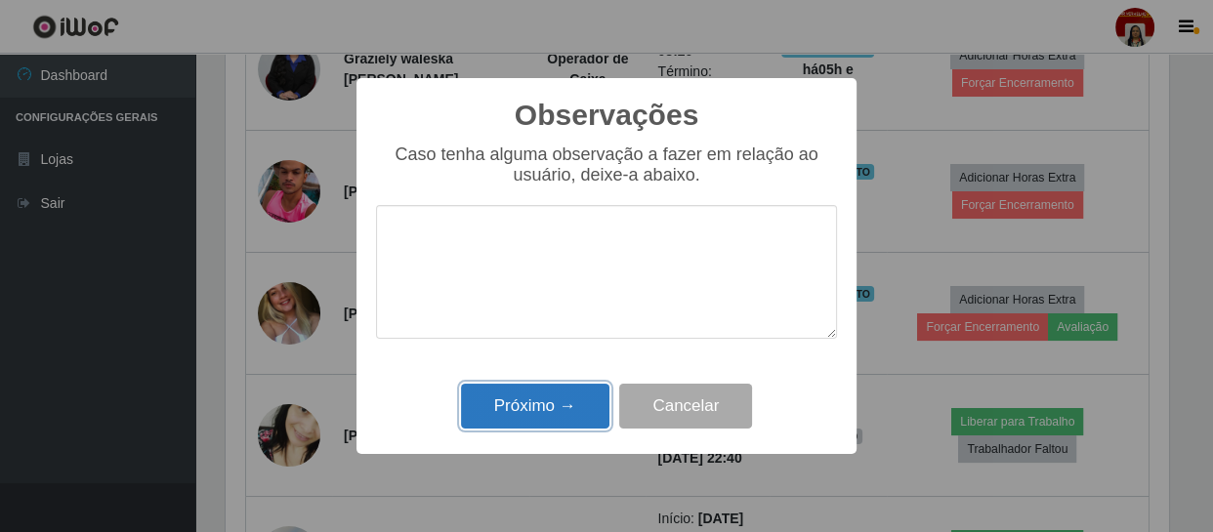
click at [561, 409] on button "Próximo →" at bounding box center [535, 407] width 148 height 46
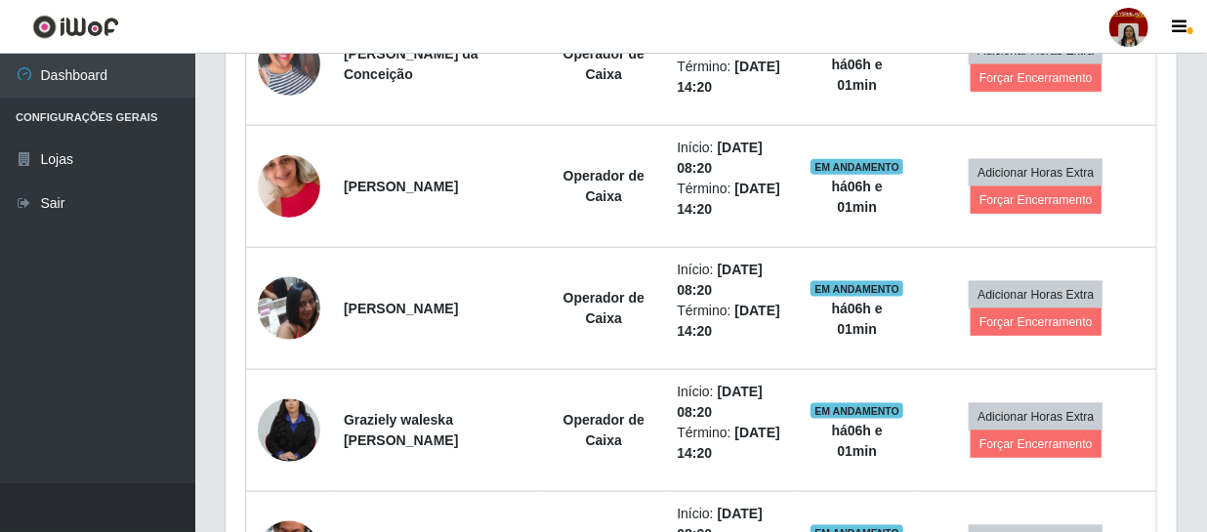
scroll to position [977, 0]
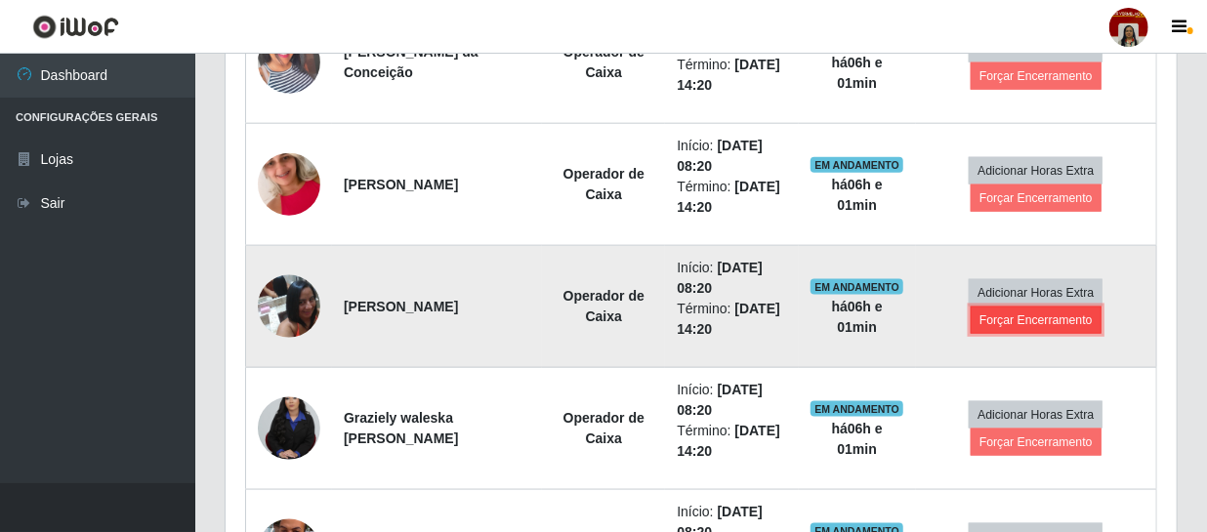
click at [1056, 317] on button "Forçar Encerramento" at bounding box center [1036, 320] width 131 height 27
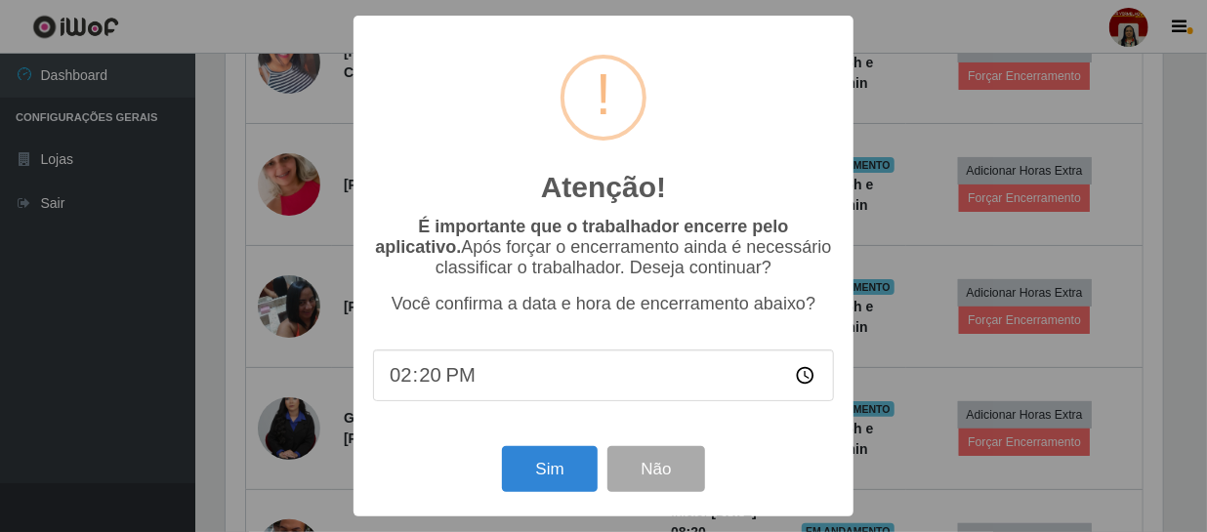
scroll to position [405, 943]
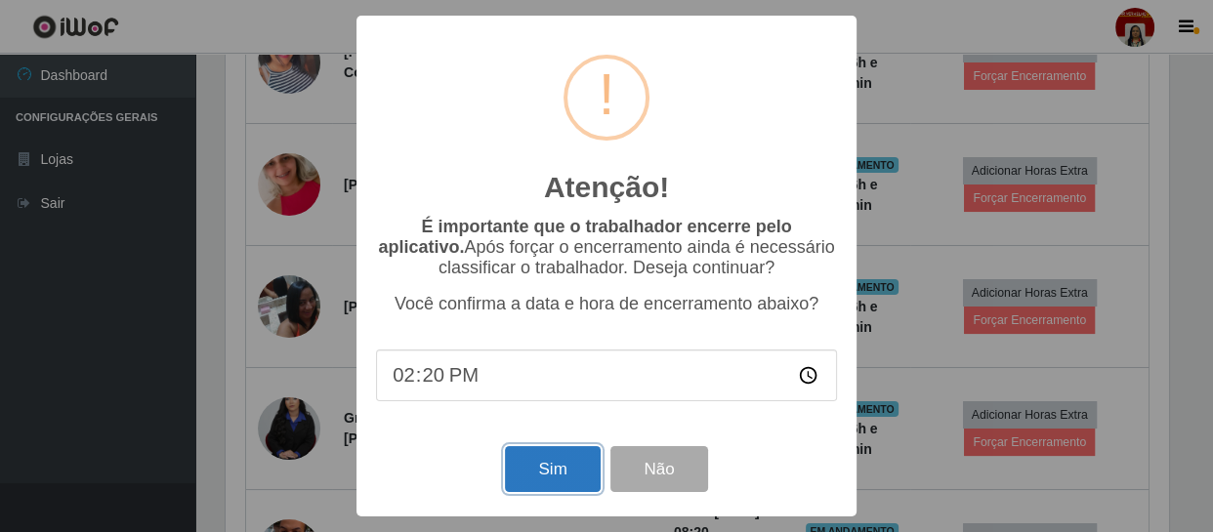
click at [524, 485] on button "Sim" at bounding box center [552, 469] width 95 height 46
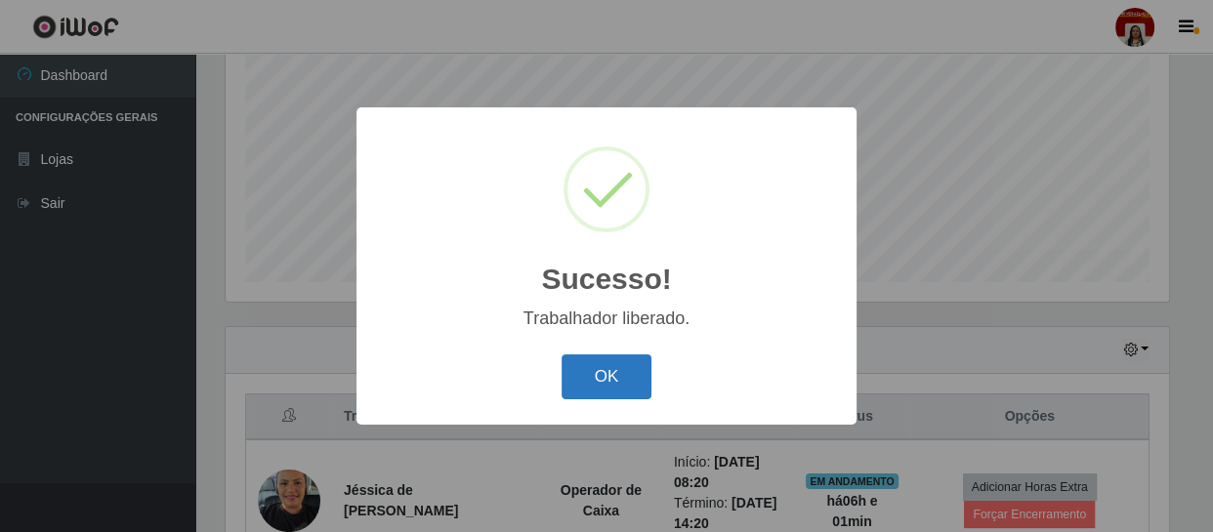
click at [609, 389] on button "OK" at bounding box center [607, 378] width 91 height 46
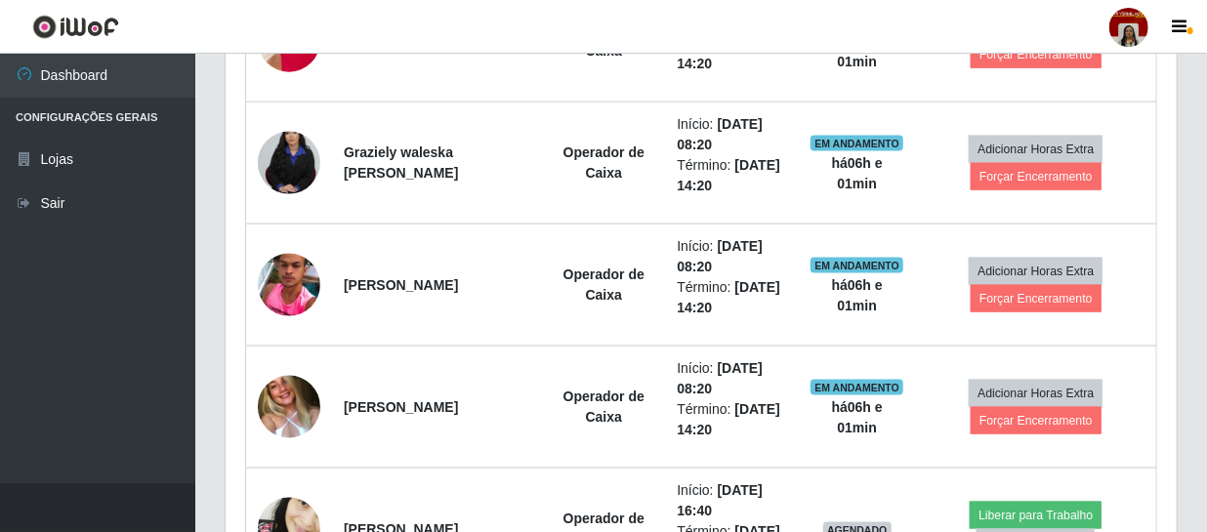
scroll to position [1126, 0]
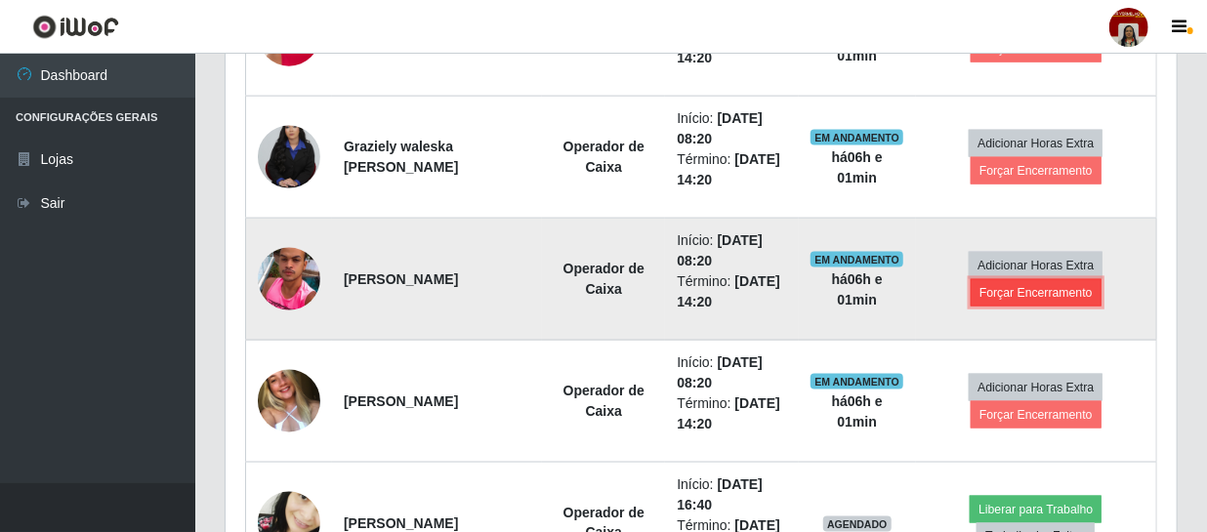
click at [1038, 293] on button "Forçar Encerramento" at bounding box center [1036, 292] width 131 height 27
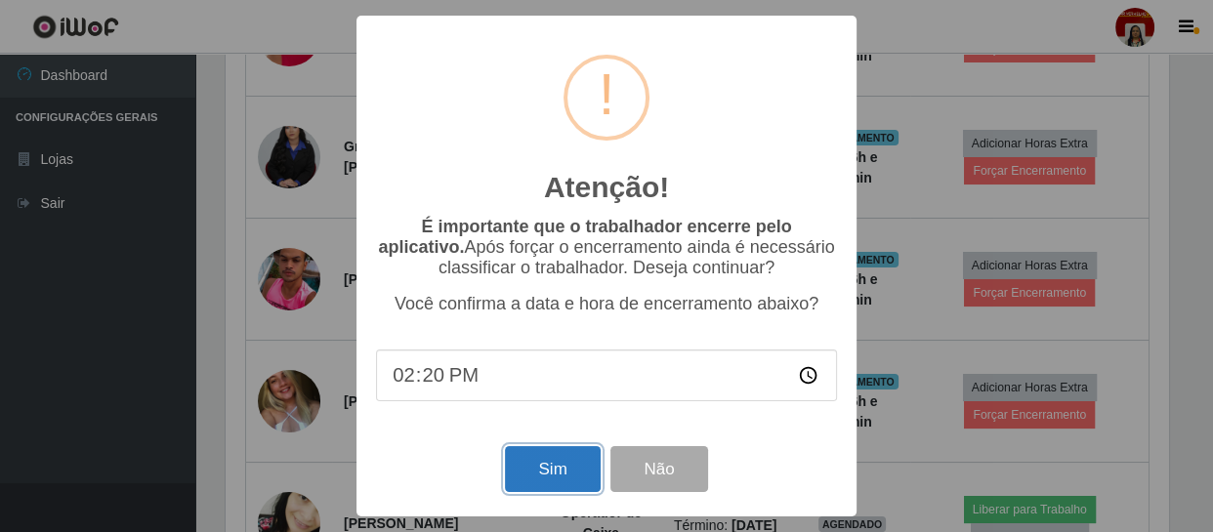
click at [521, 463] on button "Sim" at bounding box center [552, 469] width 95 height 46
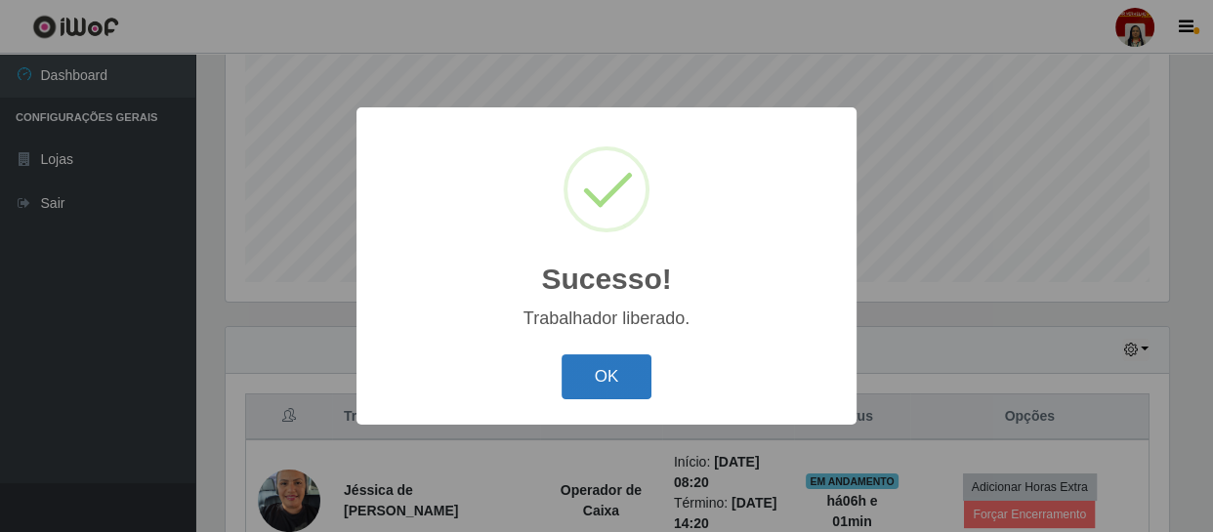
click at [586, 377] on button "OK" at bounding box center [607, 378] width 91 height 46
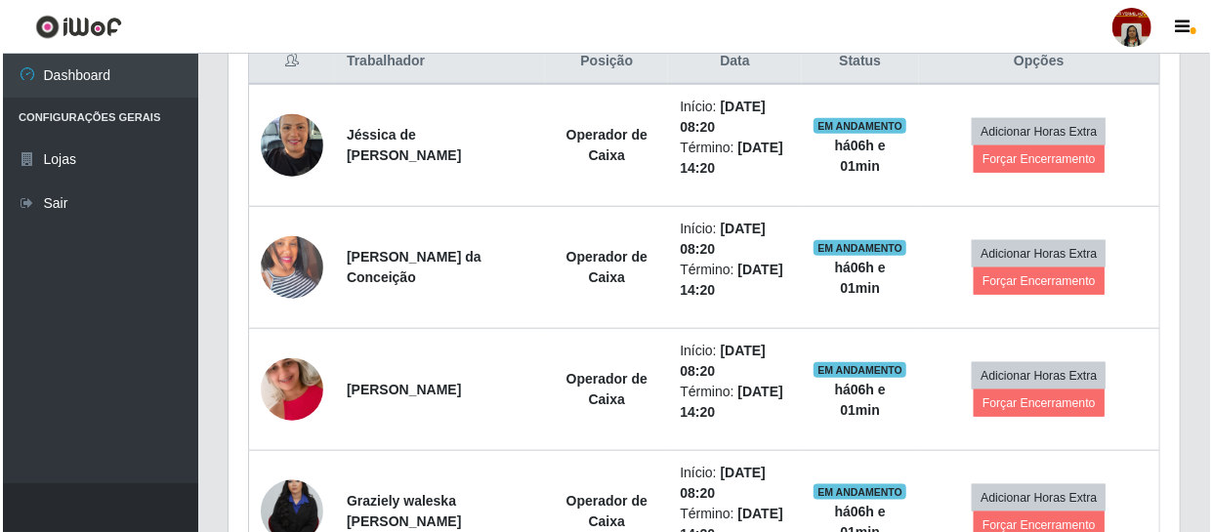
scroll to position [860, 0]
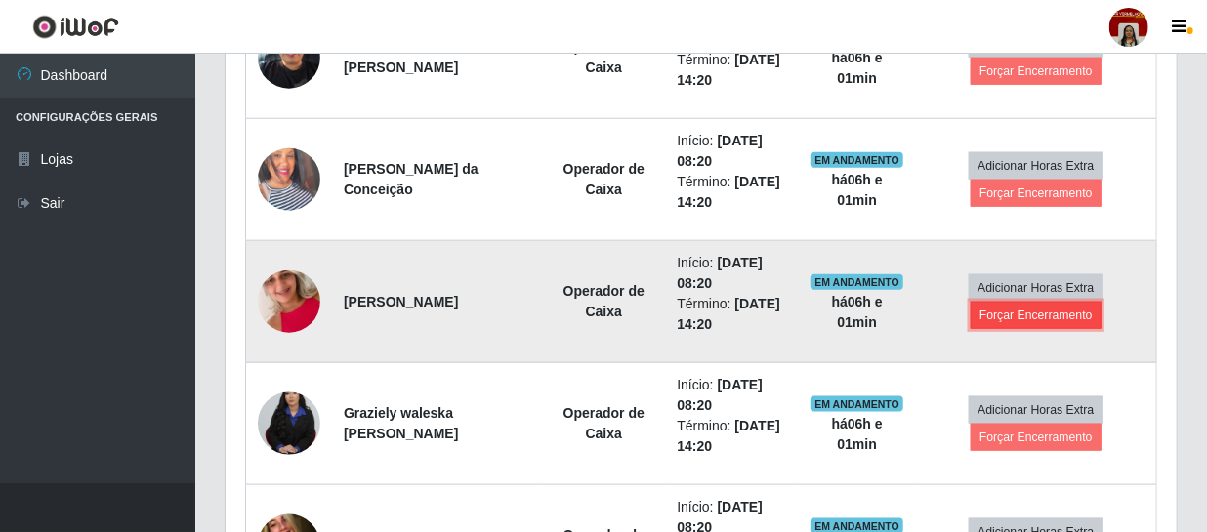
click at [1067, 310] on button "Forçar Encerramento" at bounding box center [1036, 315] width 131 height 27
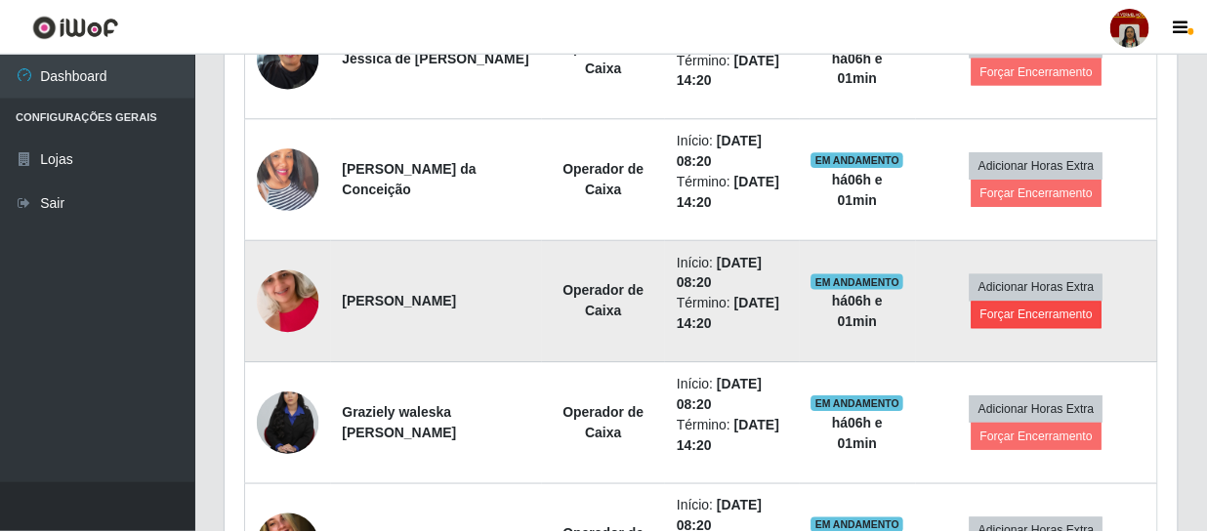
scroll to position [405, 943]
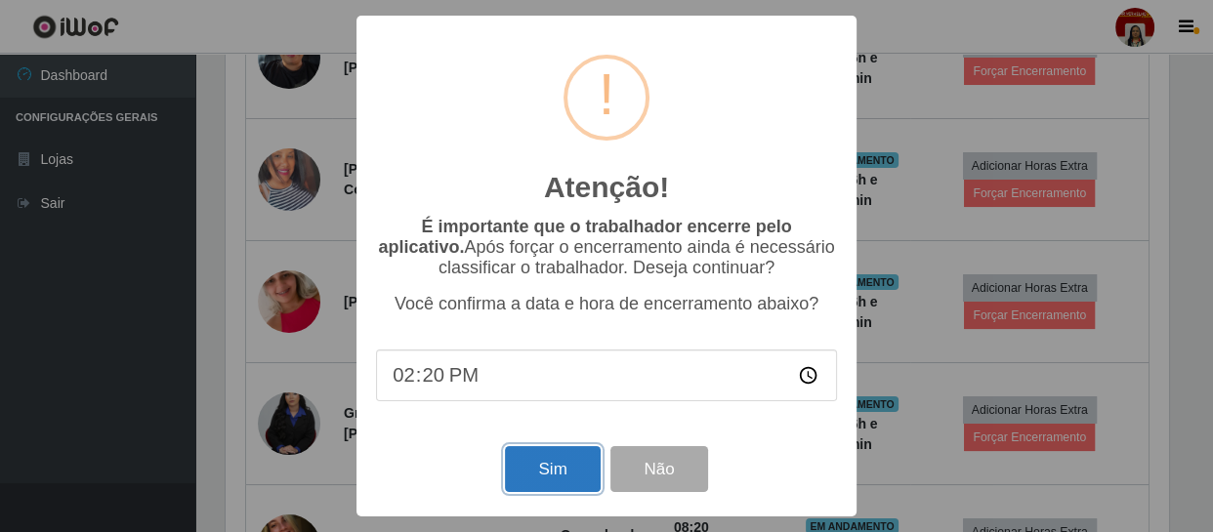
click at [546, 467] on button "Sim" at bounding box center [552, 469] width 95 height 46
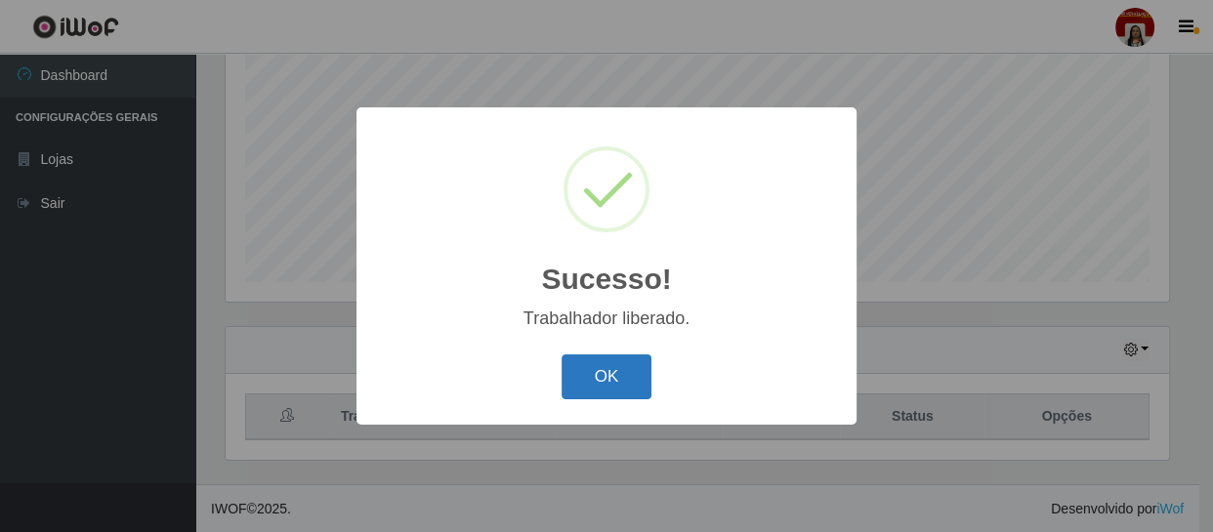
click at [632, 364] on button "OK" at bounding box center [607, 378] width 91 height 46
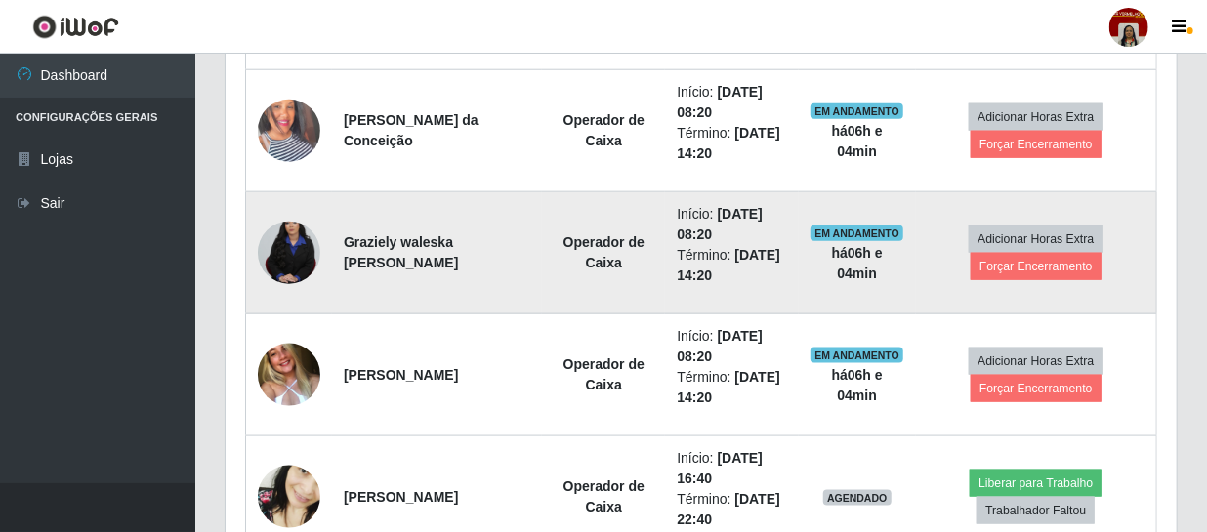
scroll to position [948, 0]
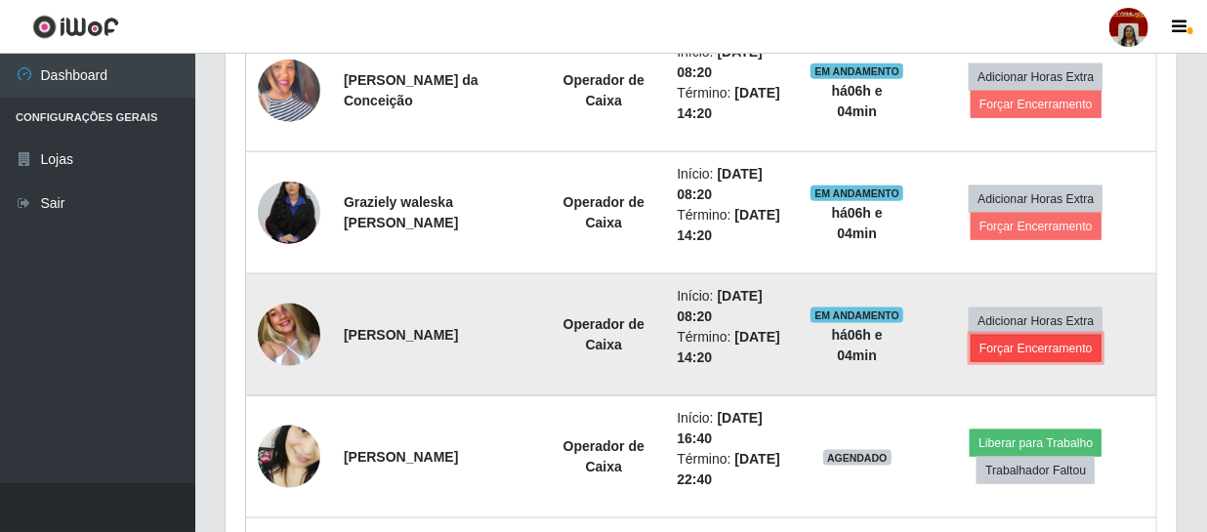
click at [998, 352] on button "Forçar Encerramento" at bounding box center [1036, 348] width 131 height 27
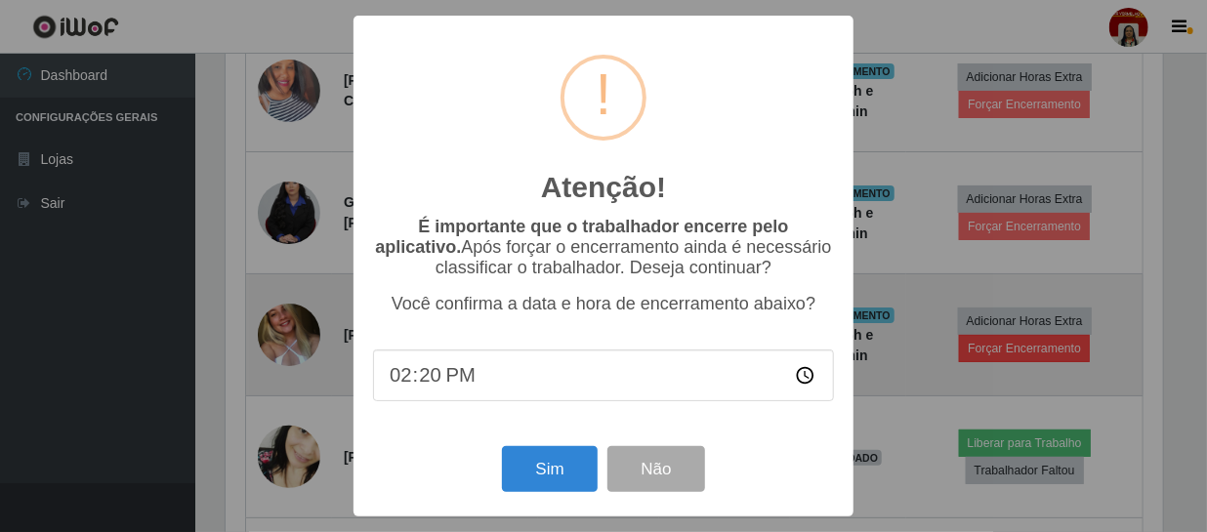
scroll to position [405, 943]
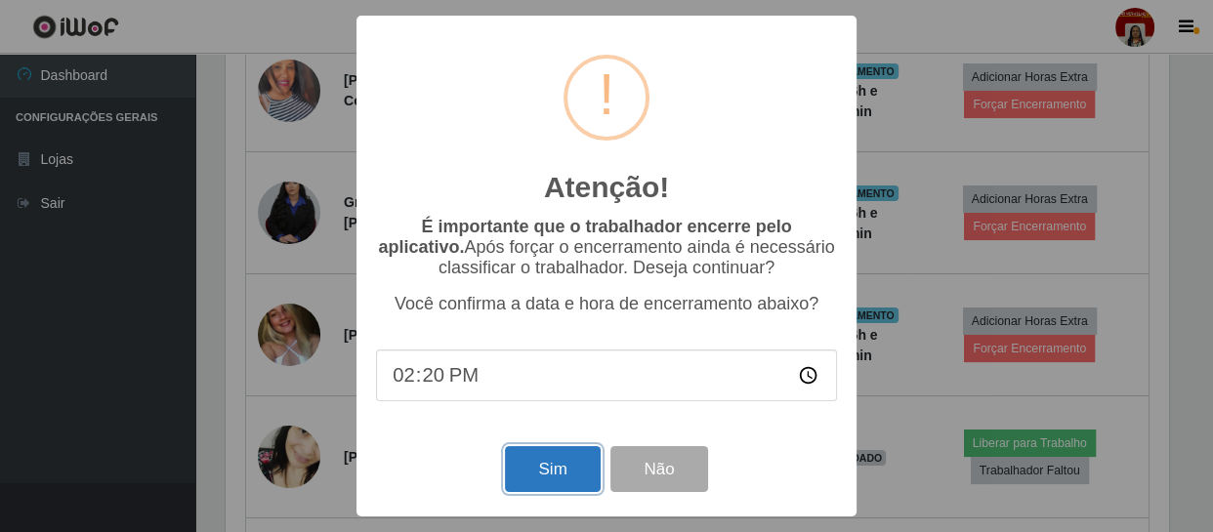
click at [546, 482] on button "Sim" at bounding box center [552, 469] width 95 height 46
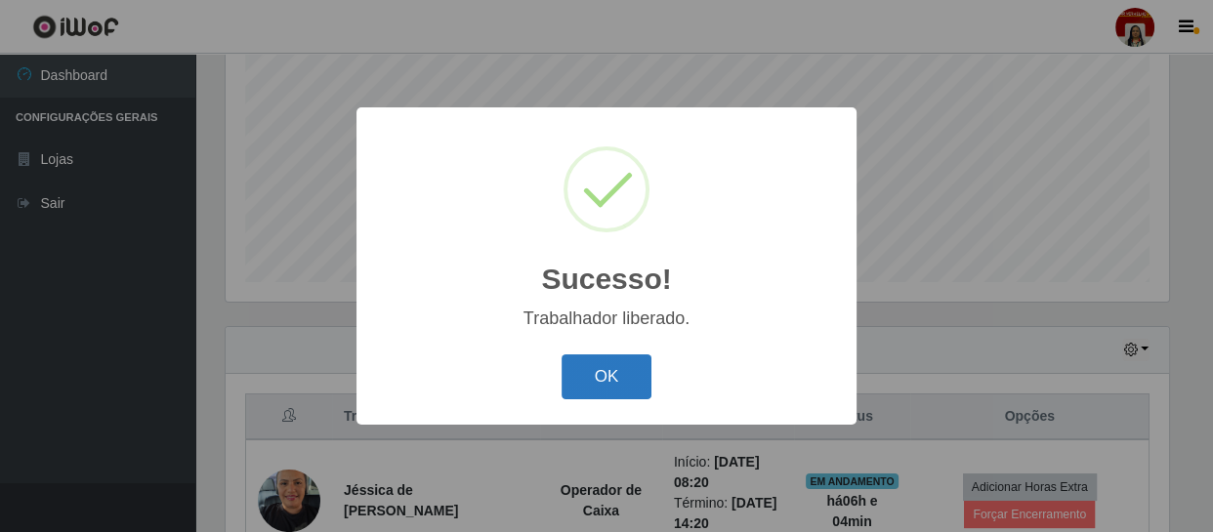
click at [606, 376] on button "OK" at bounding box center [607, 378] width 91 height 46
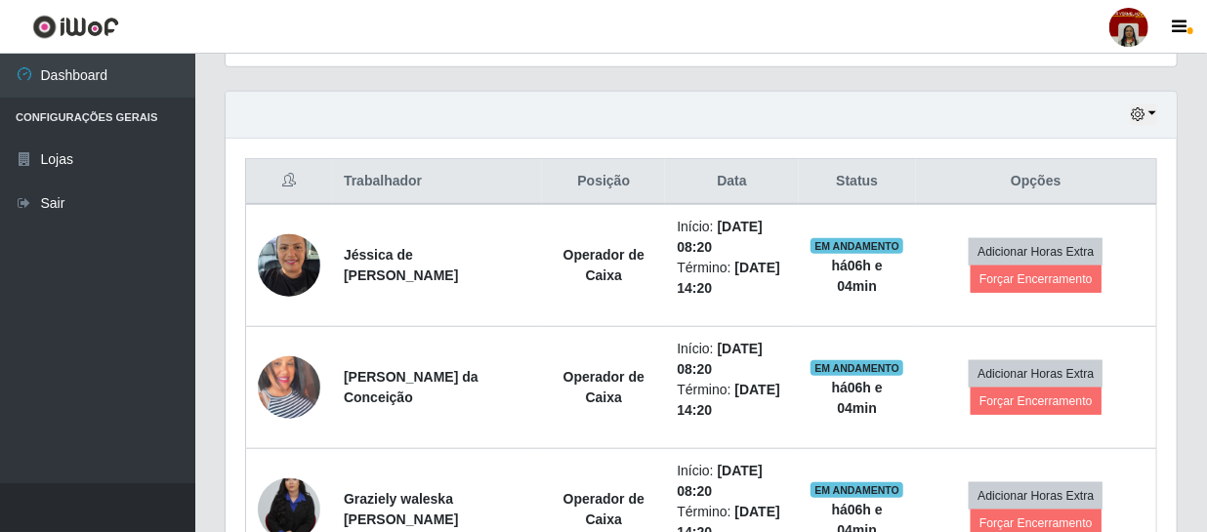
scroll to position [683, 0]
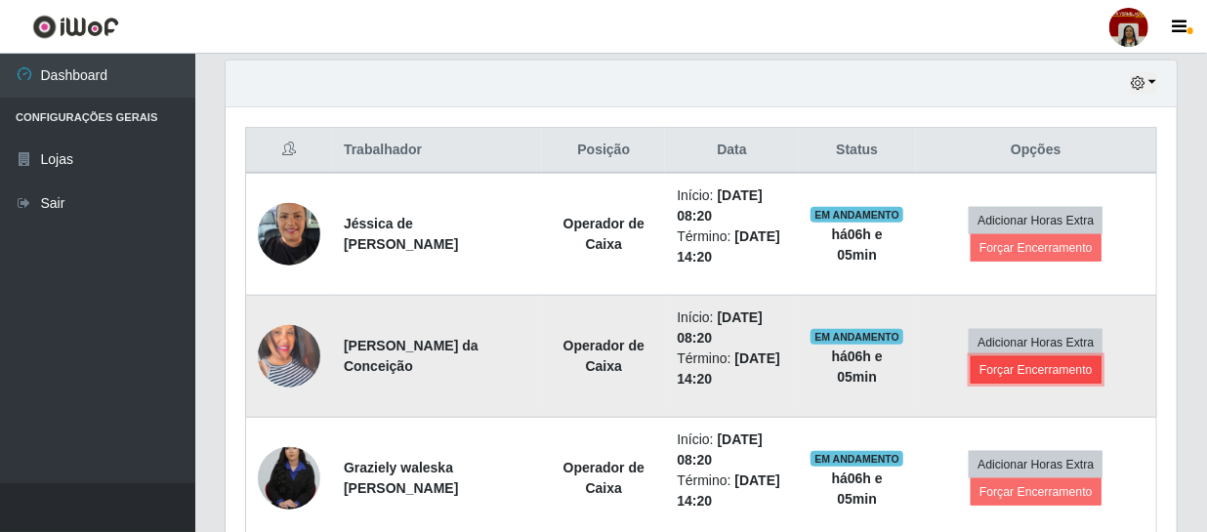
click at [1081, 378] on button "Forçar Encerramento" at bounding box center [1036, 370] width 131 height 27
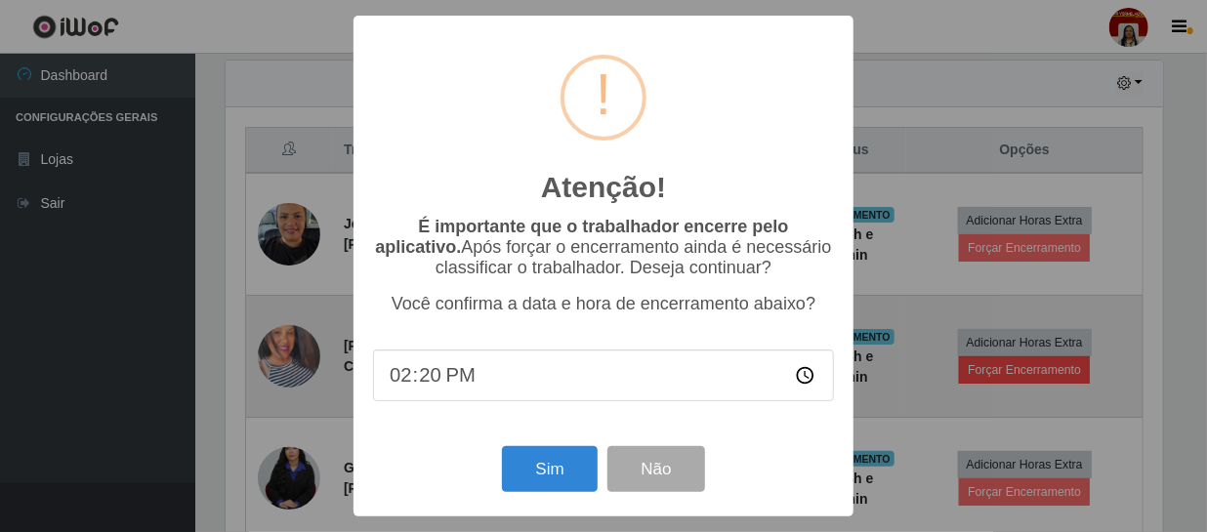
scroll to position [405, 943]
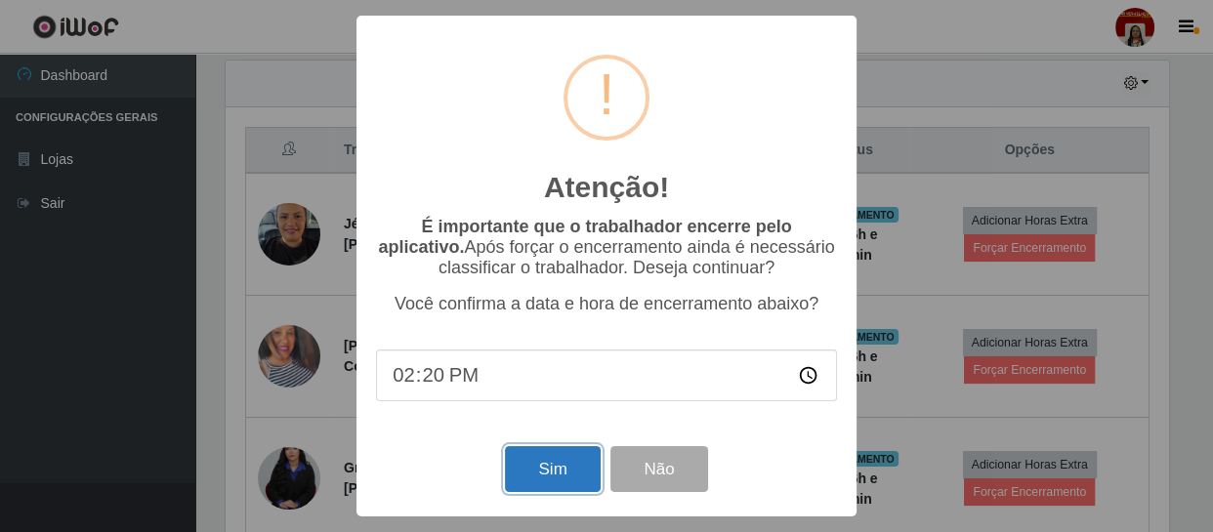
click at [572, 481] on button "Sim" at bounding box center [552, 469] width 95 height 46
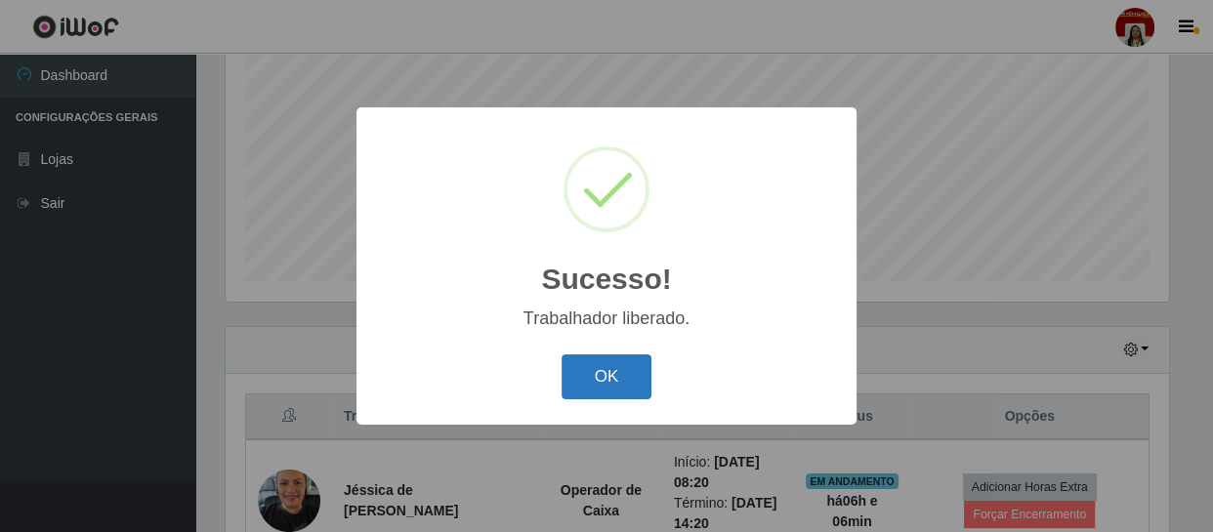
click at [625, 376] on button "OK" at bounding box center [607, 378] width 91 height 46
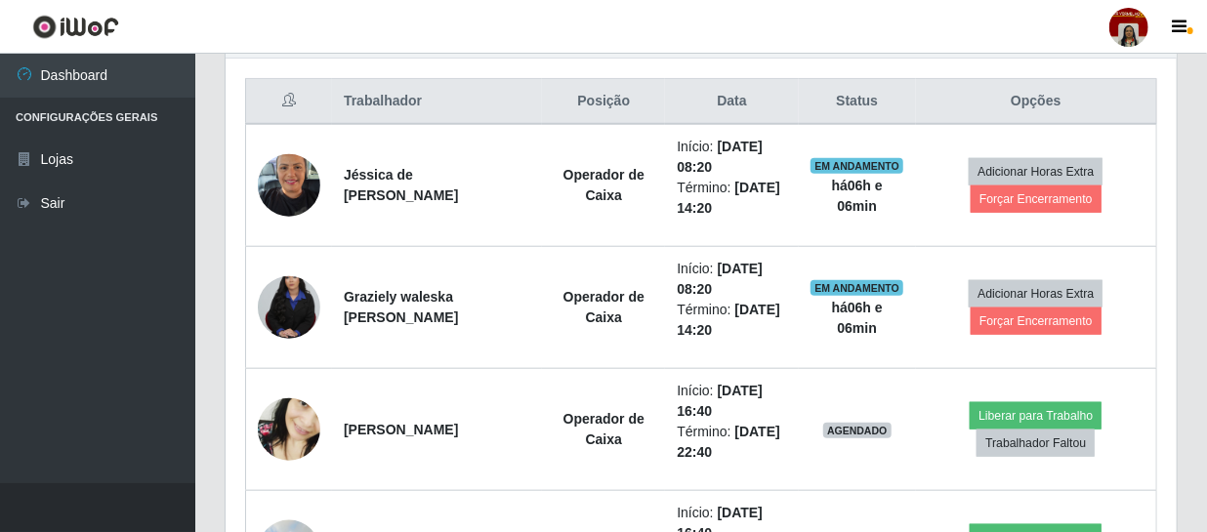
scroll to position [772, 0]
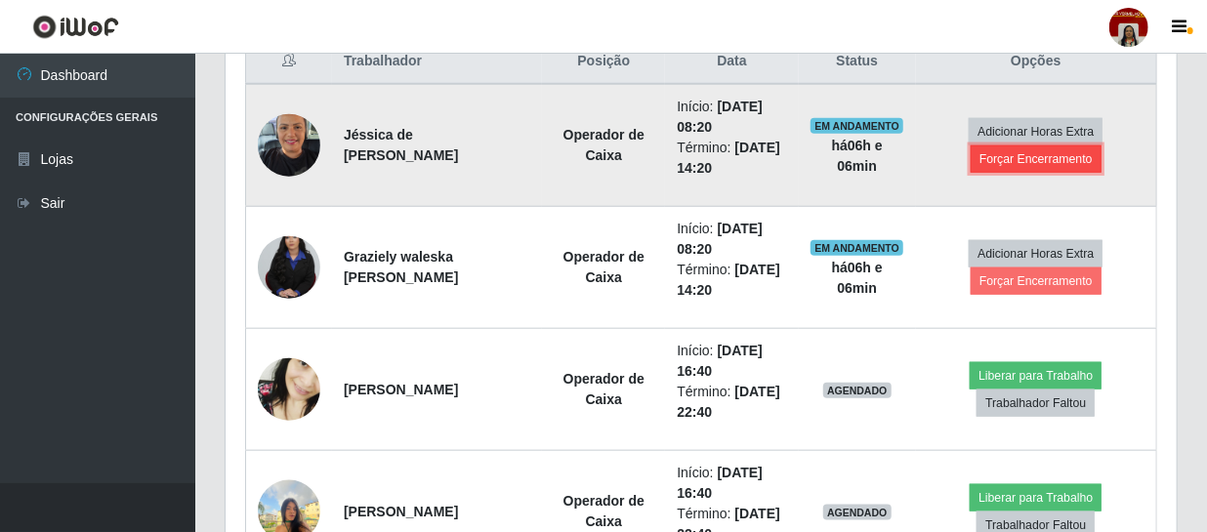
click at [1069, 159] on button "Forçar Encerramento" at bounding box center [1036, 159] width 131 height 27
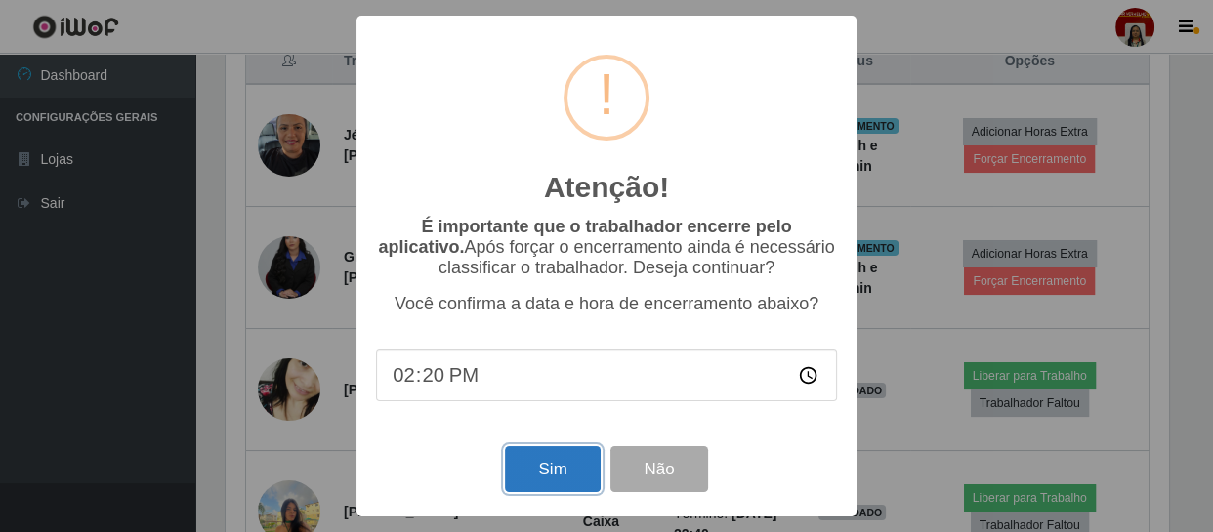
click at [542, 485] on button "Sim" at bounding box center [552, 469] width 95 height 46
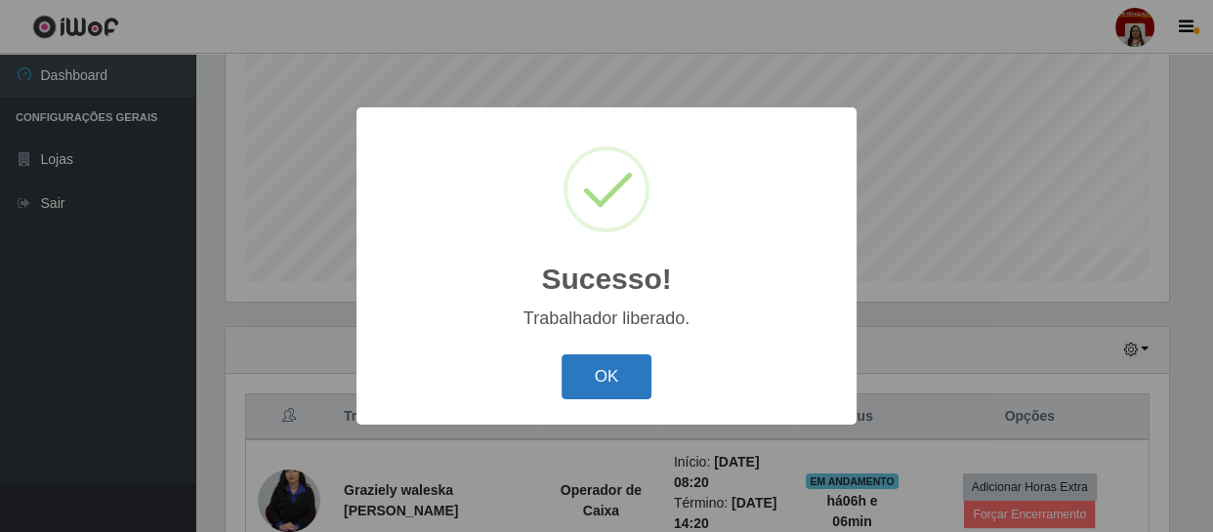
click at [640, 361] on button "OK" at bounding box center [607, 378] width 91 height 46
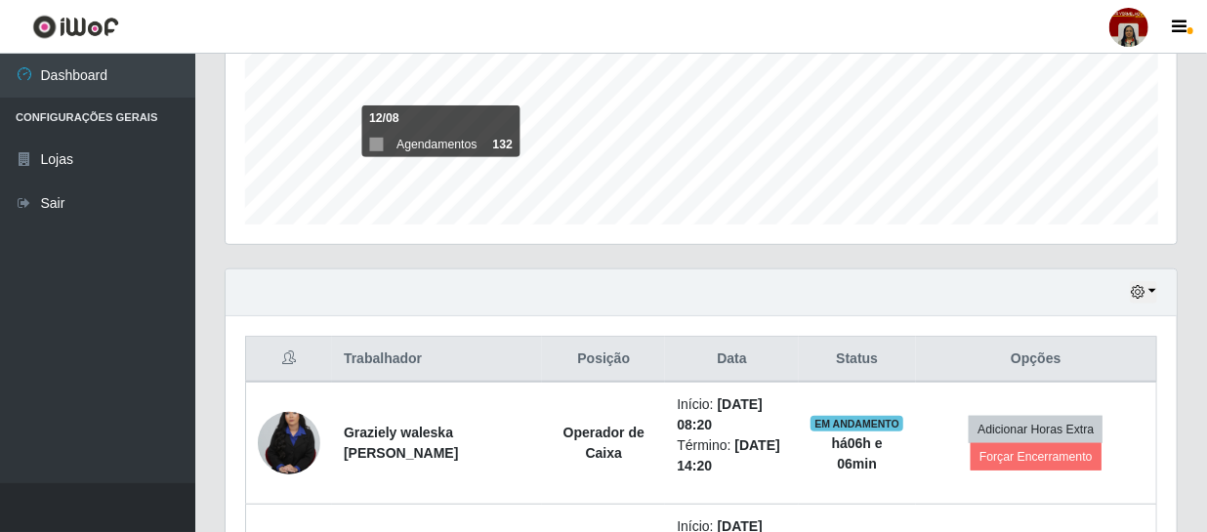
scroll to position [505, 0]
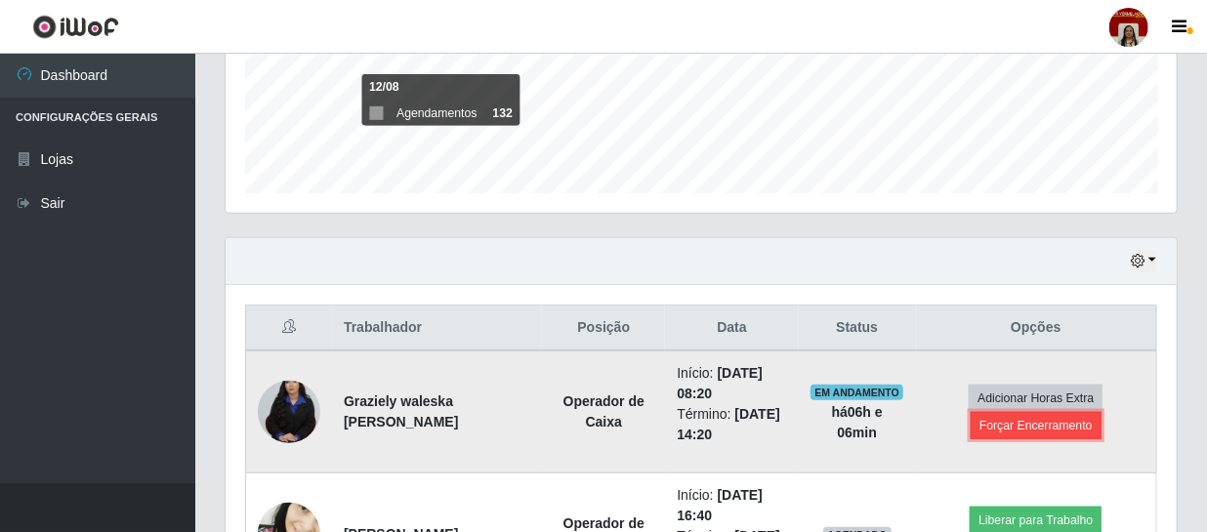
click at [1008, 429] on button "Forçar Encerramento" at bounding box center [1036, 425] width 131 height 27
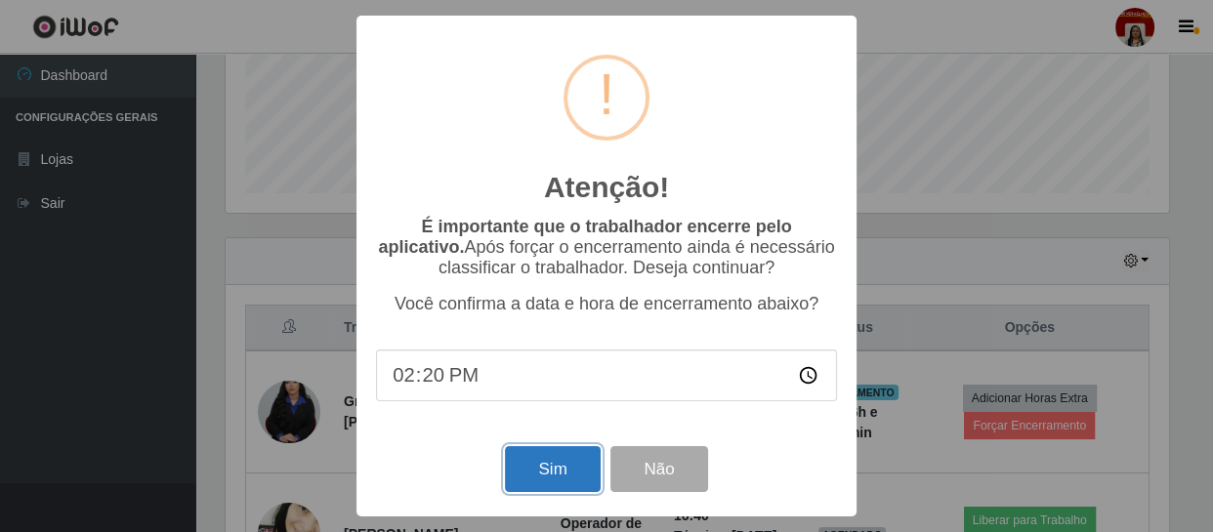
click at [571, 471] on button "Sim" at bounding box center [552, 469] width 95 height 46
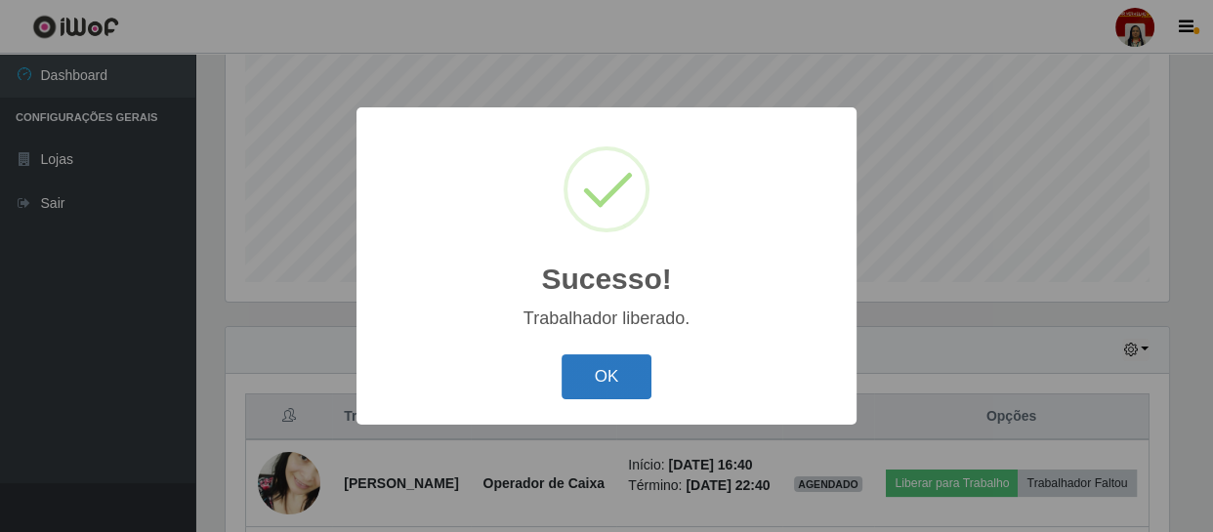
click at [610, 381] on button "OK" at bounding box center [607, 378] width 91 height 46
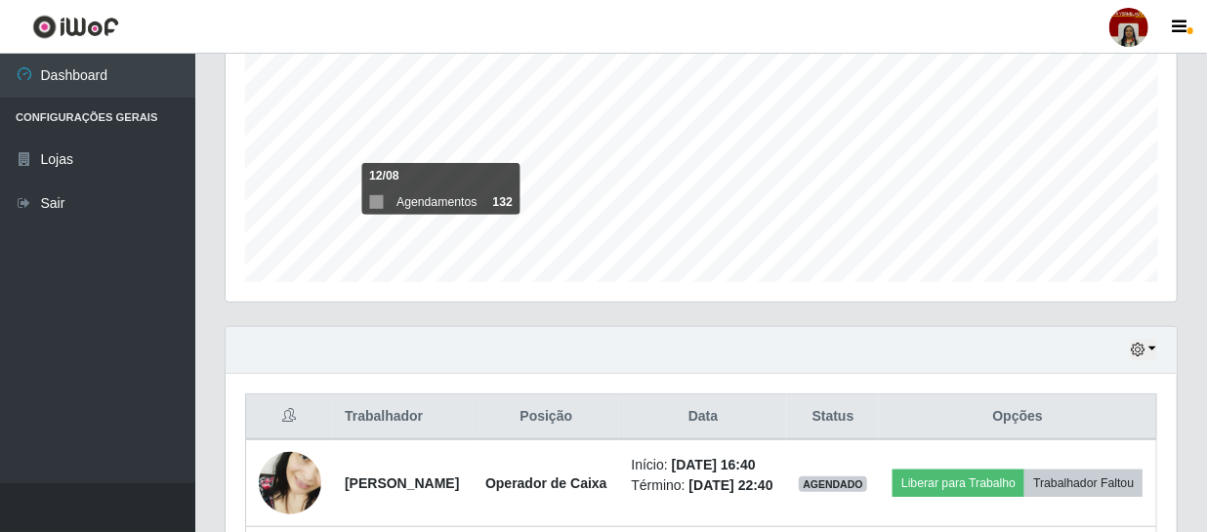
scroll to position [405, 951]
